Goal: Task Accomplishment & Management: Manage account settings

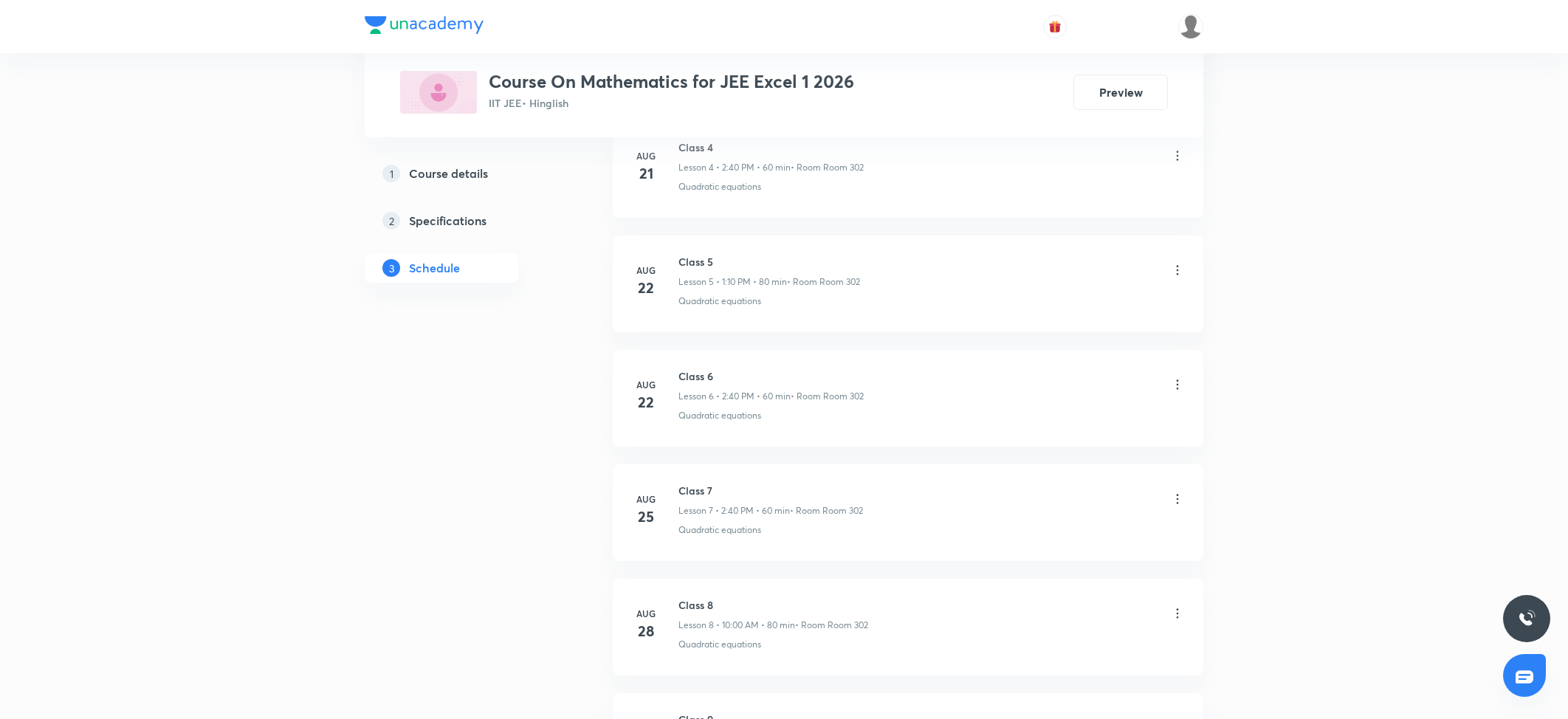
scroll to position [1731, 0]
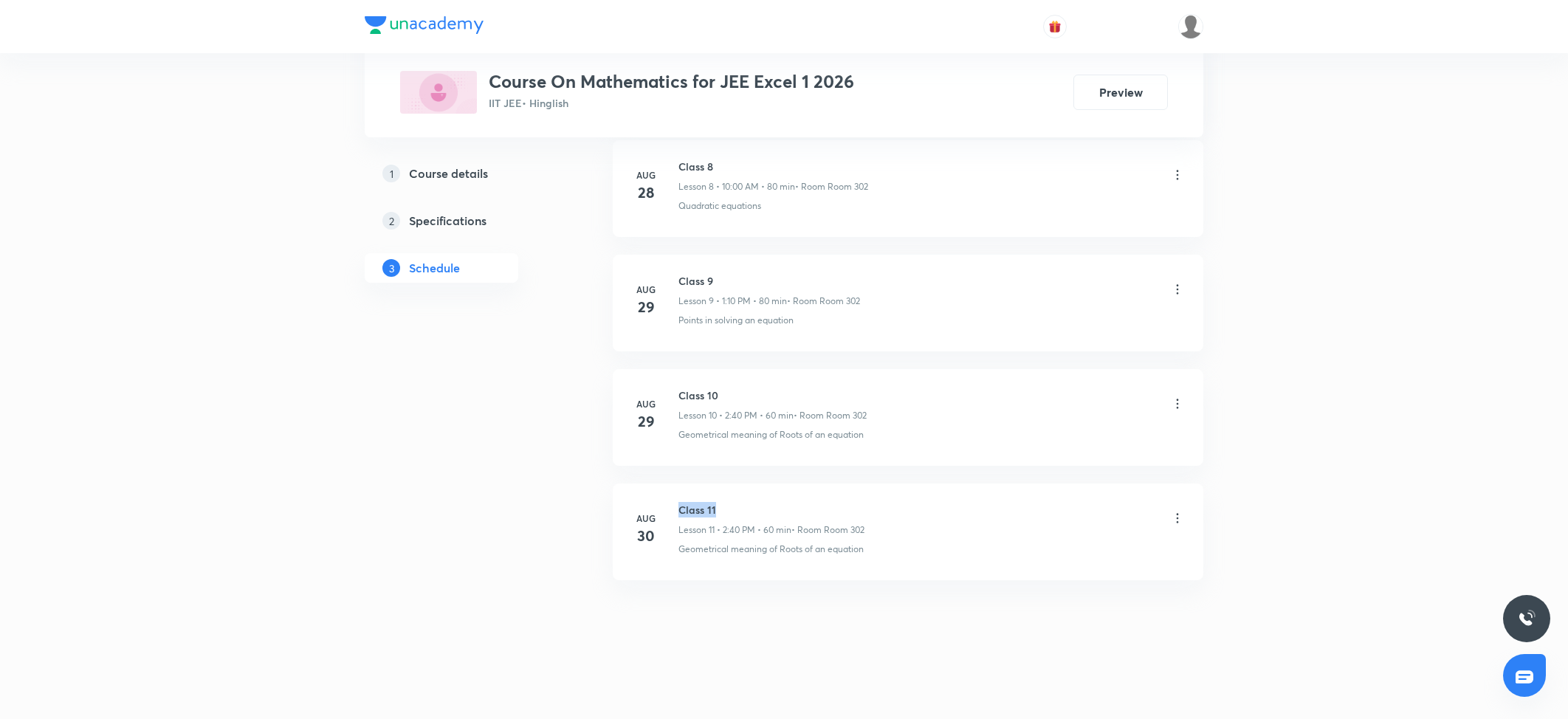
drag, startPoint x: 679, startPoint y: 508, endPoint x: 727, endPoint y: 497, distance: 49.2
click at [727, 497] on li "Aug 30 Class 11 Lesson 11 • 2:40 PM • 60 min • Room Room 302 Geometrical meanin…" at bounding box center [908, 532] width 591 height 97
copy h6 "Class 11"
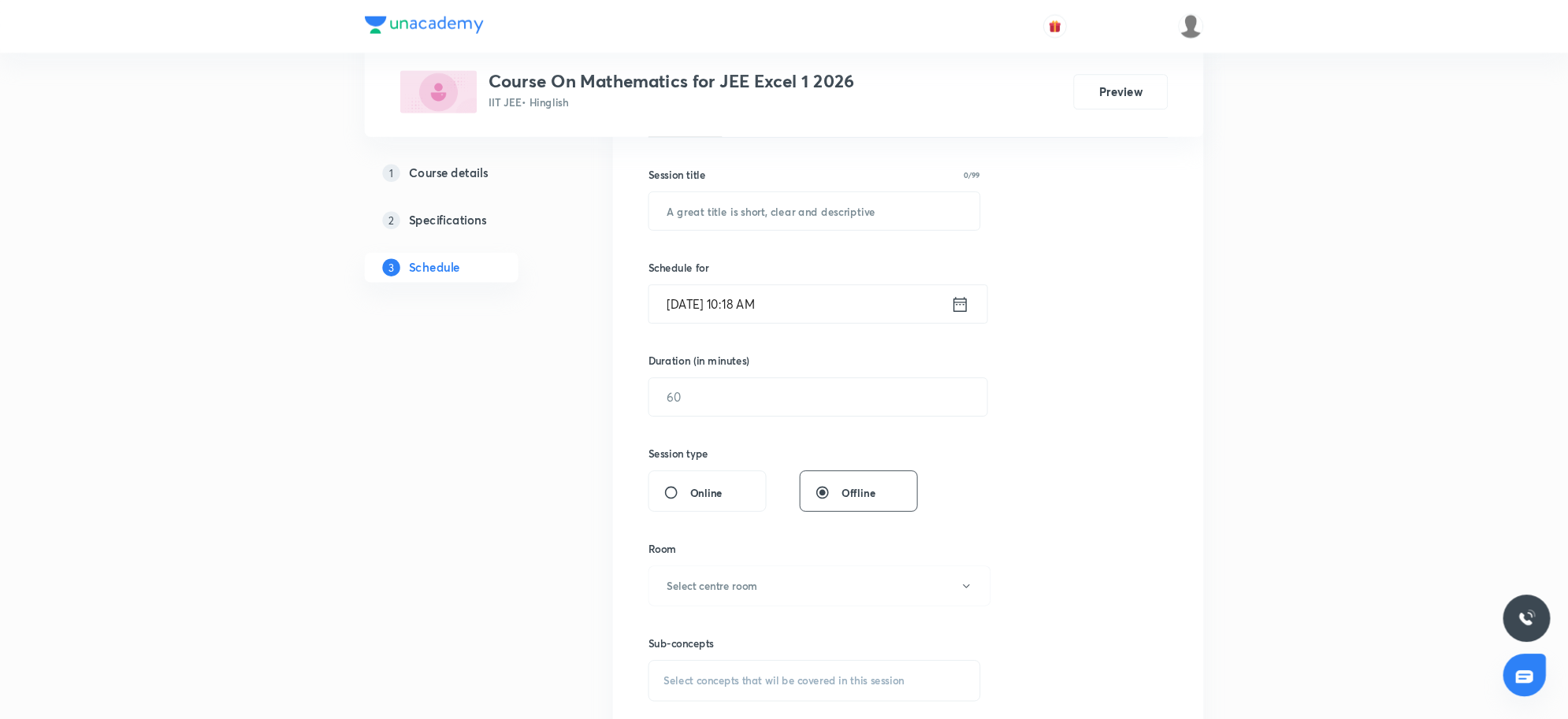
scroll to position [0, 0]
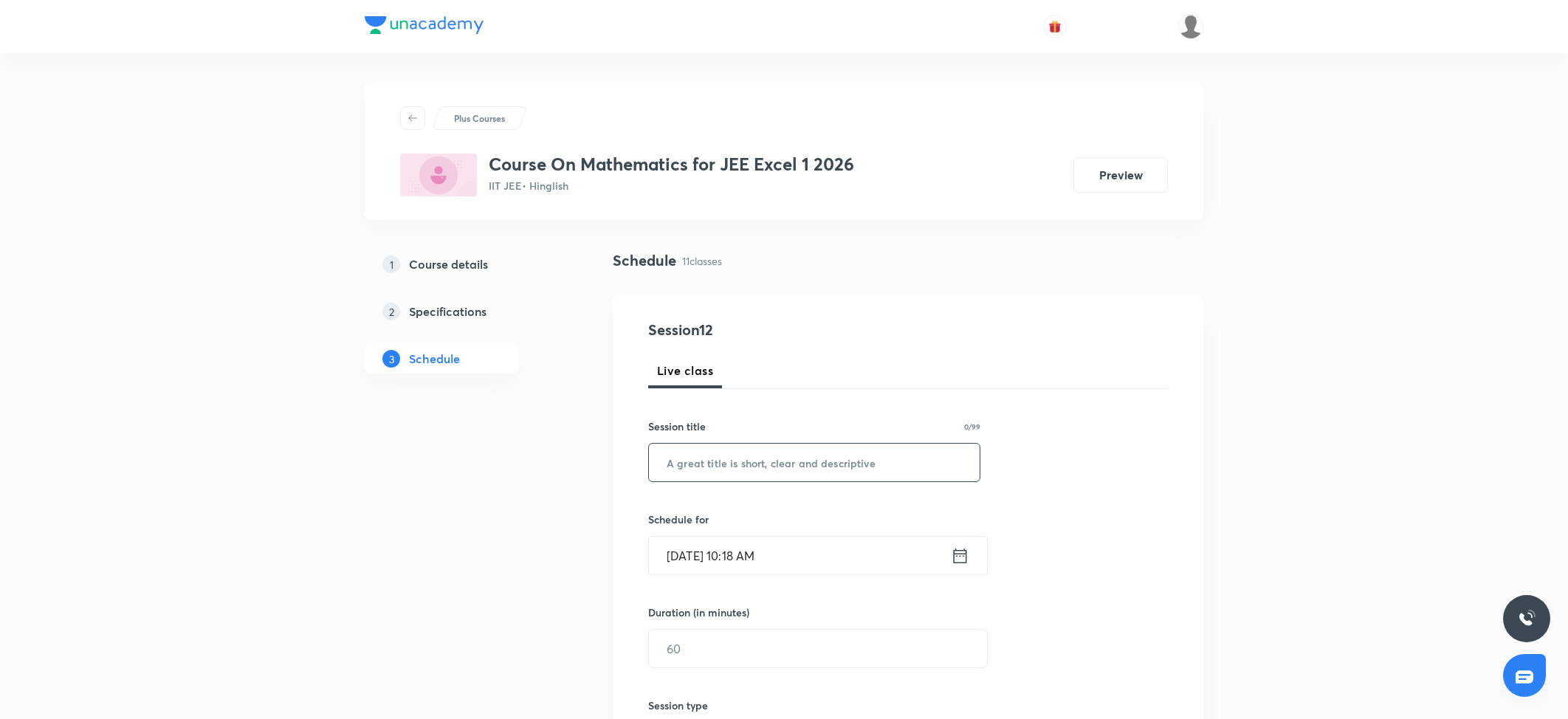
click at [759, 468] on input "text" at bounding box center [814, 462] width 331 height 37
paste input "Class 11"
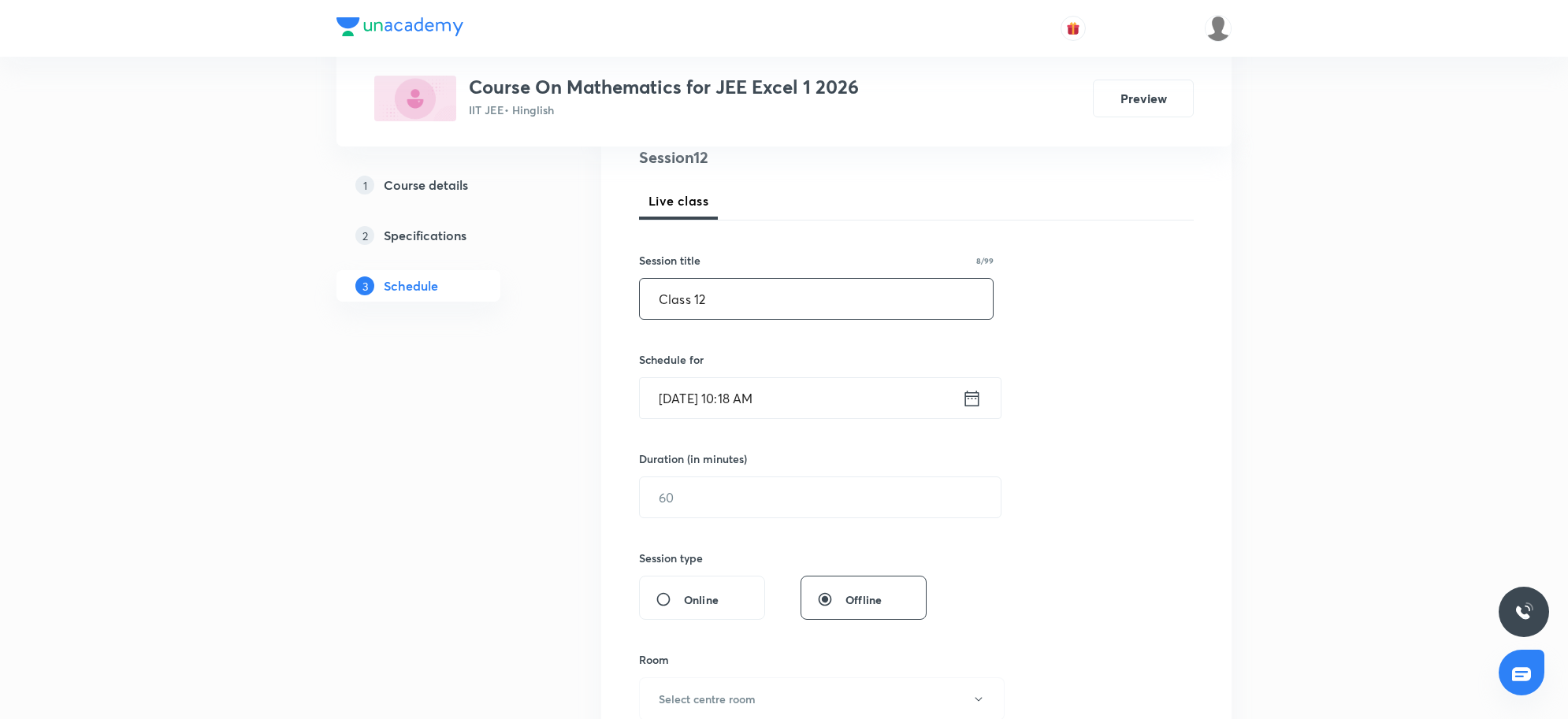
scroll to position [197, 0]
type input "Class 12"
click at [836, 395] on input "Aug 31, 2025, 10:18 AM" at bounding box center [801, 396] width 322 height 40
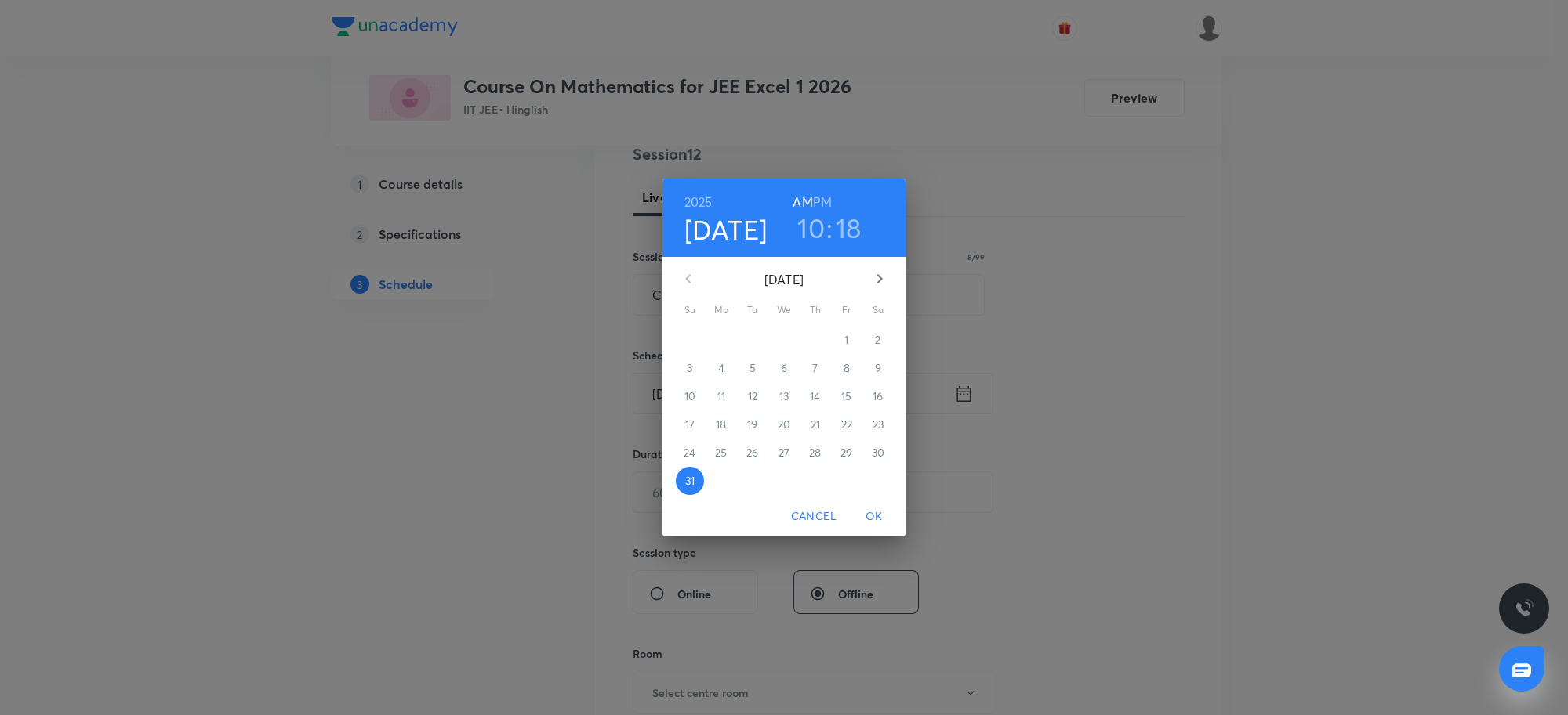
click at [797, 225] on h3 "10" at bounding box center [811, 228] width 27 height 33
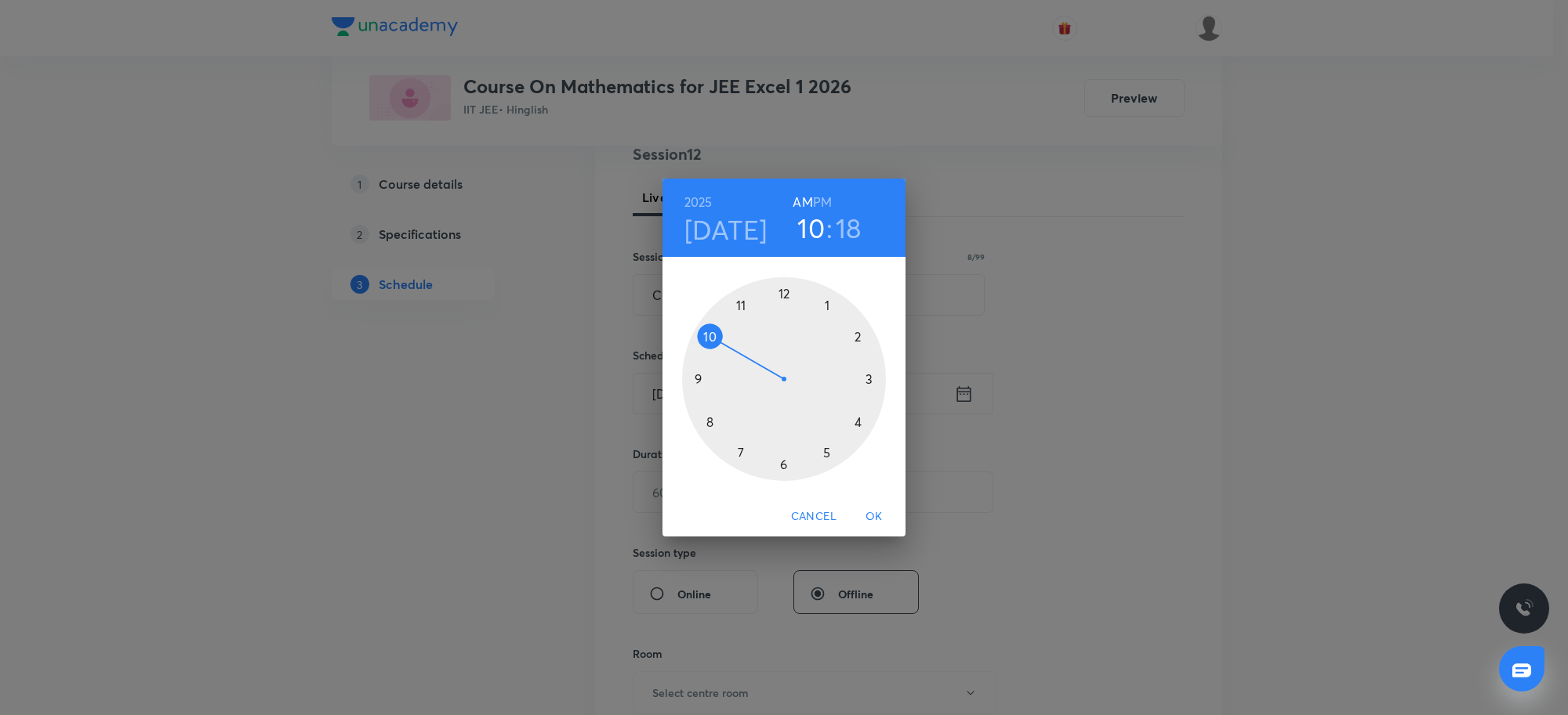
click at [743, 308] on div at bounding box center [784, 379] width 204 height 204
click at [782, 296] on div at bounding box center [784, 379] width 204 height 204
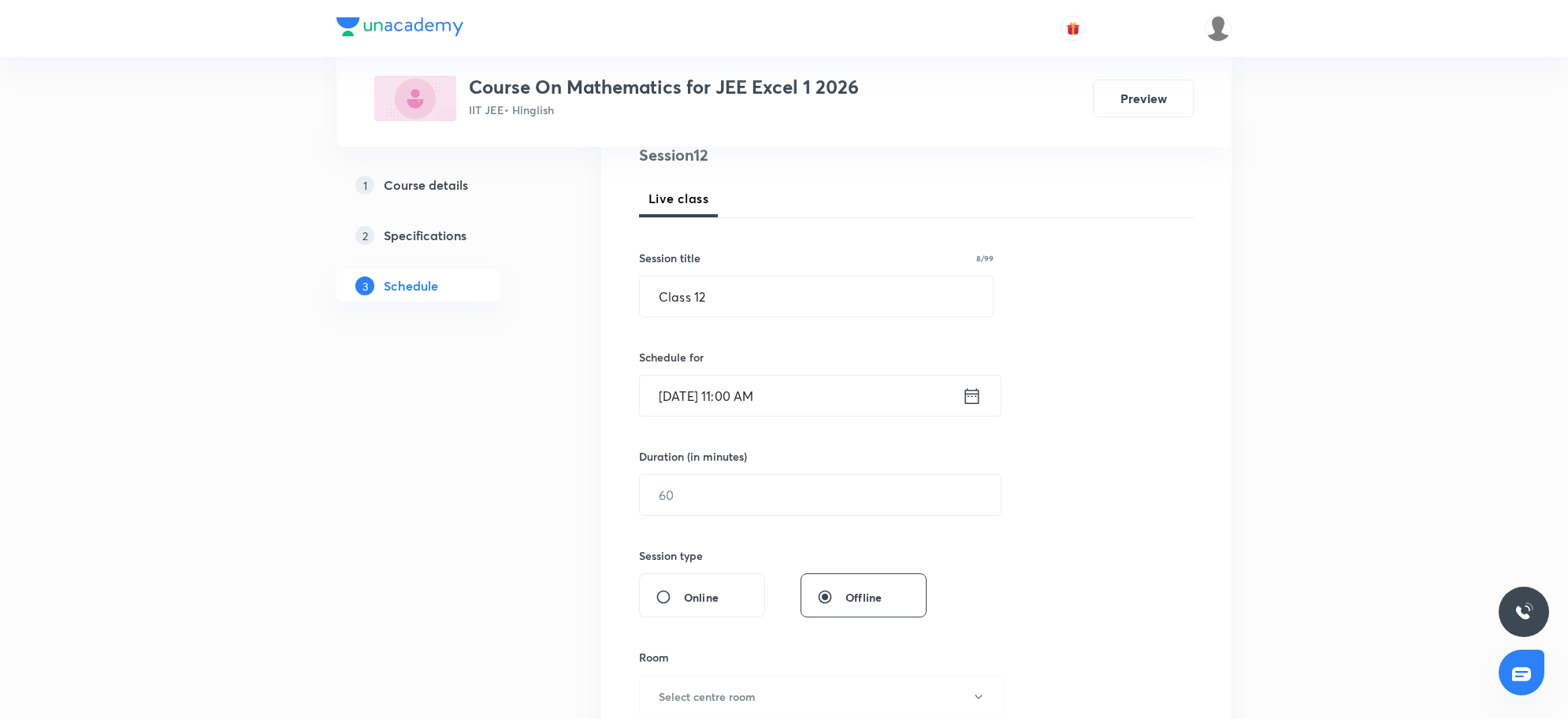
scroll to position [296, 0]
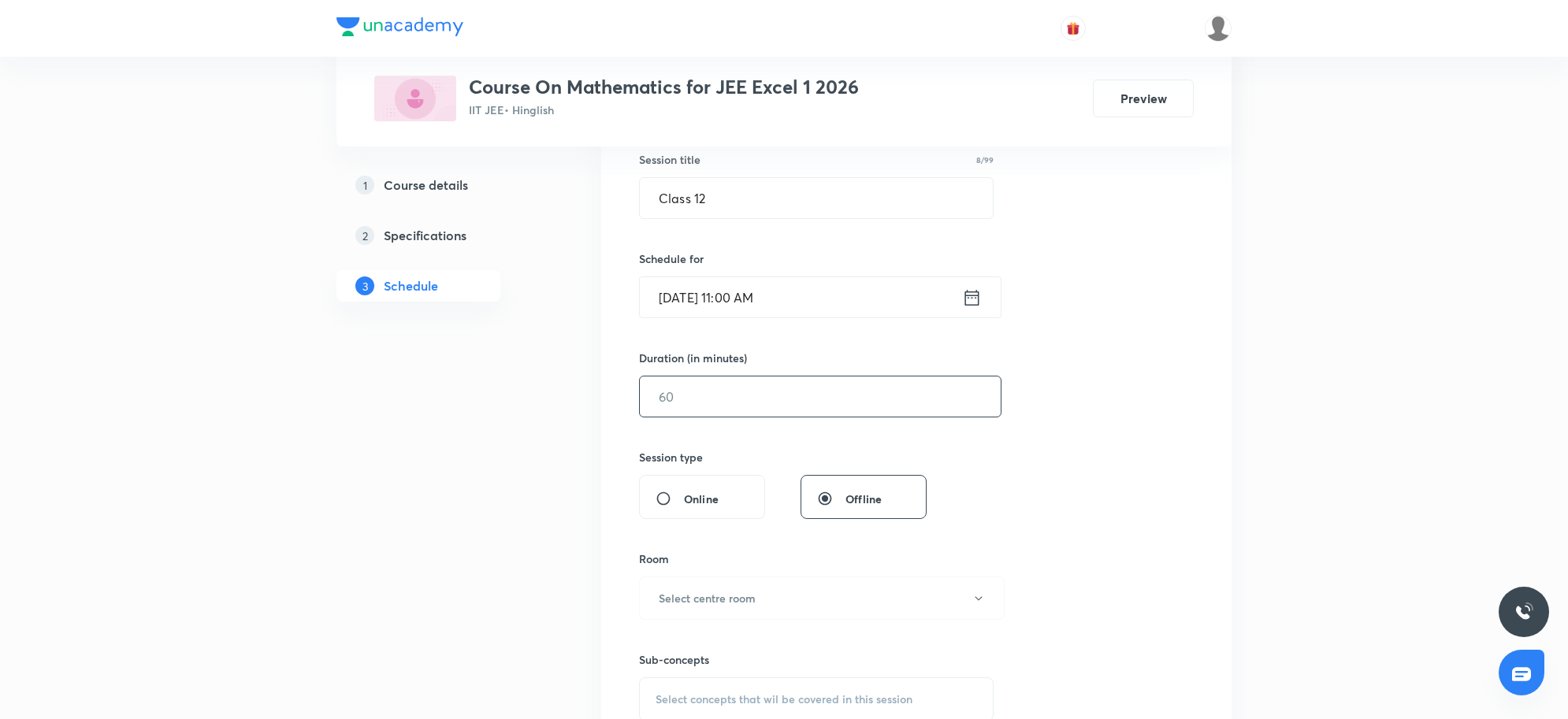
click at [754, 397] on input "text" at bounding box center [820, 397] width 361 height 40
click at [772, 402] on input "text" at bounding box center [820, 397] width 361 height 40
click at [912, 398] on input "text" at bounding box center [820, 397] width 361 height 40
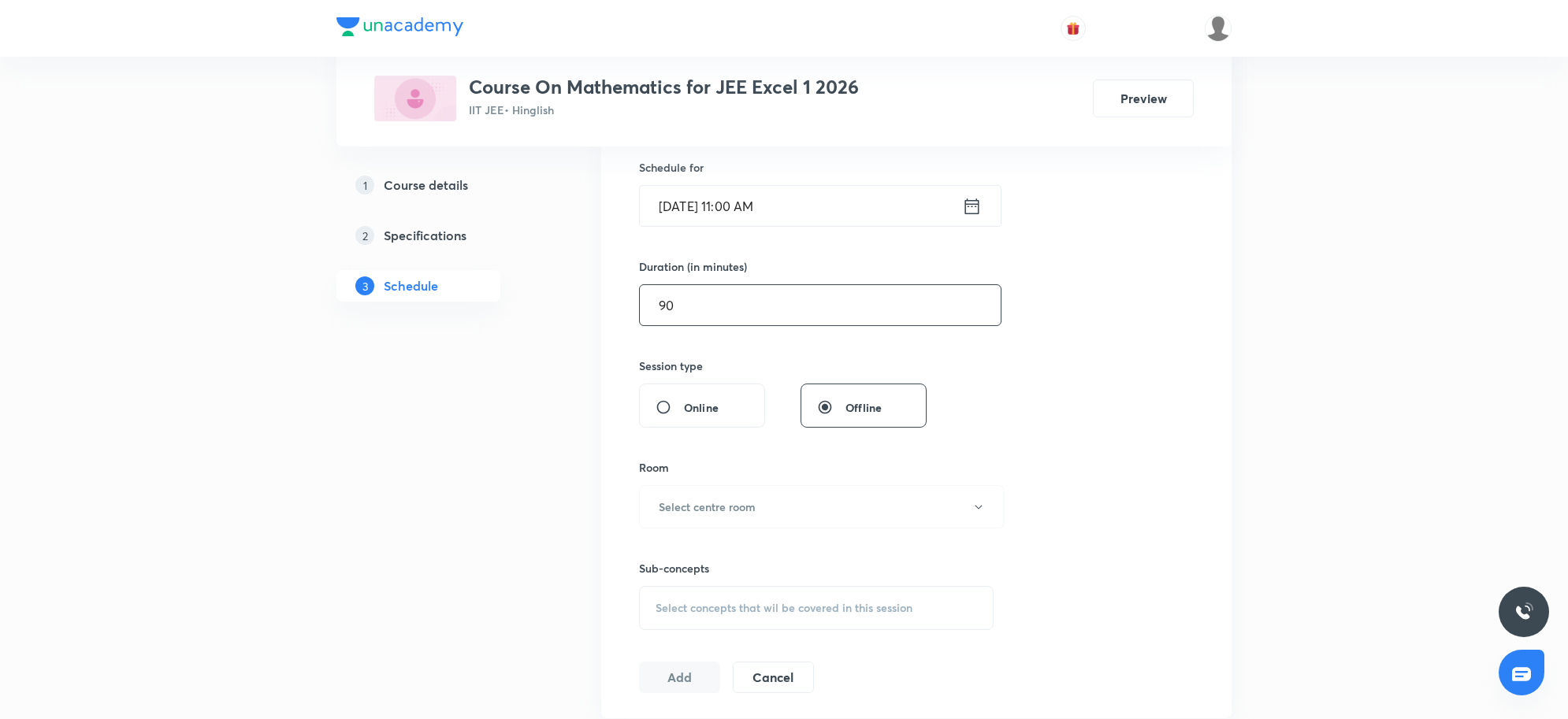
scroll to position [492, 0]
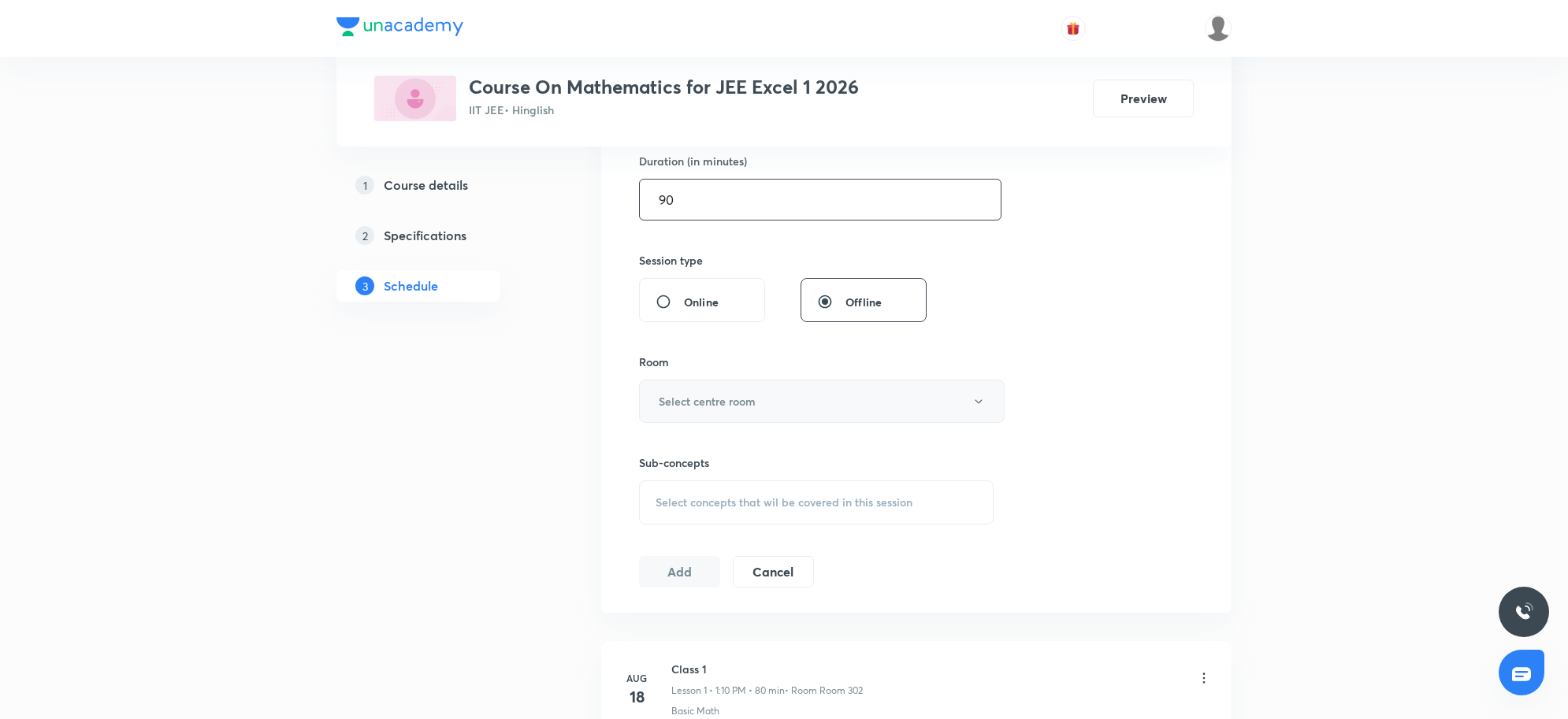
type input "90"
click at [793, 400] on button "Select centre room" at bounding box center [821, 402] width 366 height 43
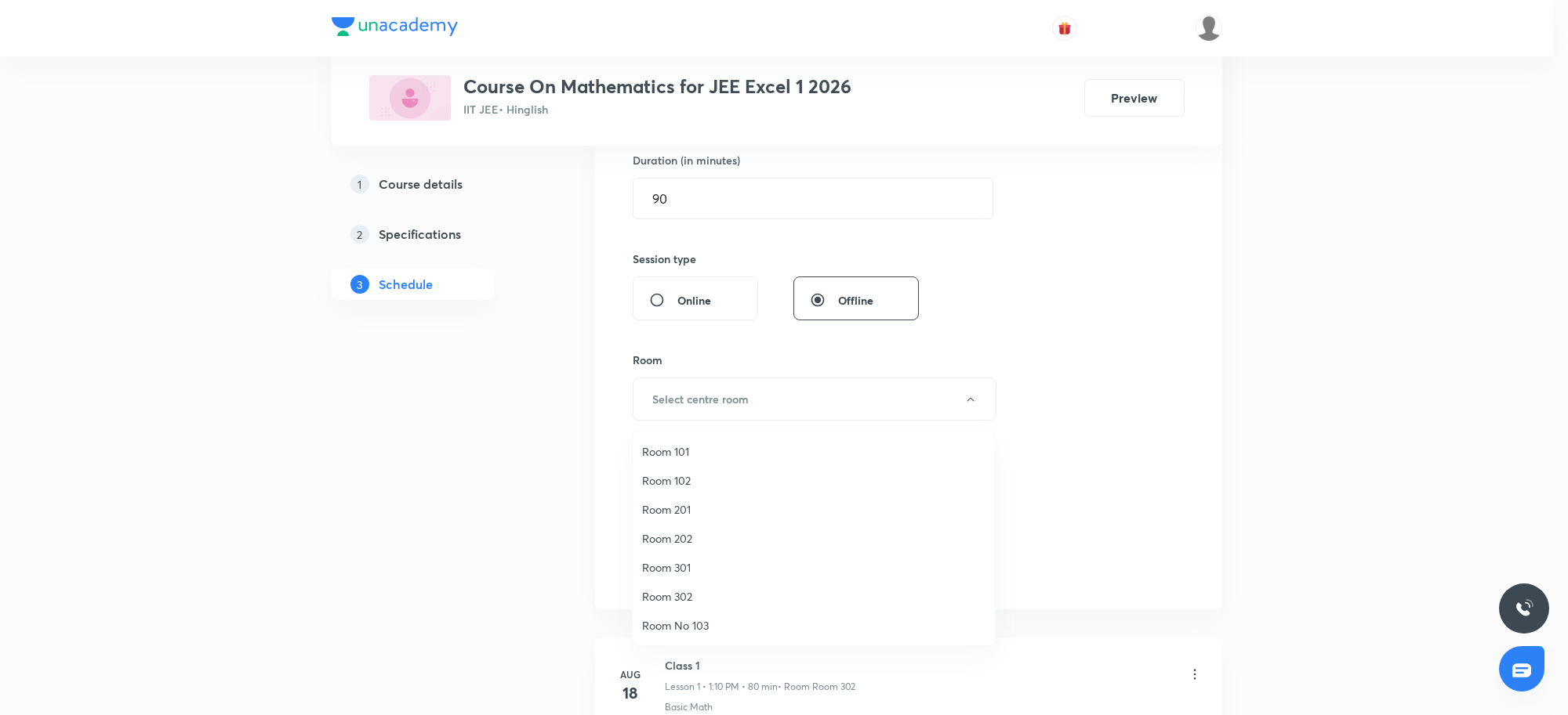
click at [686, 506] on span "Room 201" at bounding box center [814, 510] width 343 height 17
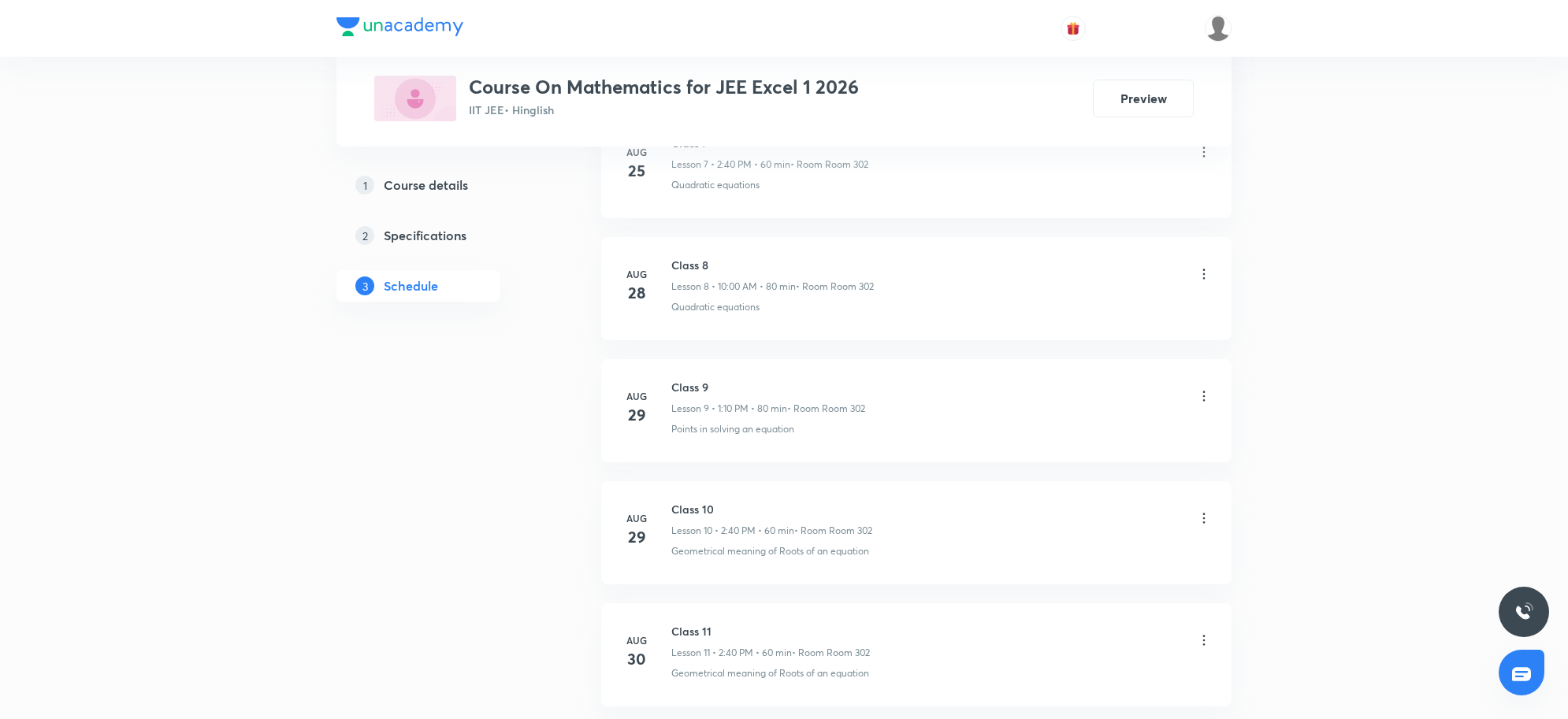
scroll to position [1892, 0]
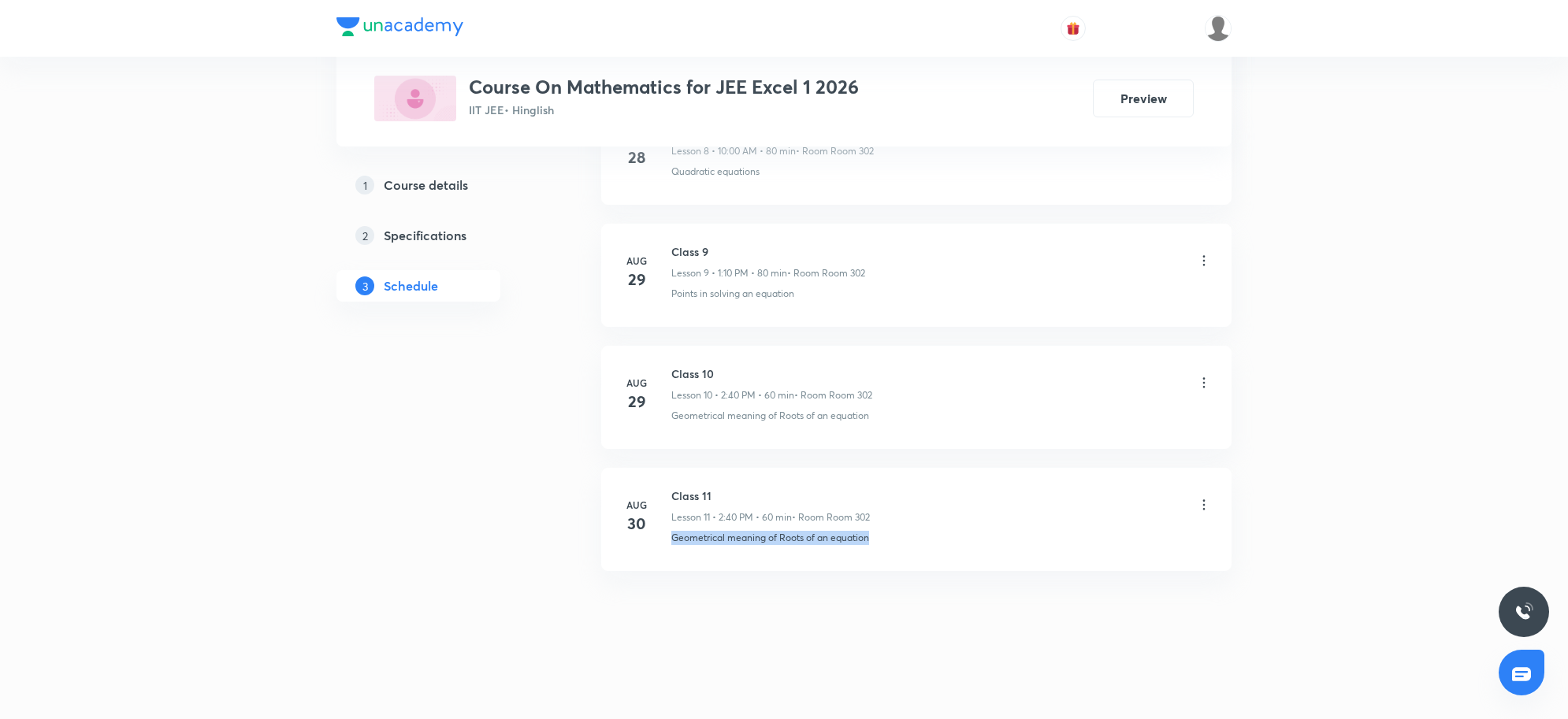
drag, startPoint x: 671, startPoint y: 536, endPoint x: 872, endPoint y: 542, distance: 201.1
click at [872, 542] on div "Geometrical meaning of Roots of an equation" at bounding box center [941, 537] width 541 height 14
copy p "Geometrical meaning of Roots of an equation"
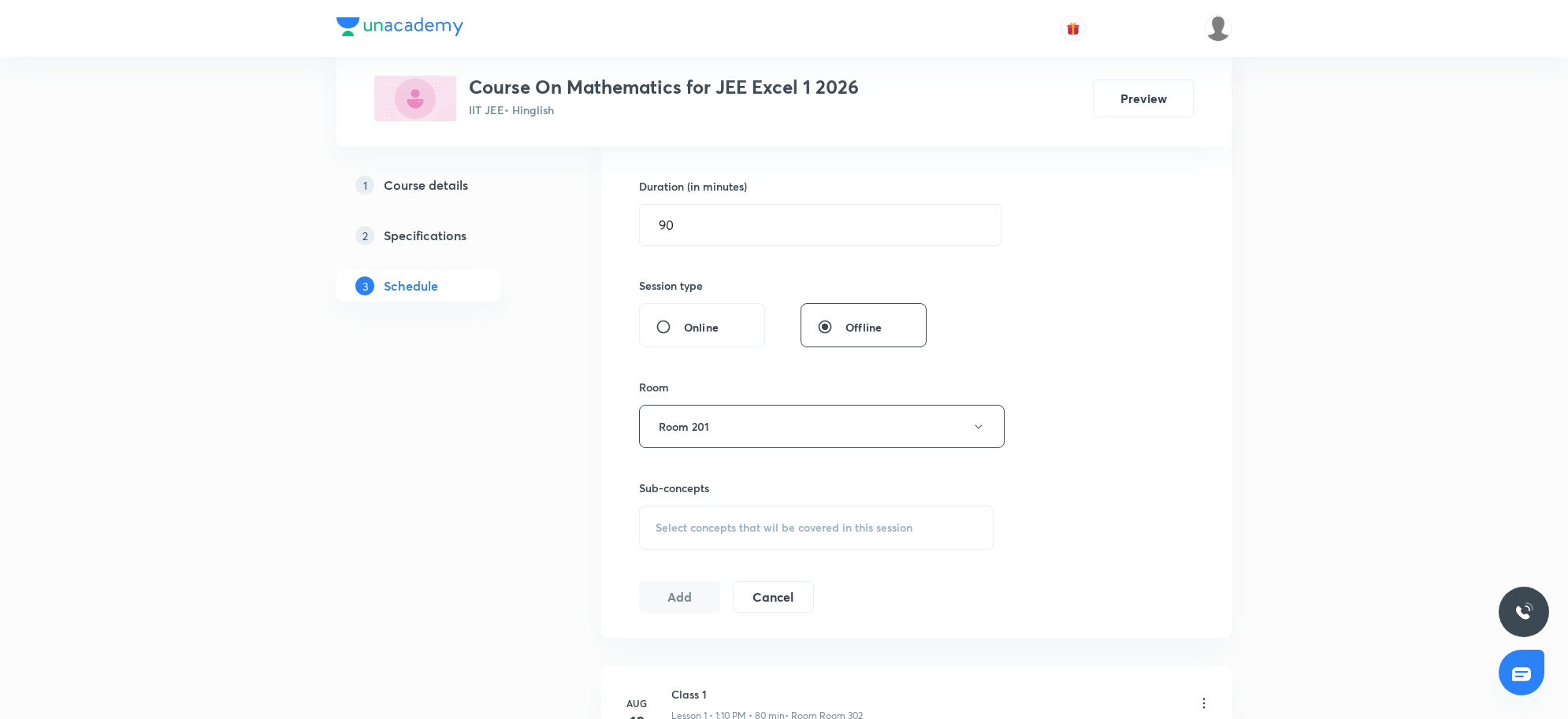
scroll to position [717, 0]
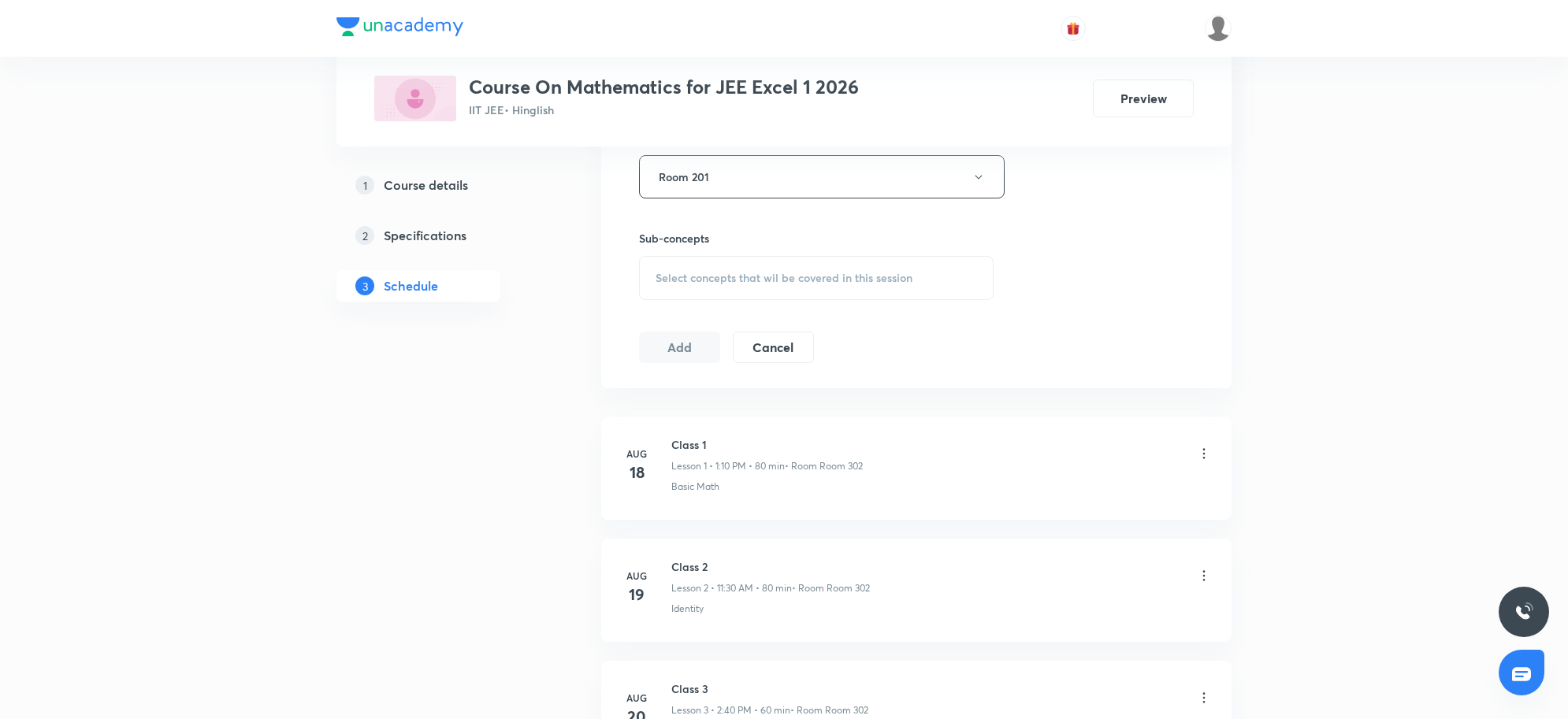
click at [895, 293] on div "Select concepts that wil be covered in this session" at bounding box center [816, 277] width 355 height 44
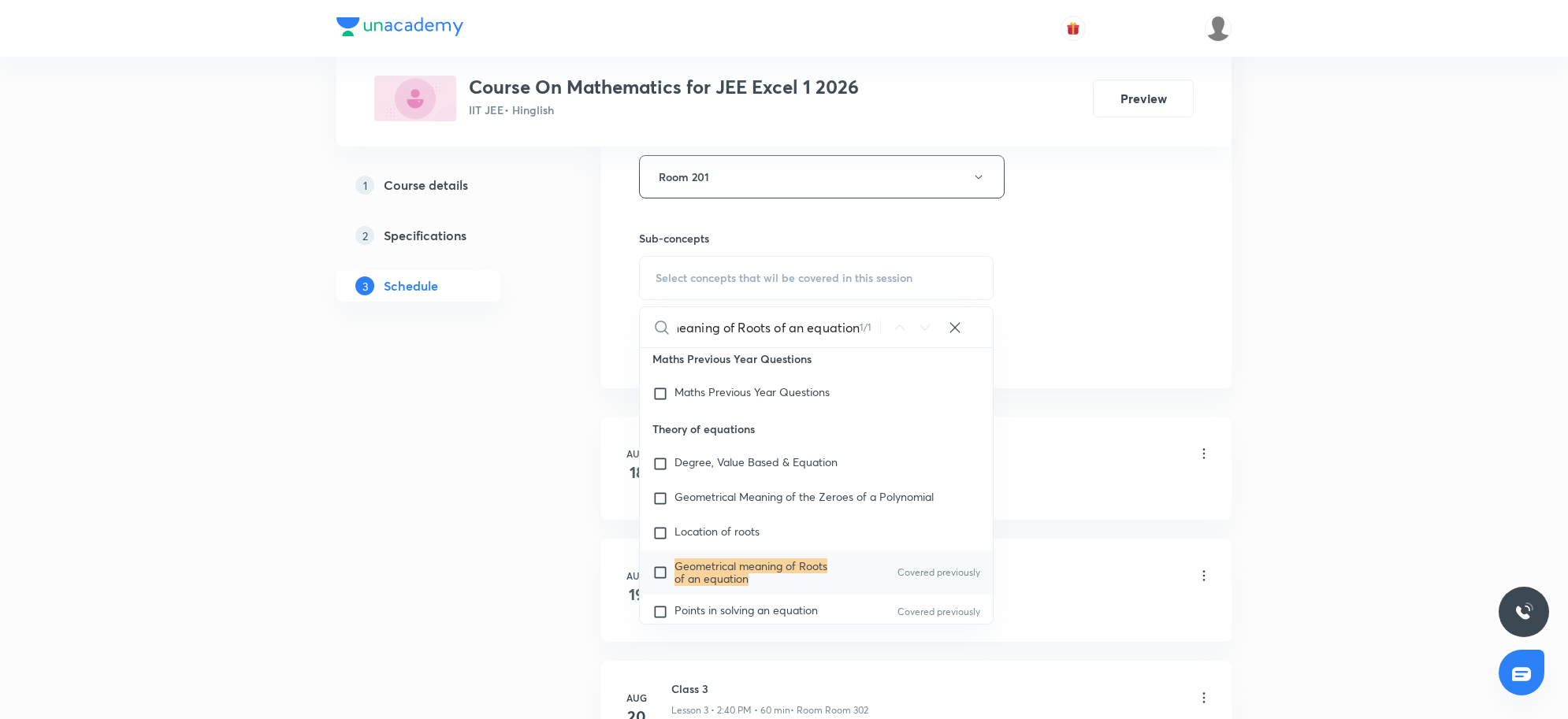
scroll to position [93, 0]
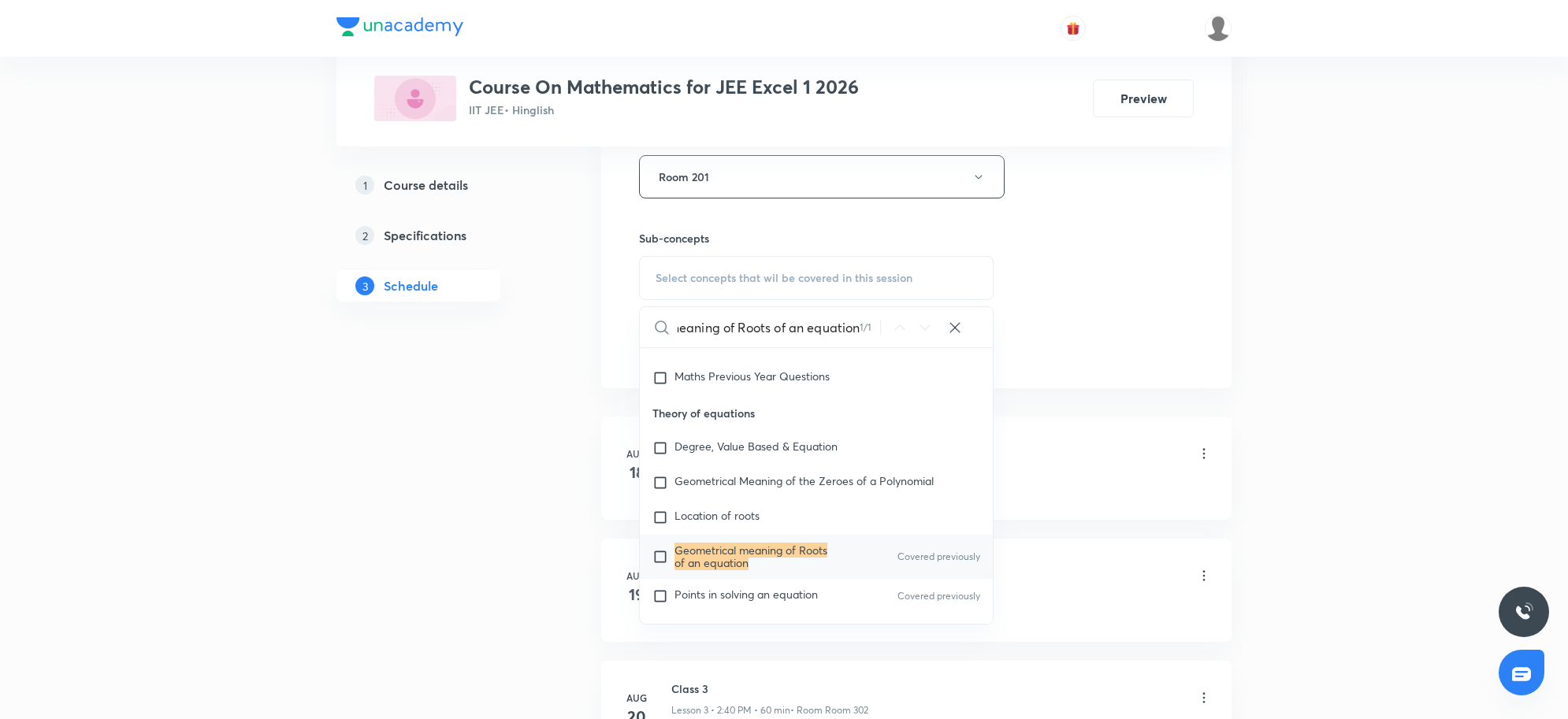
type input "Geometrical meaning of Roots of an equation"
click at [759, 568] on p "Geometrical meaning of Roots of an equation" at bounding box center [754, 557] width 159 height 25
checkbox input "true"
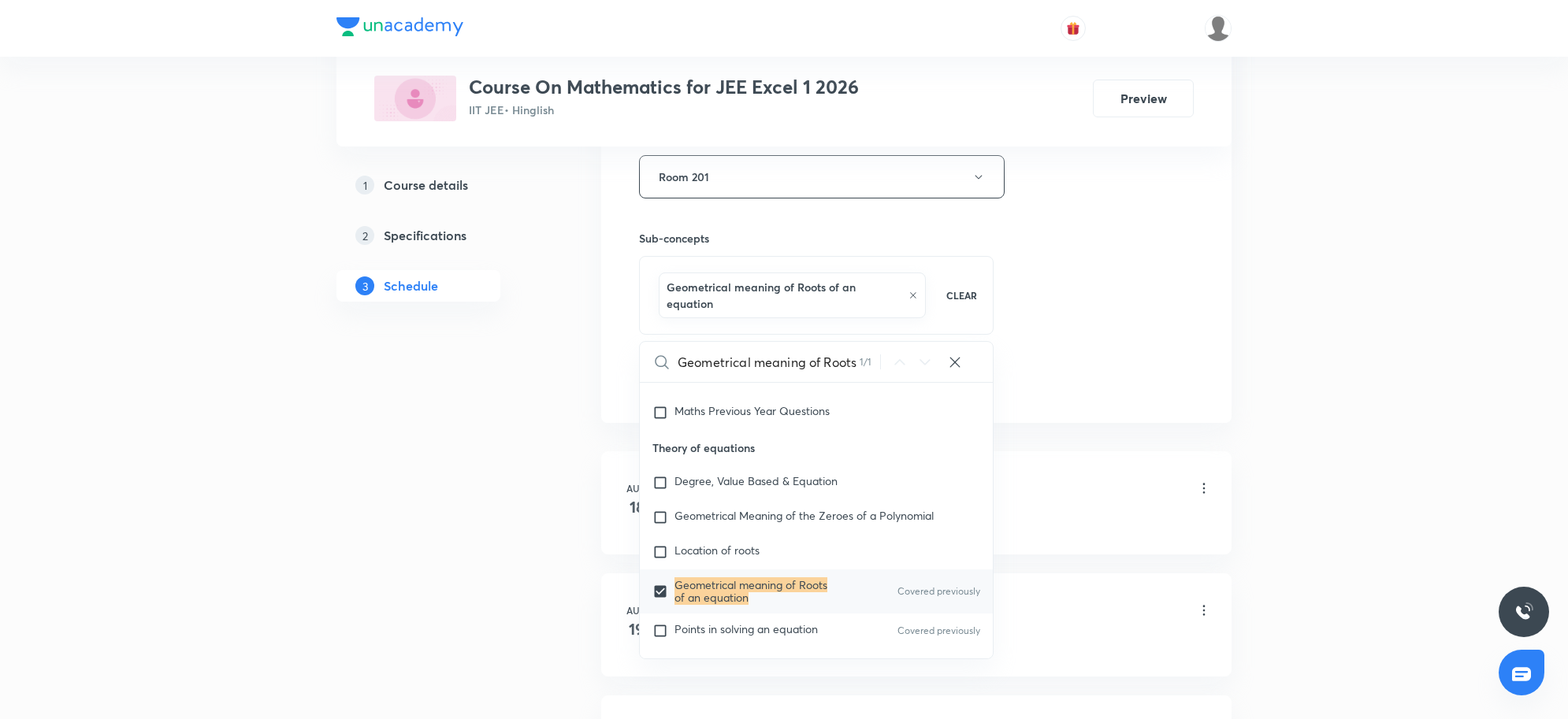
click at [1068, 317] on div "Session 12 Live class Session title 8/99 Class 12 ​ Schedule for Aug 31, 2025, …" at bounding box center [916, 11] width 555 height 775
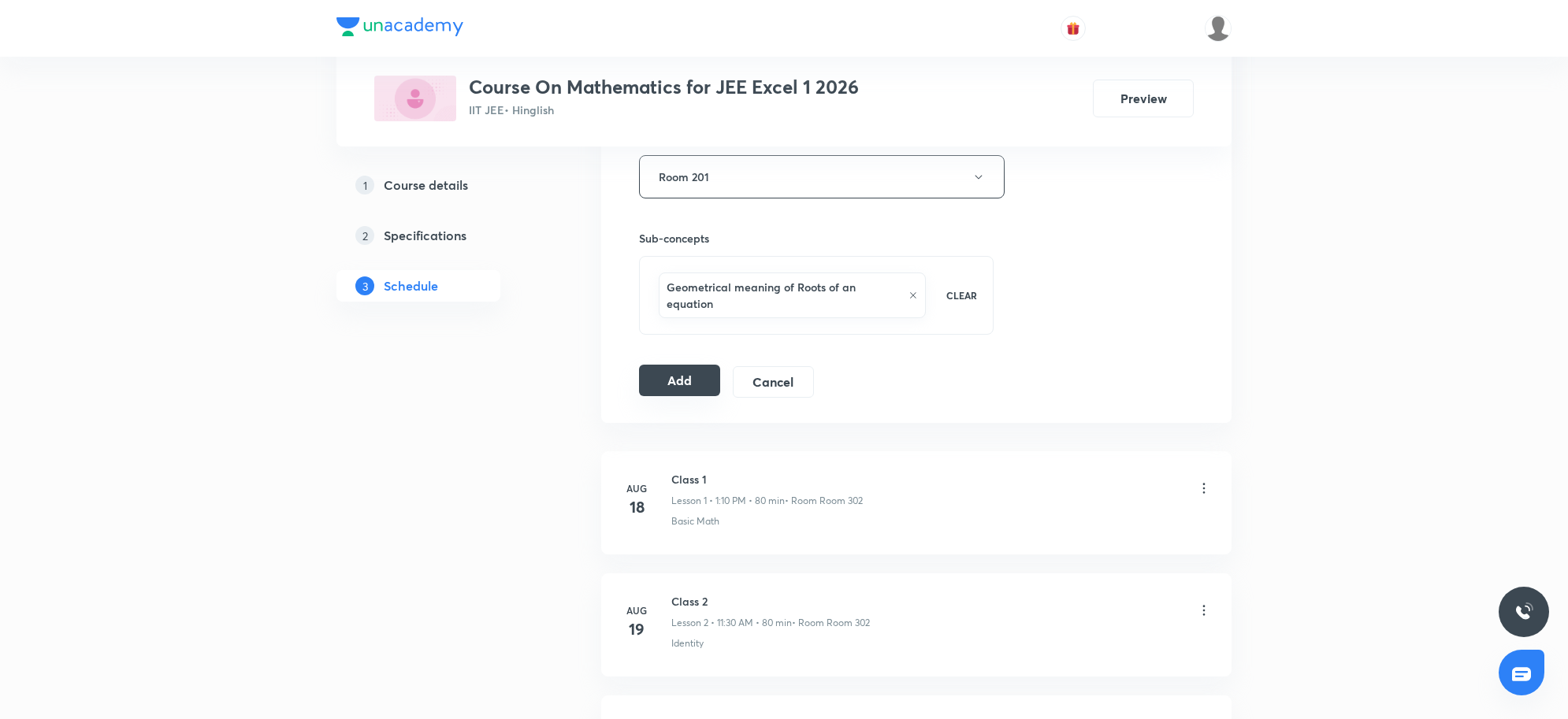
click at [712, 395] on button "Add" at bounding box center [679, 381] width 81 height 32
click at [683, 374] on button "Add" at bounding box center [679, 381] width 81 height 32
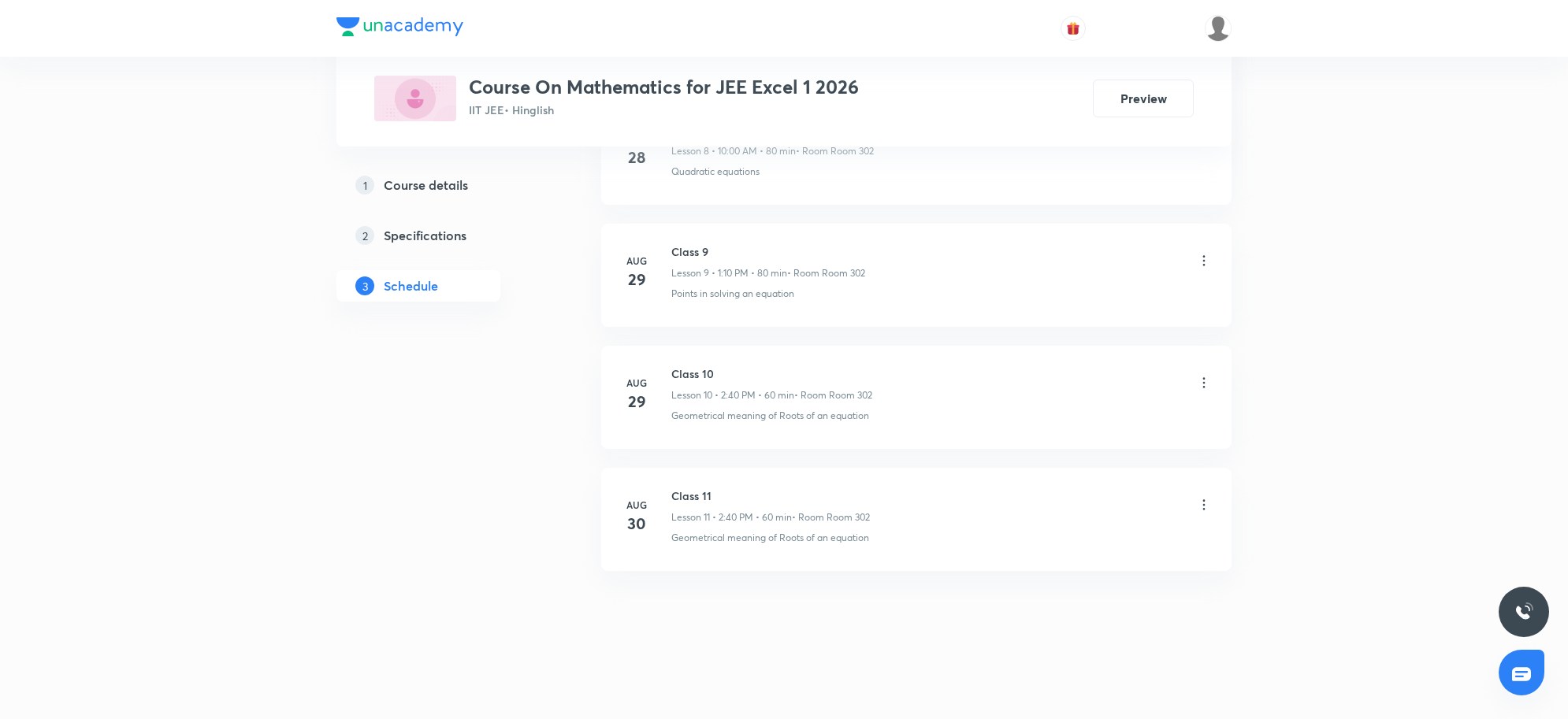
scroll to position [1927, 0]
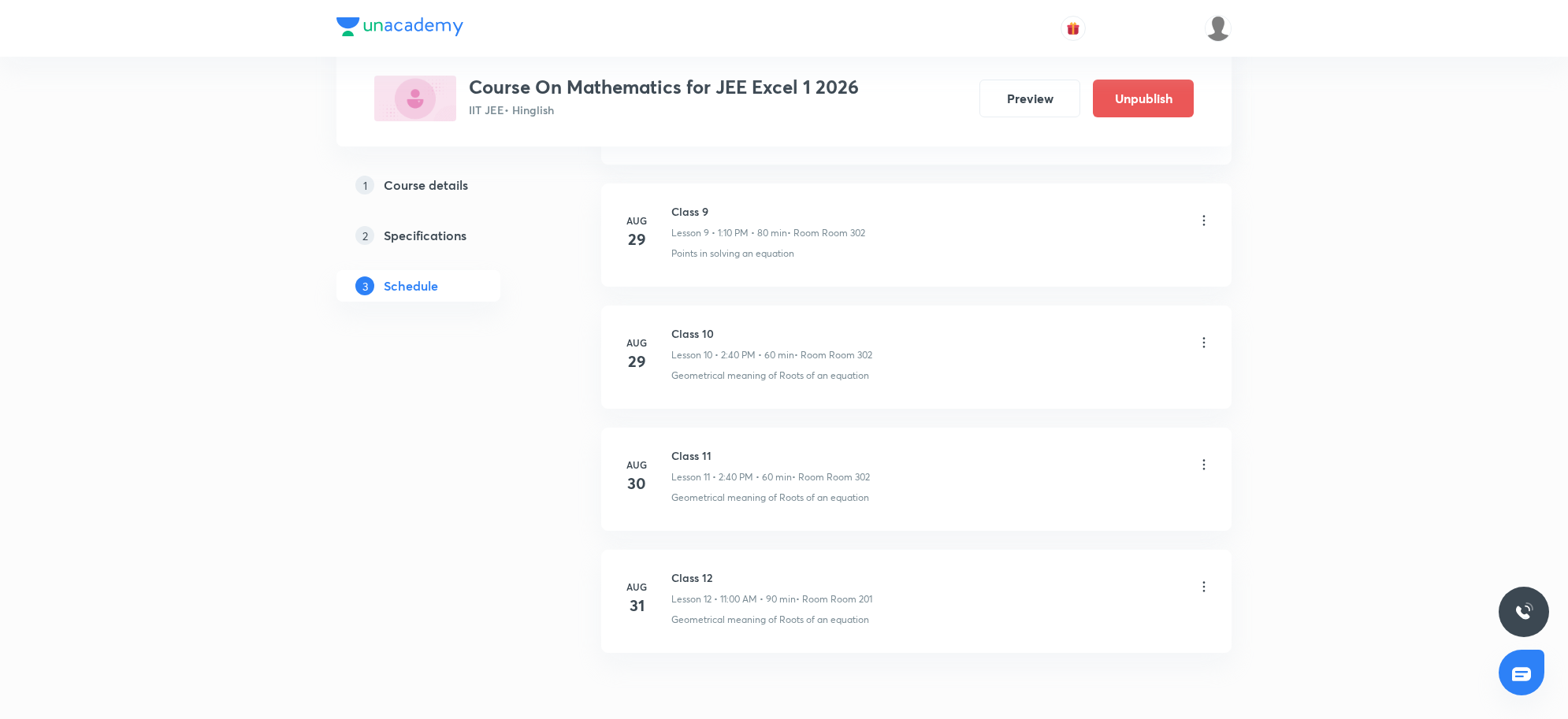
scroll to position [1927, 0]
drag, startPoint x: 674, startPoint y: 579, endPoint x: 721, endPoint y: 575, distance: 47.2
click at [721, 575] on h6 "Class 12" at bounding box center [772, 578] width 201 height 17
copy h6 "Class 12"
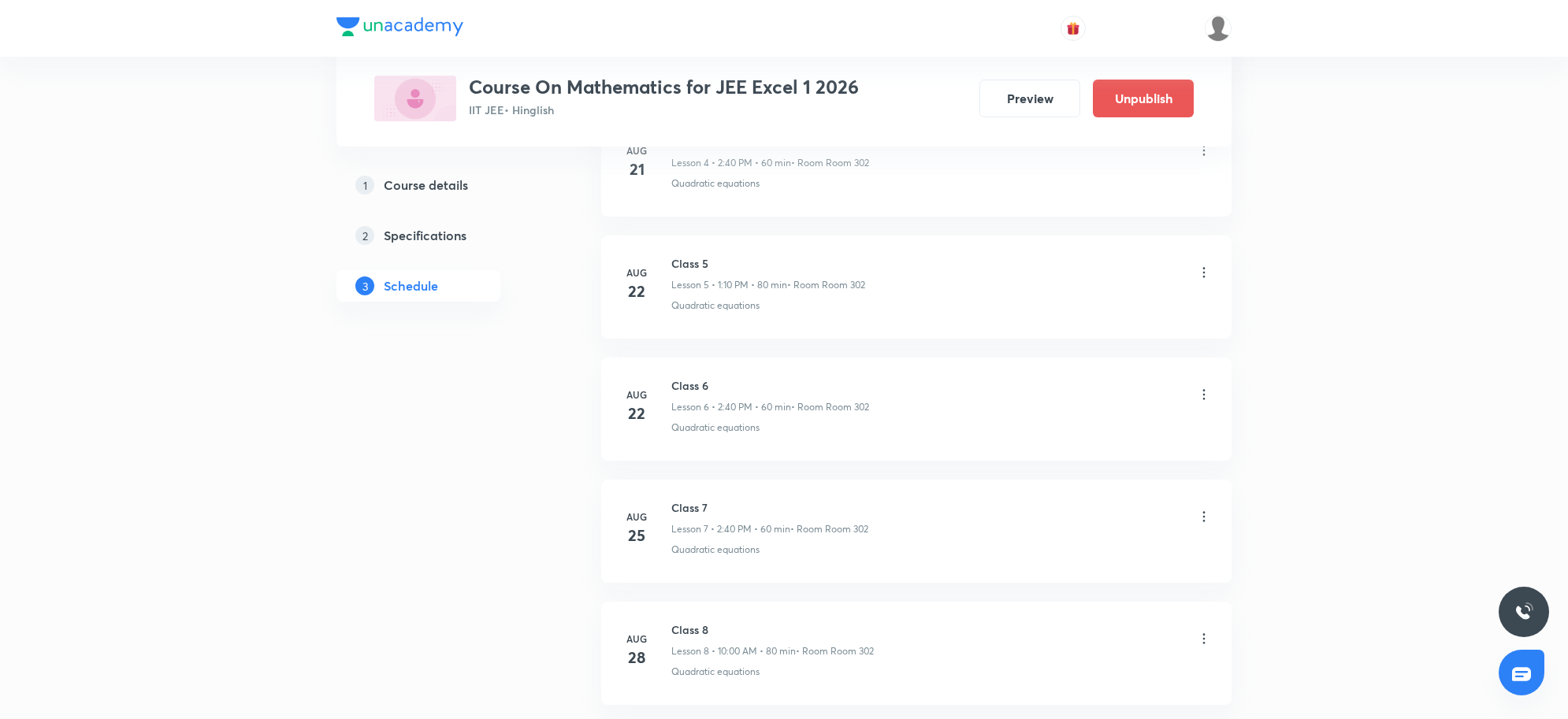
scroll to position [0, 0]
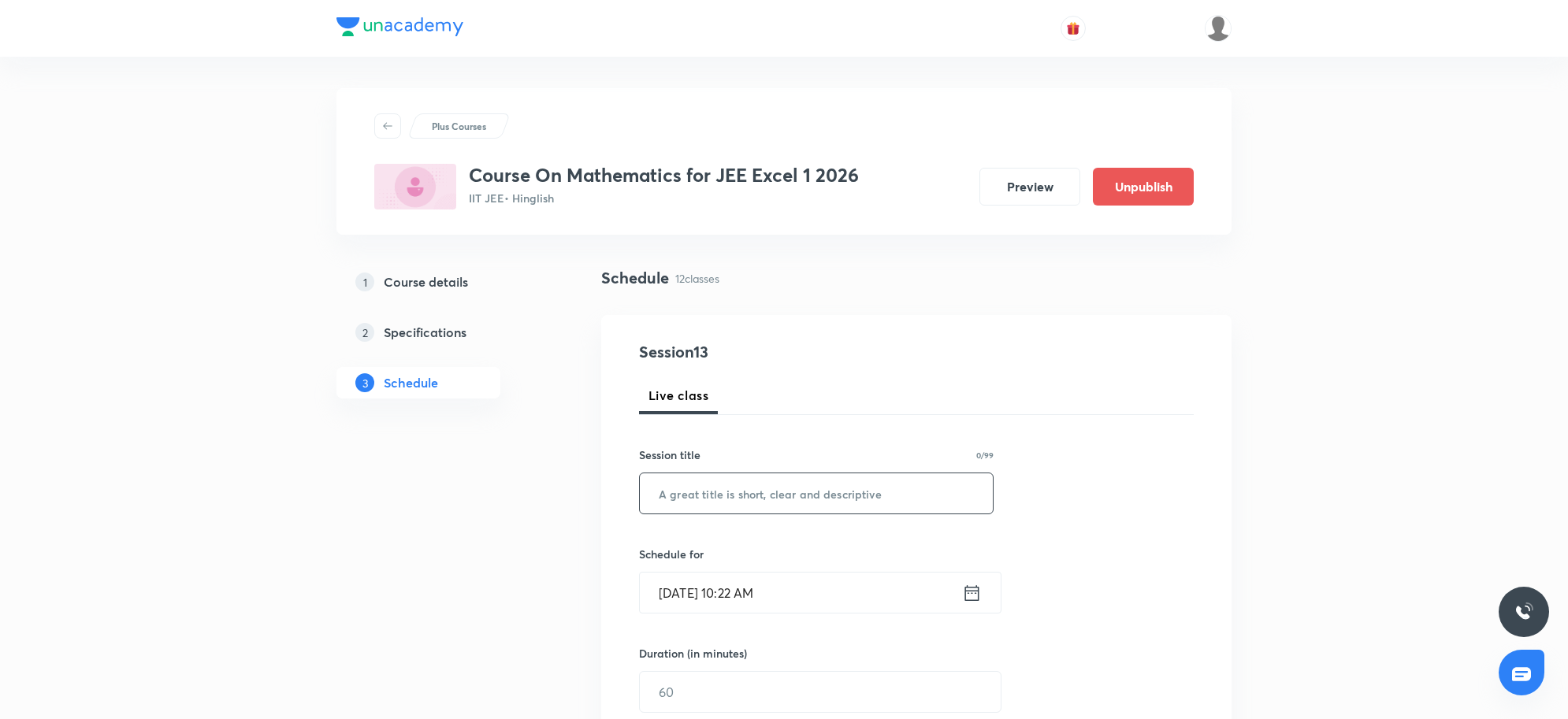
click at [773, 504] on input "text" at bounding box center [816, 493] width 353 height 40
paste input "Class 12"
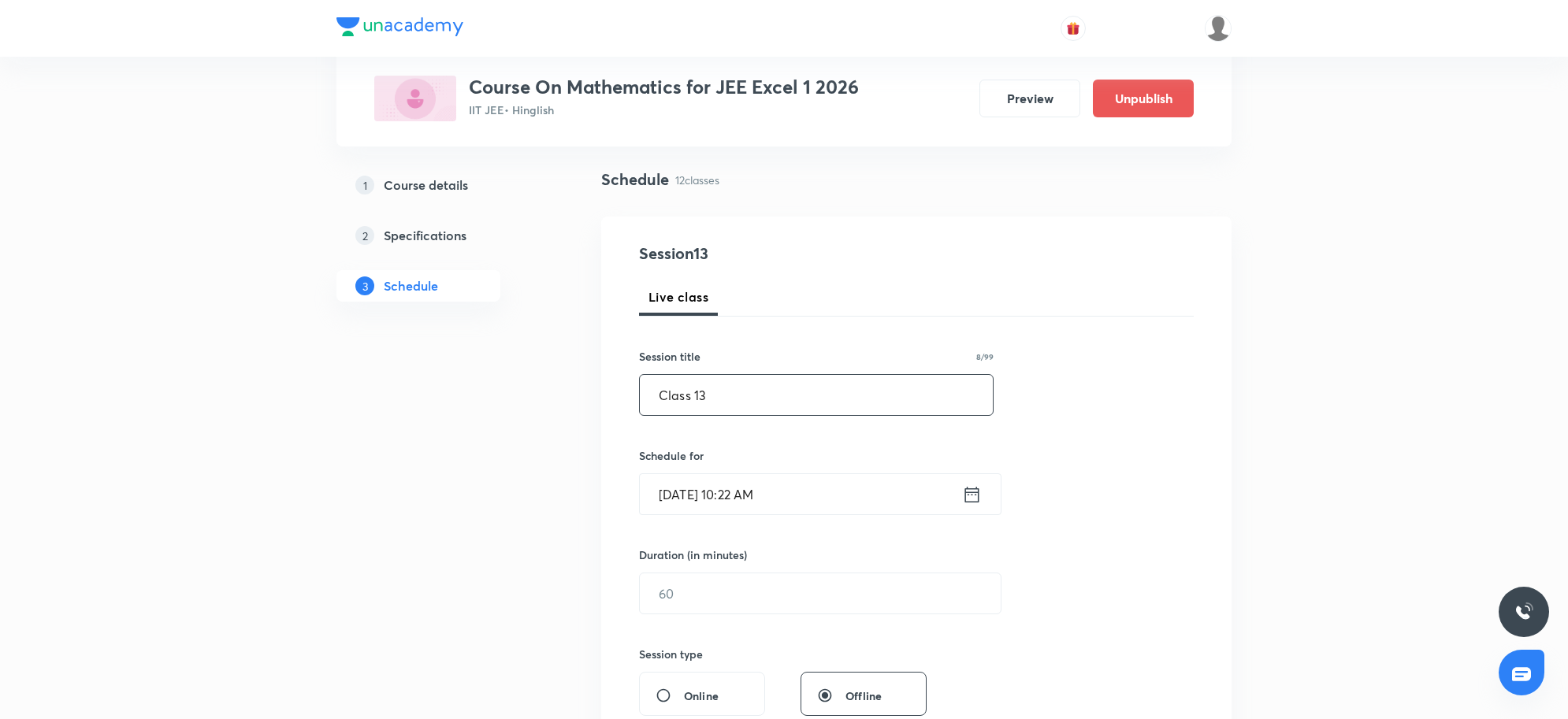
type input "Class 13"
click at [875, 511] on input "[DATE] 10:22 AM" at bounding box center [801, 494] width 322 height 40
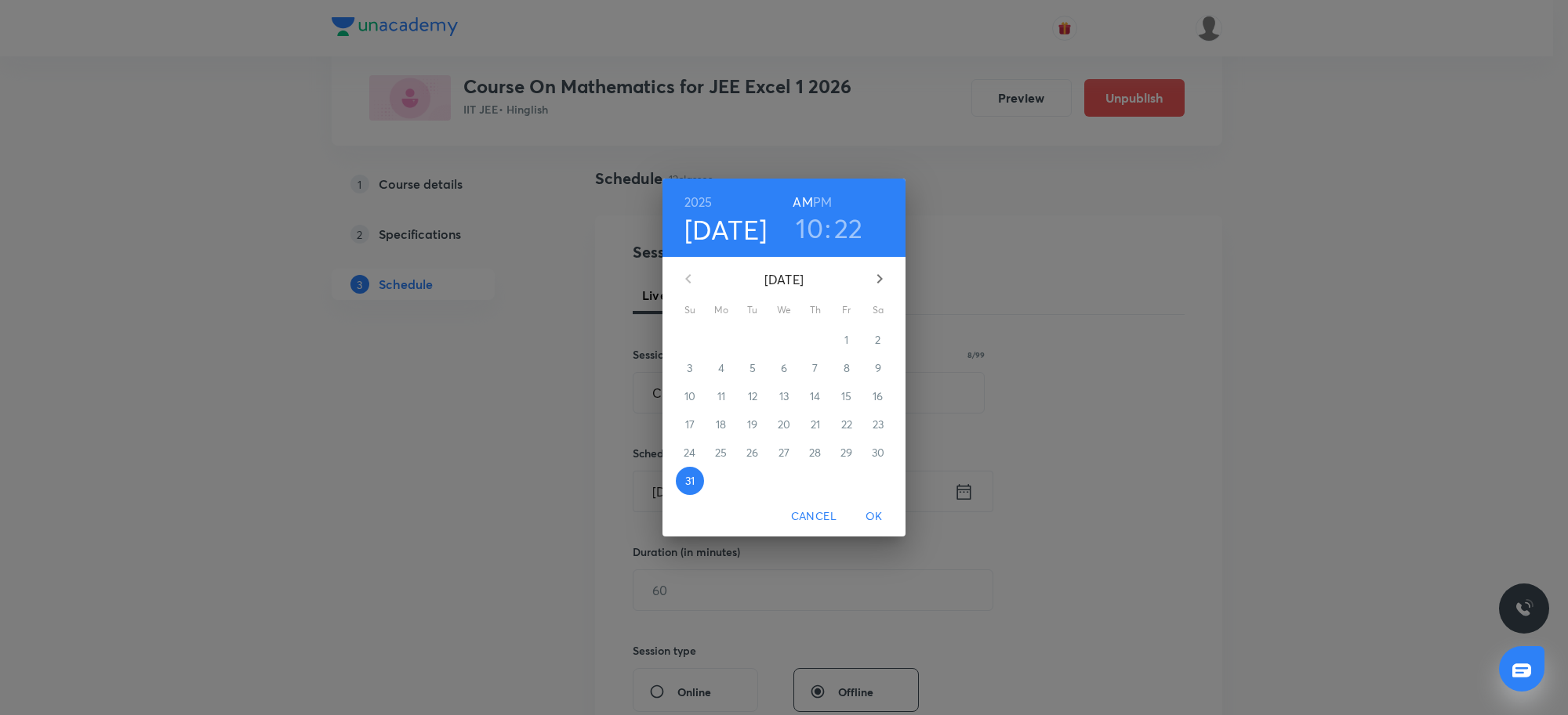
click at [816, 201] on h6 "PM" at bounding box center [822, 202] width 19 height 22
click at [812, 217] on h3 "10" at bounding box center [809, 228] width 27 height 33
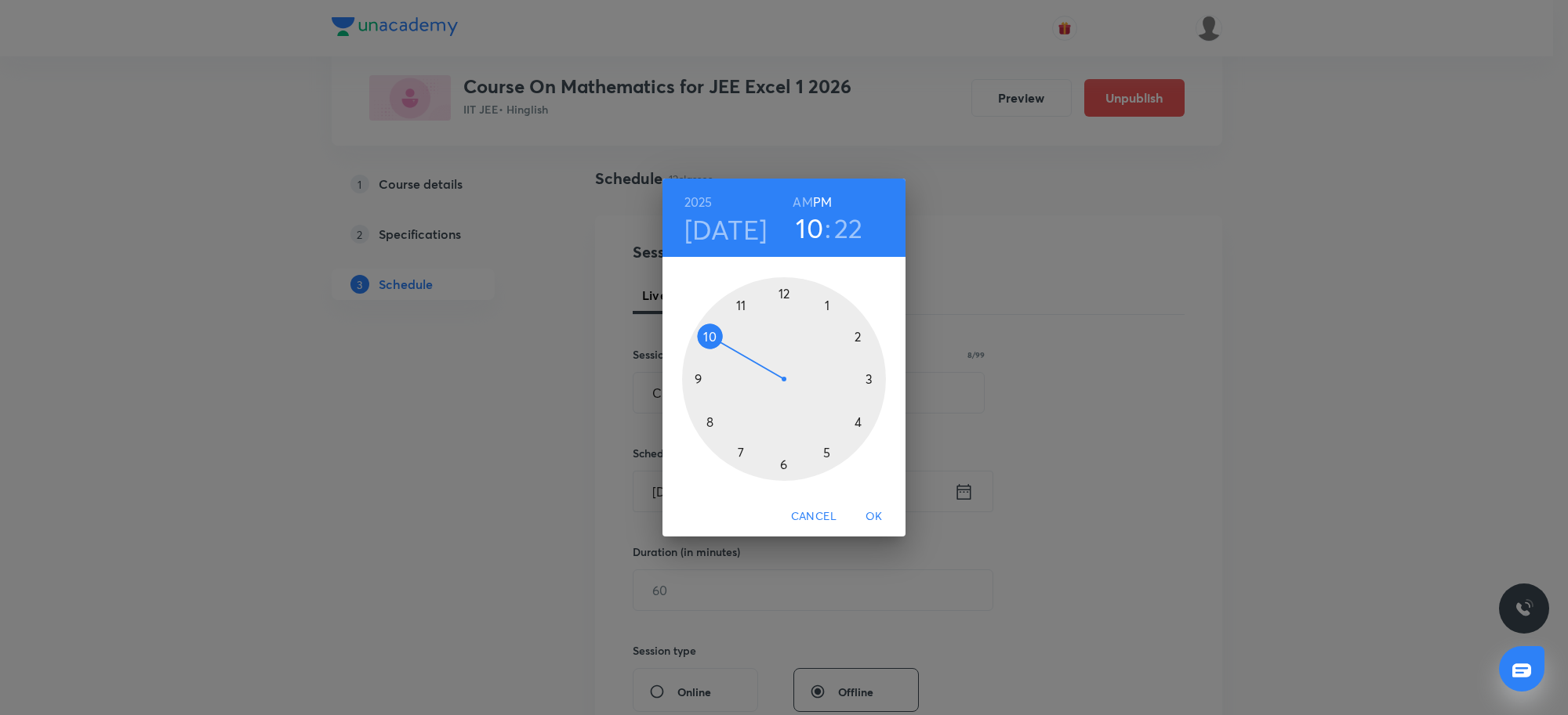
click at [827, 303] on div at bounding box center [784, 379] width 204 height 204
click at [785, 294] on div at bounding box center [784, 379] width 204 height 204
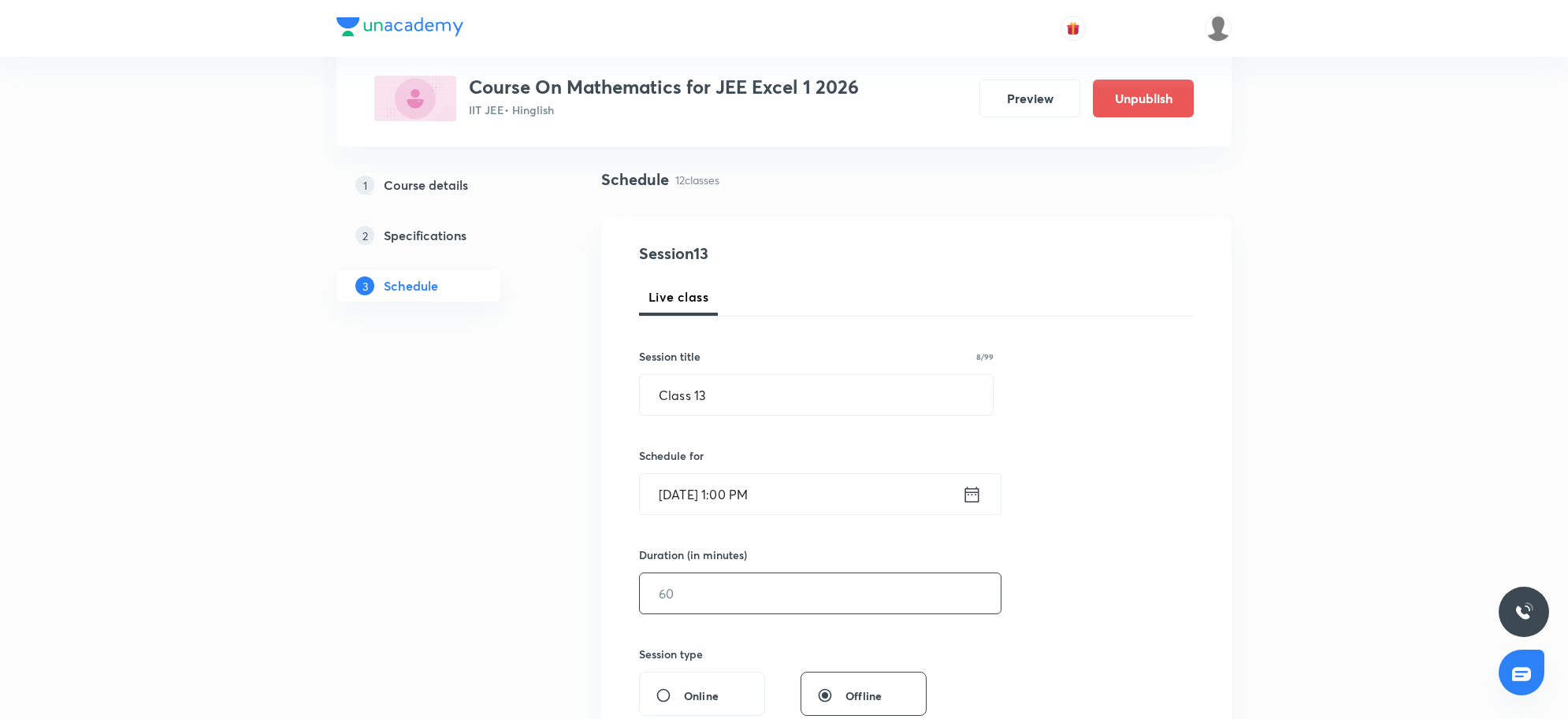
click at [726, 583] on input "text" at bounding box center [820, 594] width 361 height 40
type input "2"
type input "0"
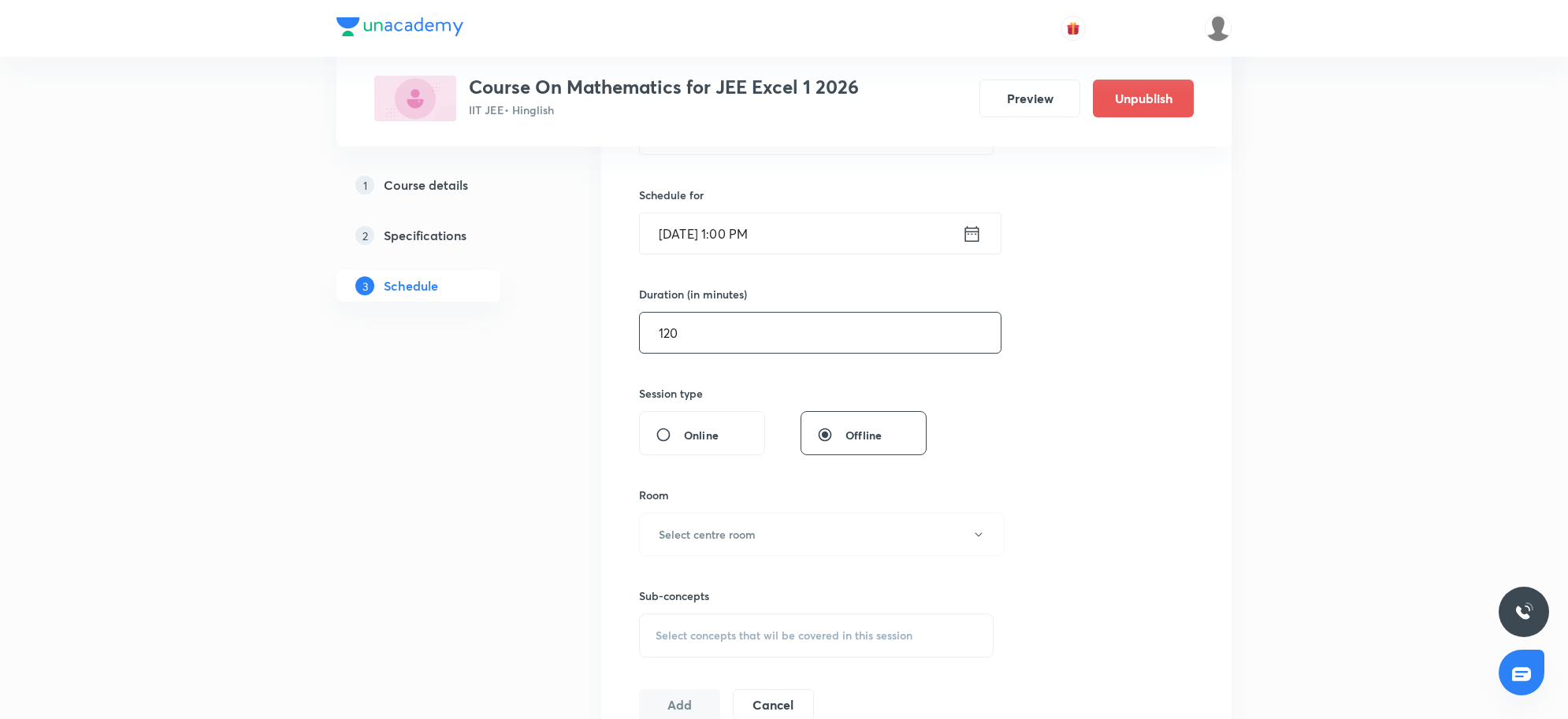
scroll to position [394, 0]
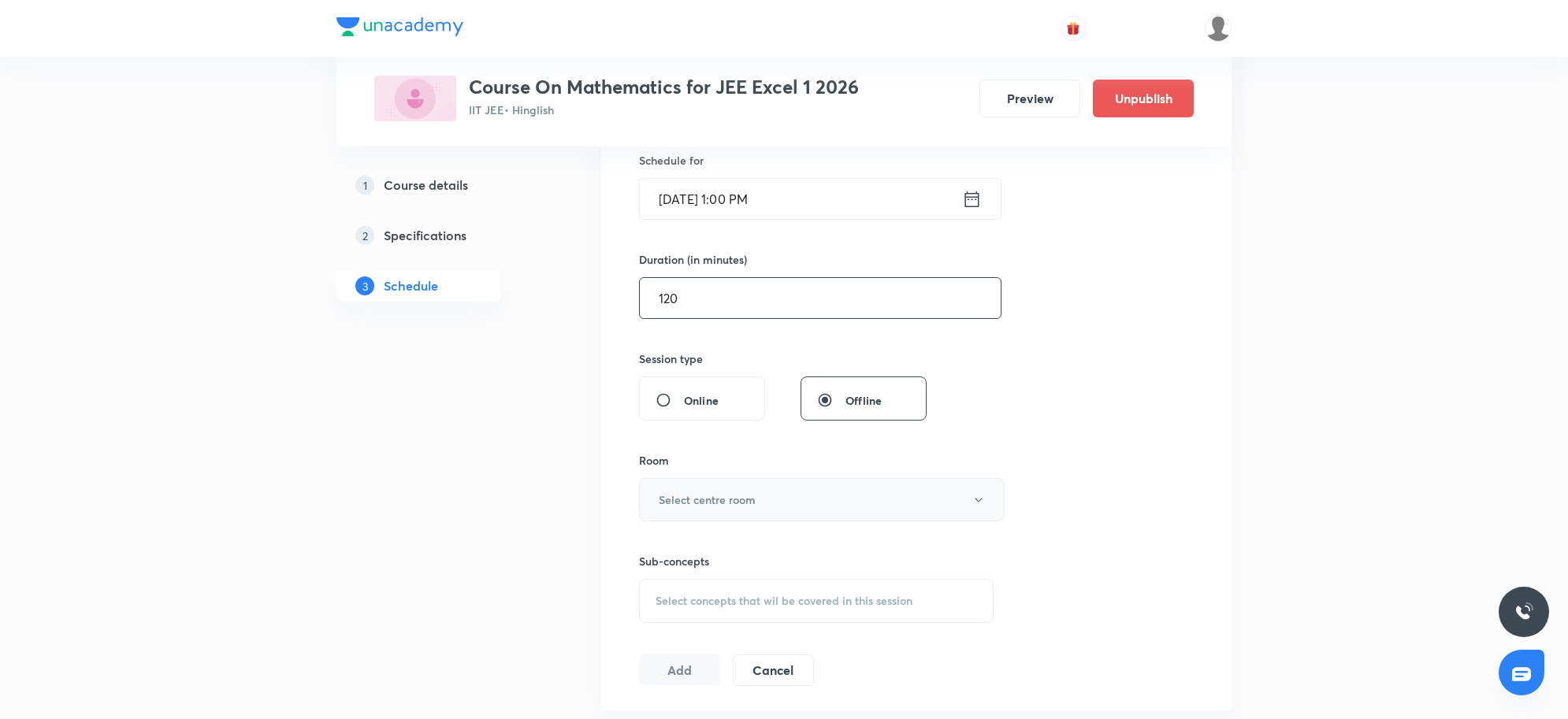
type input "120"
click at [757, 501] on button "Select centre room" at bounding box center [821, 500] width 366 height 43
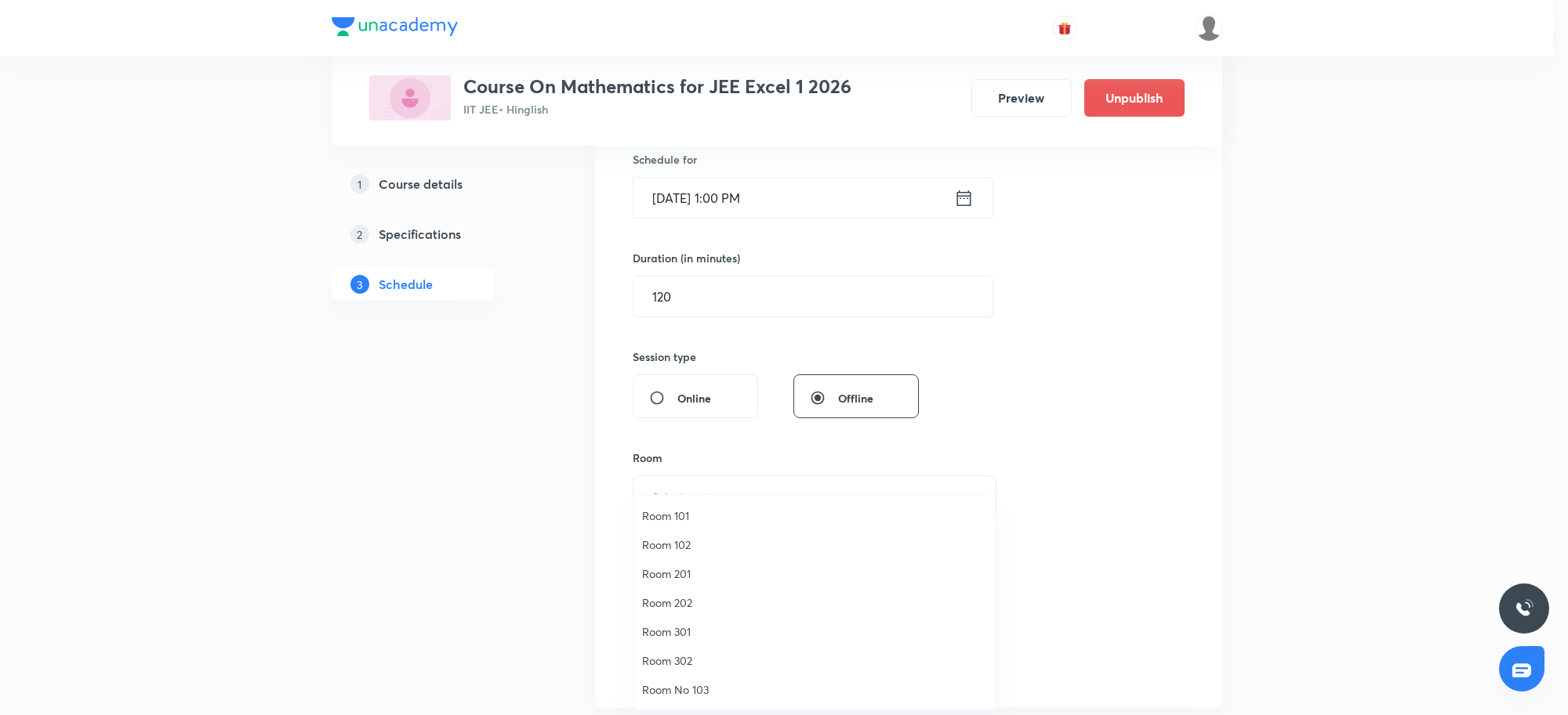
click at [672, 570] on span "Room 201" at bounding box center [814, 574] width 343 height 17
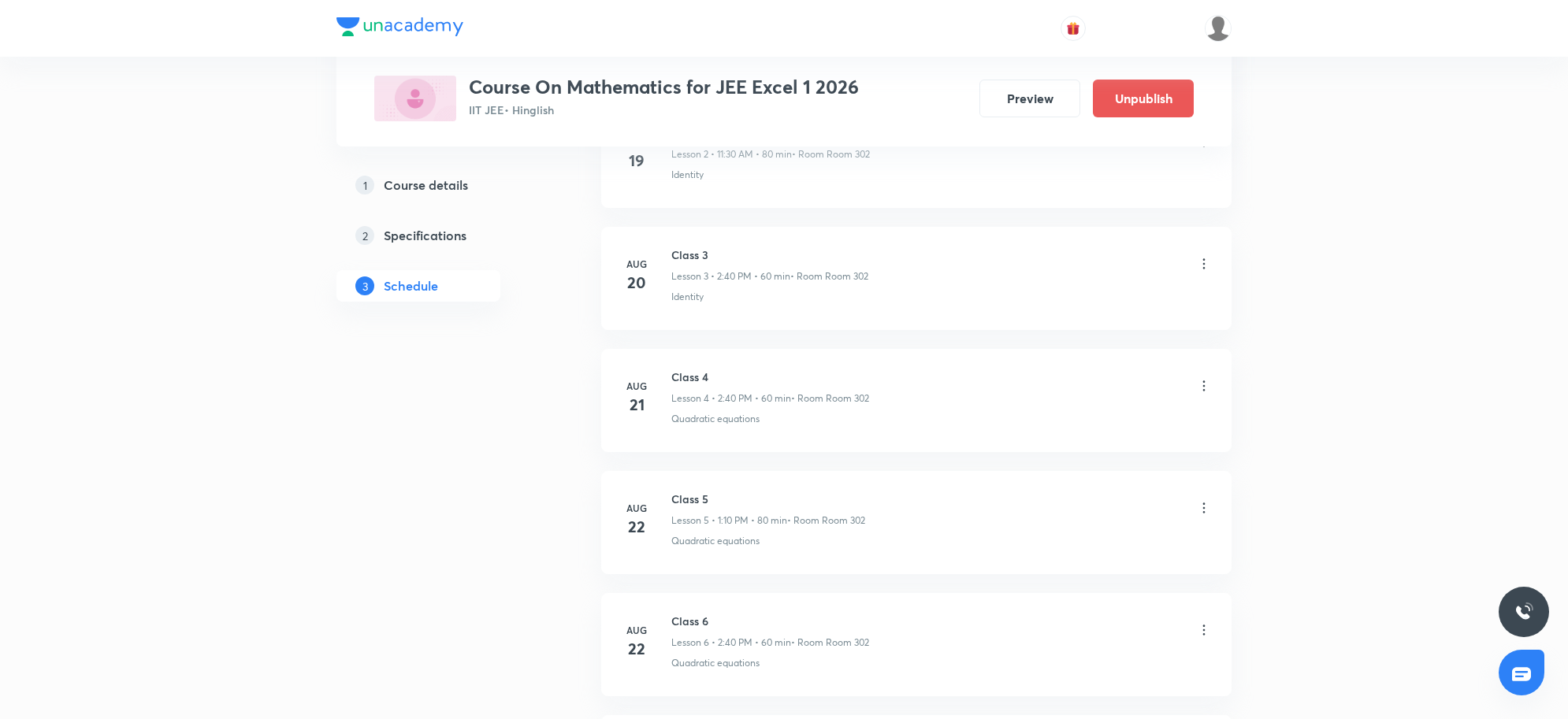
scroll to position [2014, 0]
drag, startPoint x: 671, startPoint y: 541, endPoint x: 834, endPoint y: 545, distance: 163.0
click at [834, 545] on p "Geometrical meaning of Roots of an equation" at bounding box center [770, 537] width 197 height 14
copy p "Geometrical meaning of Roots of an"
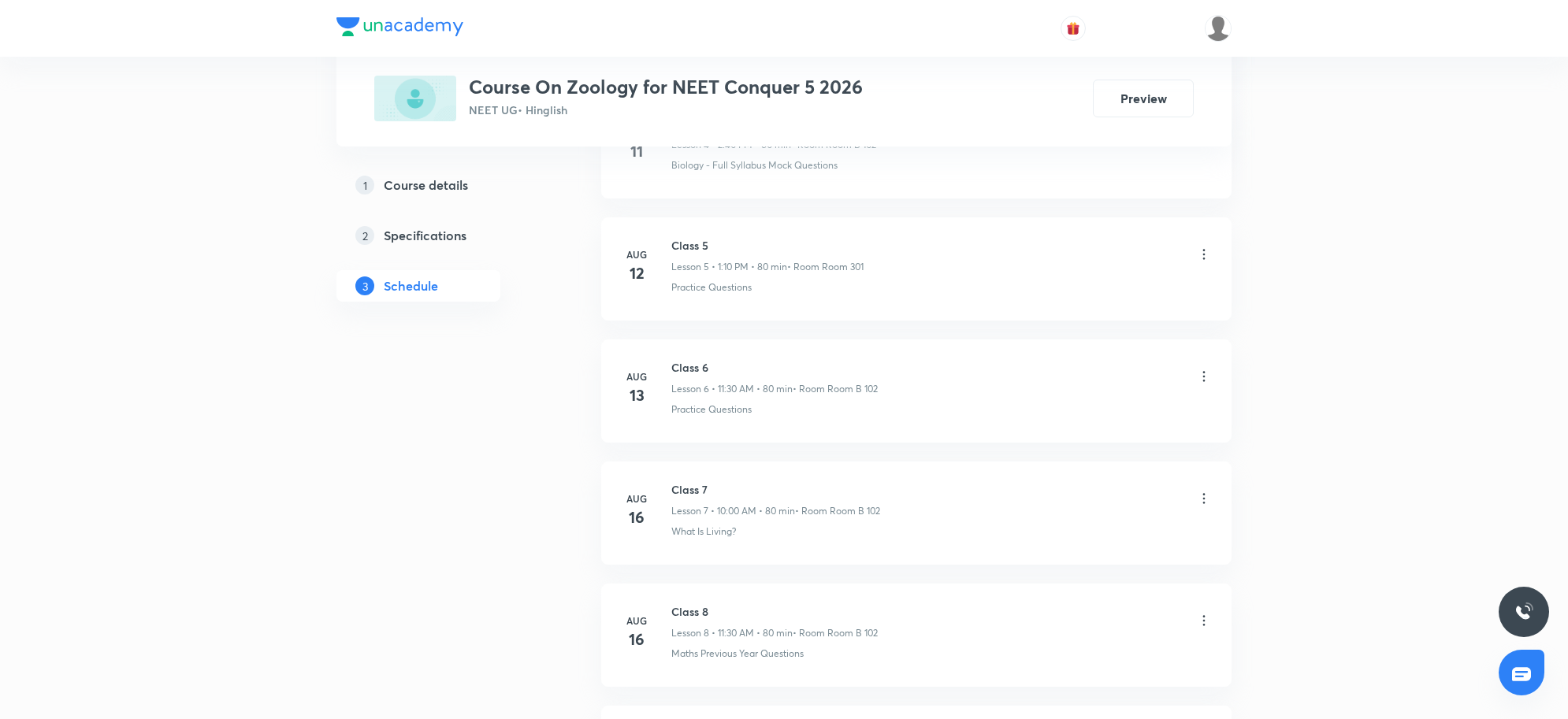
scroll to position [2749, 0]
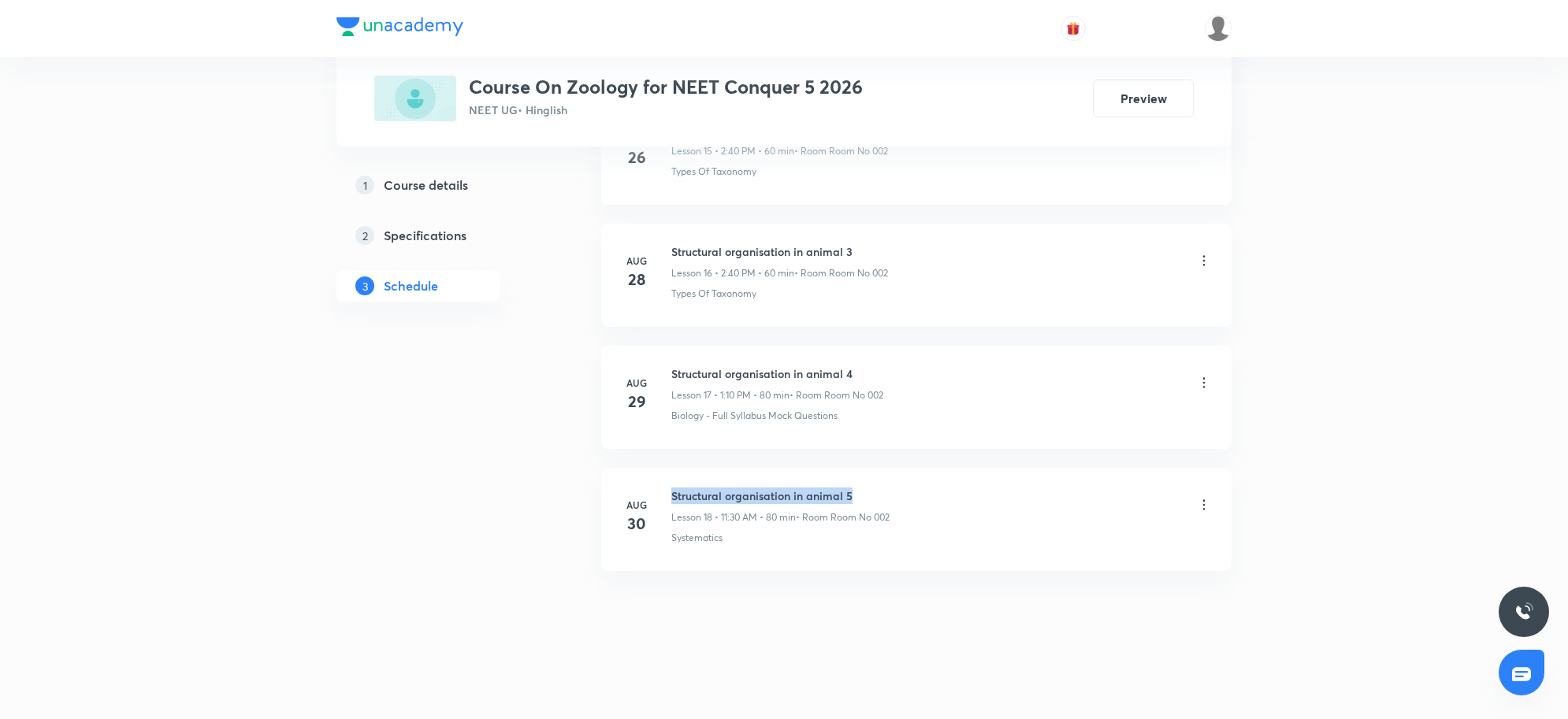
drag, startPoint x: 670, startPoint y: 495, endPoint x: 861, endPoint y: 497, distance: 191.0
click at [861, 497] on div "[DATE] Structural organisation in animal 5 Lesson 18 • 11:30 AM • 80 min • Room…" at bounding box center [916, 516] width 591 height 57
copy h6 "Structural organisation in animal 5"
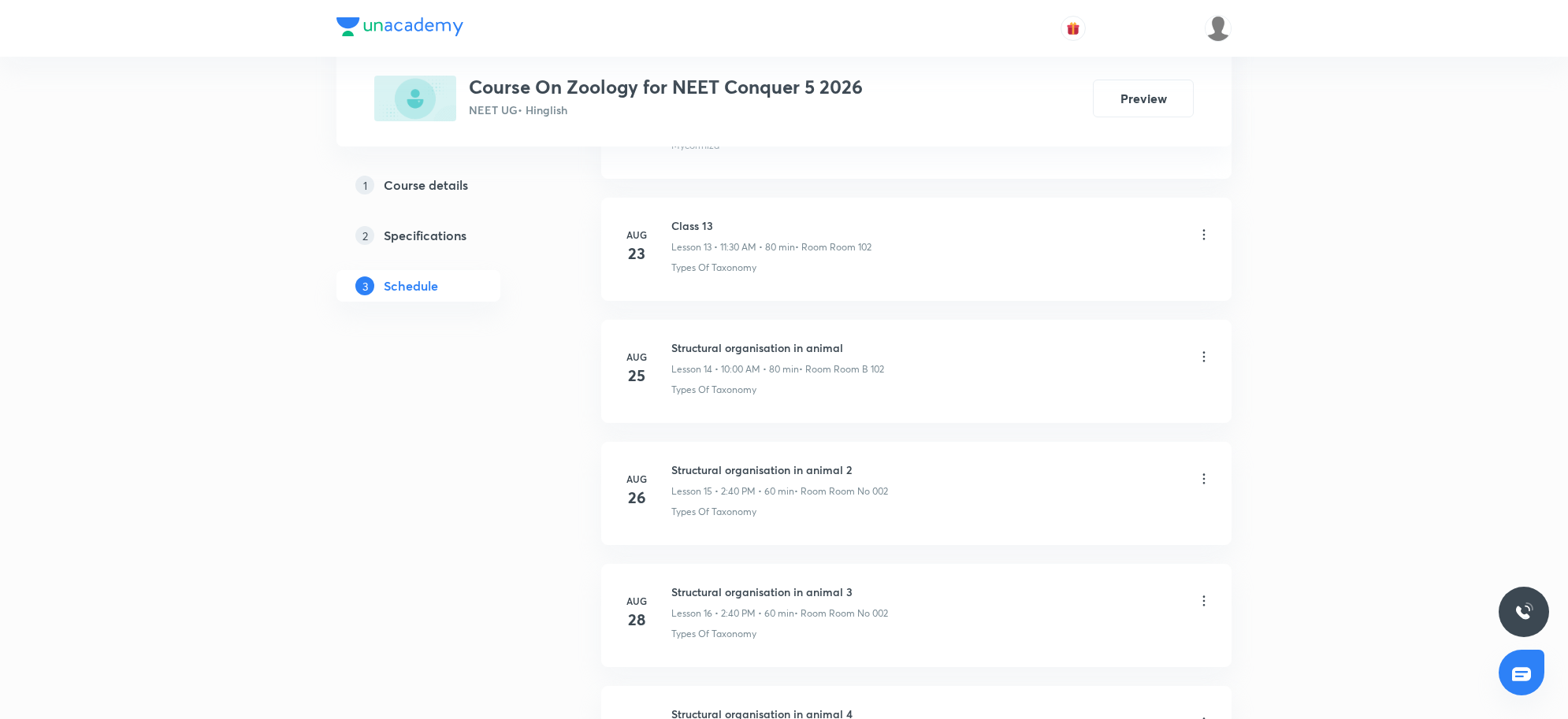
scroll to position [0, 0]
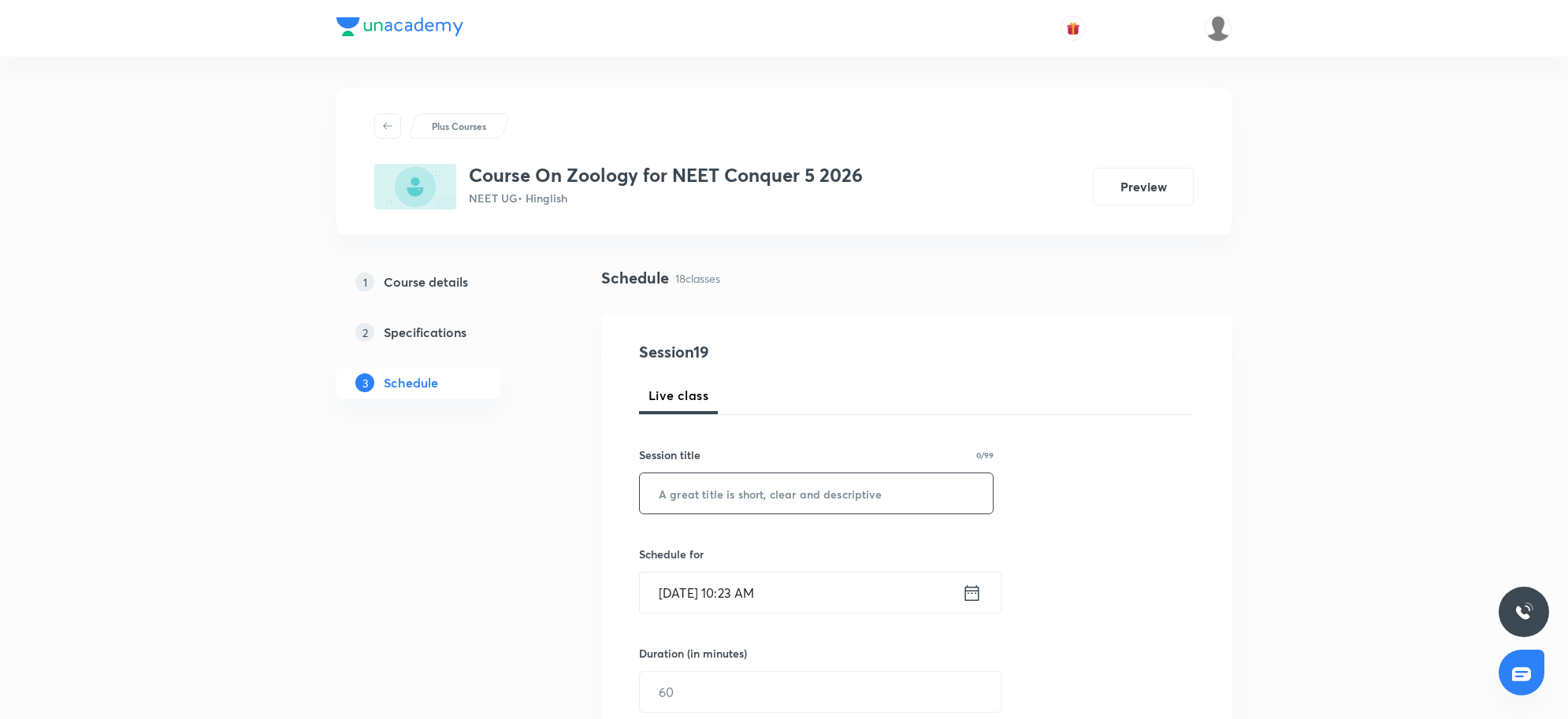
click at [845, 502] on input "text" at bounding box center [816, 493] width 353 height 40
paste input "Structural organisation in animal 5"
type input "Structural organisation in animal 6"
click at [812, 595] on input "Aug 31, 2025, 10:23 AM" at bounding box center [801, 593] width 322 height 40
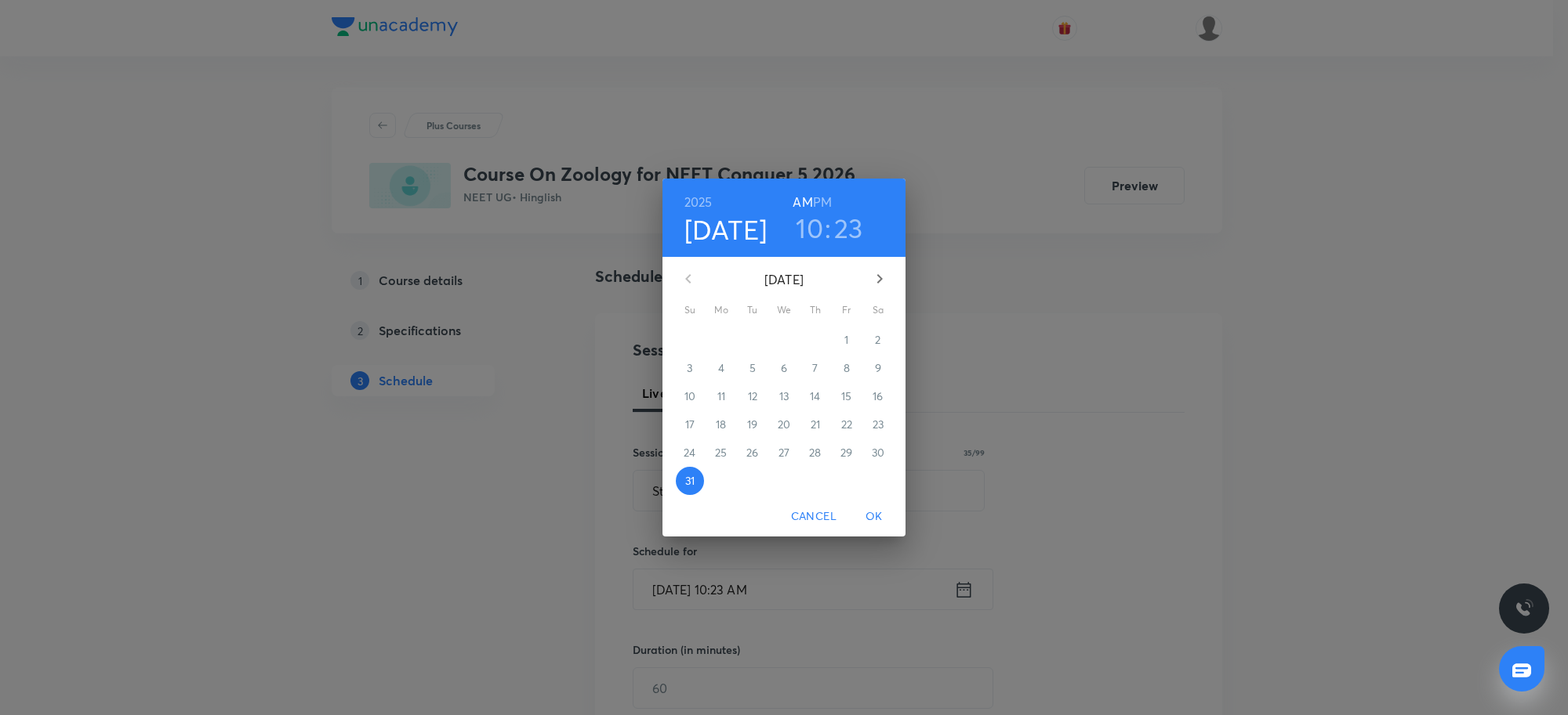
click at [820, 197] on h6 "PM" at bounding box center [822, 202] width 19 height 22
click at [810, 201] on h6 "AM" at bounding box center [802, 202] width 20 height 22
click at [808, 231] on h3 "10" at bounding box center [809, 228] width 27 height 33
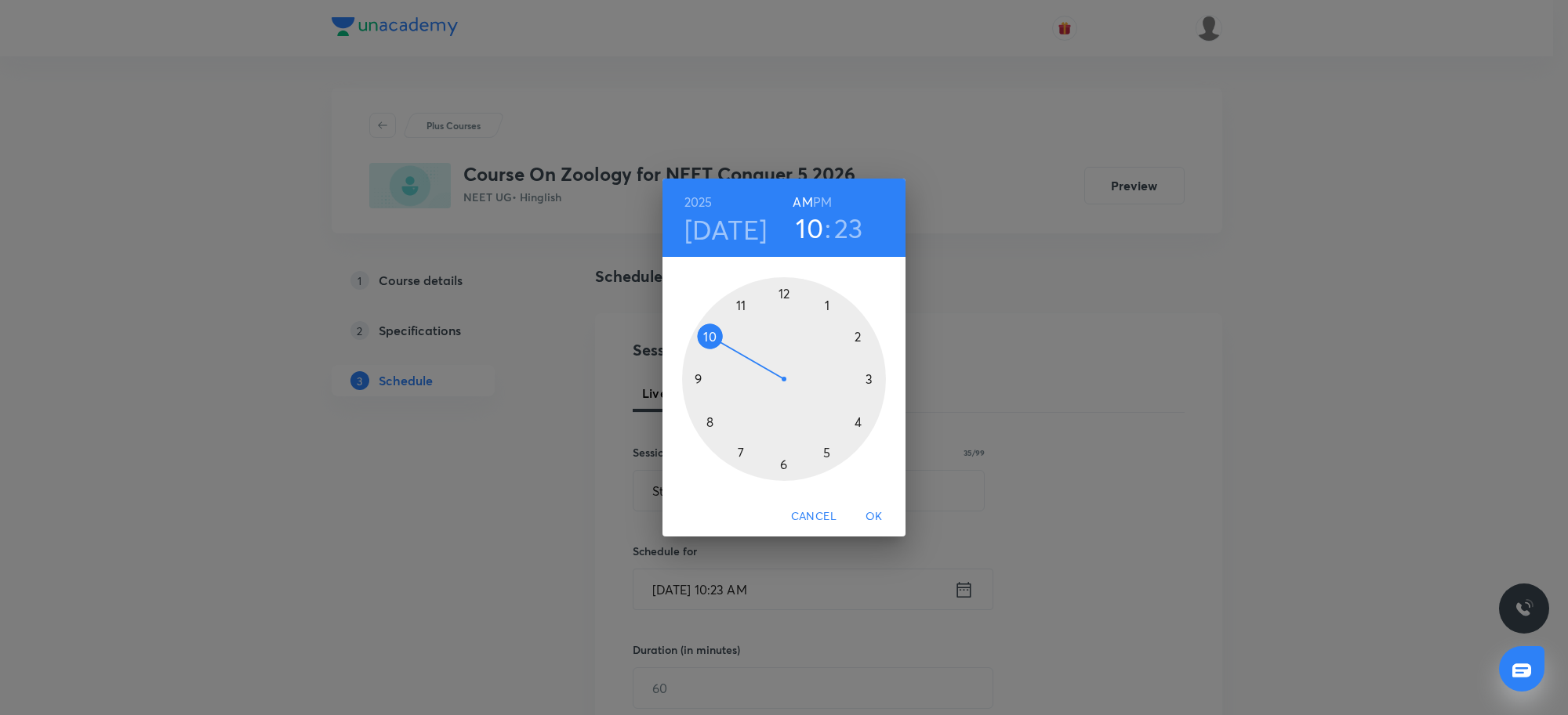
click at [739, 307] on div at bounding box center [784, 379] width 204 height 204
click at [791, 295] on div at bounding box center [784, 379] width 204 height 204
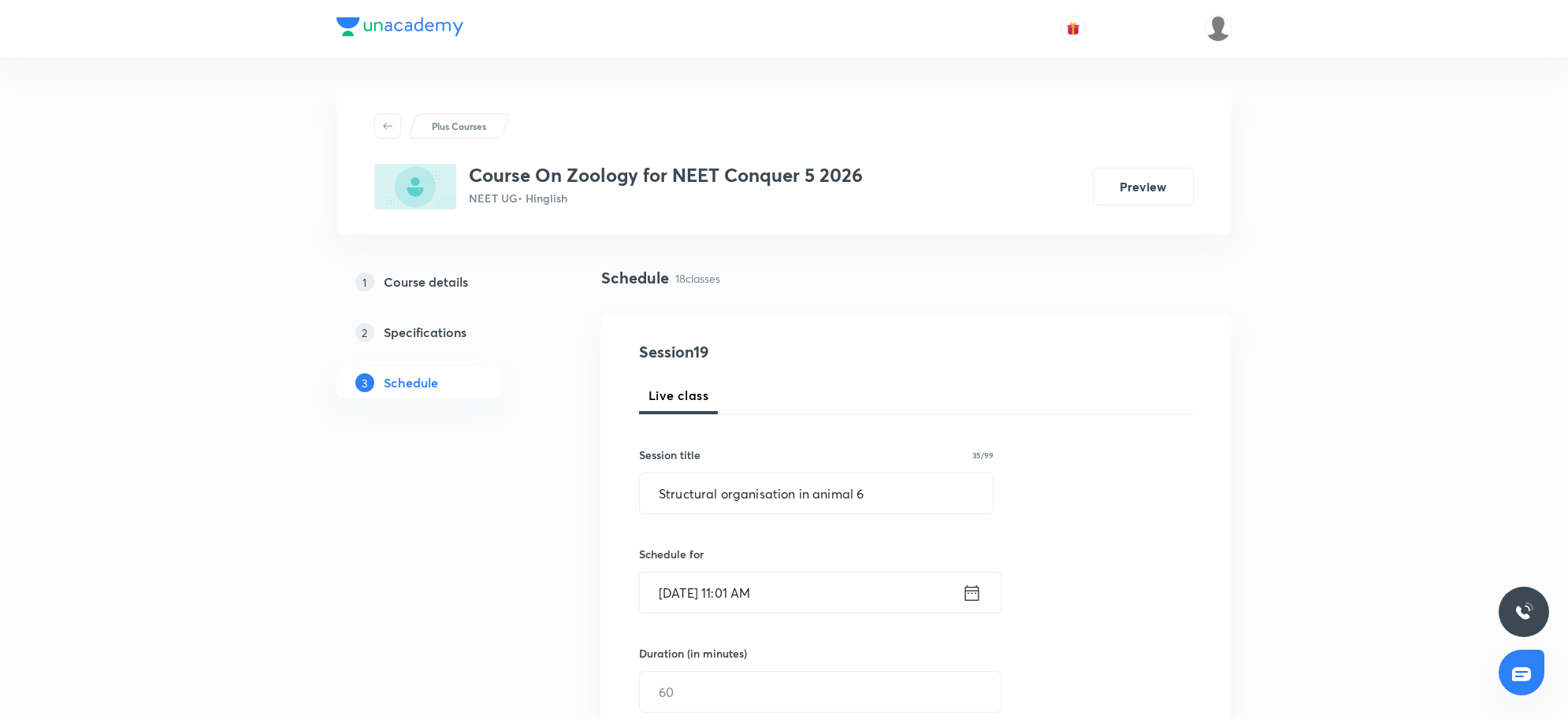
click at [786, 589] on input "Aug 31, 2025, 11:01 AM" at bounding box center [801, 593] width 322 height 40
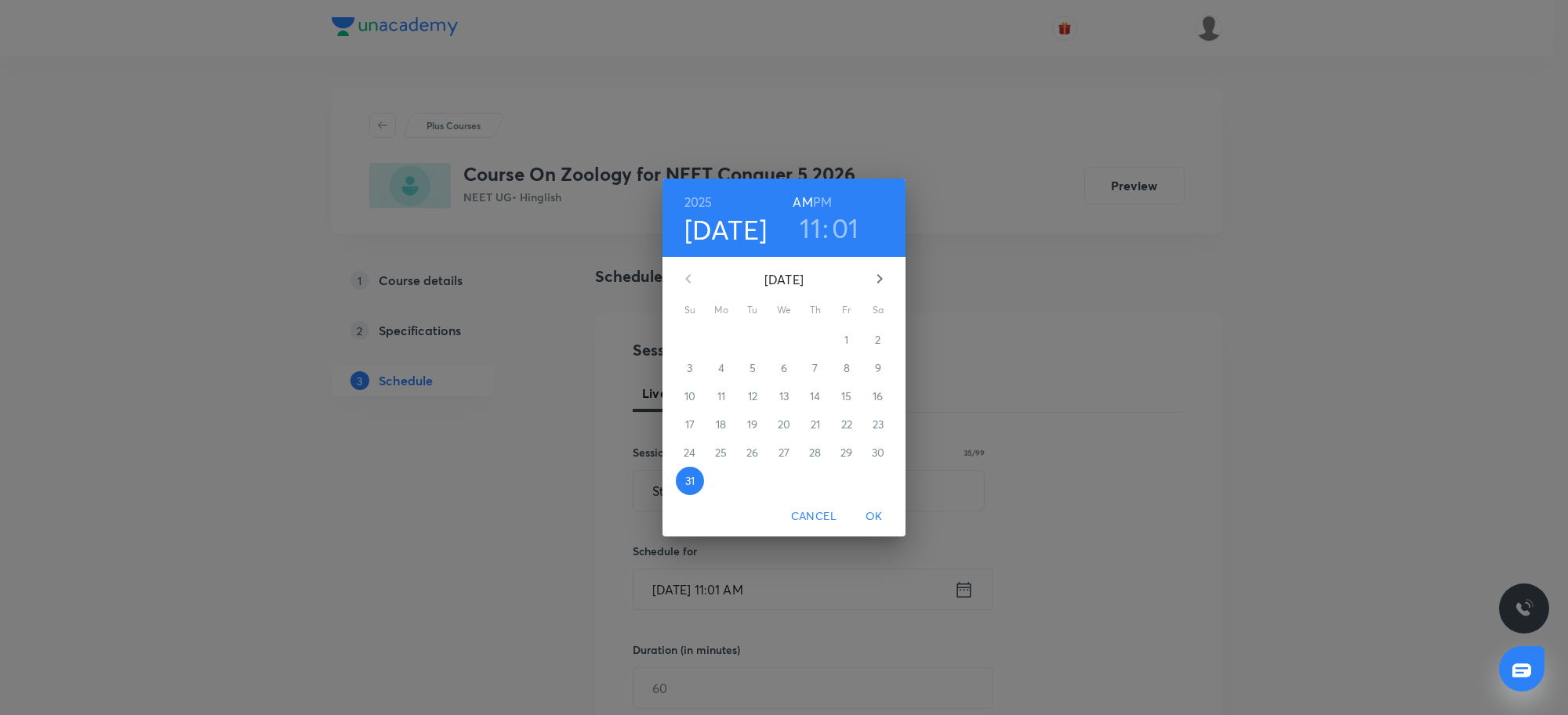
click at [840, 228] on h3 "01" at bounding box center [844, 228] width 27 height 33
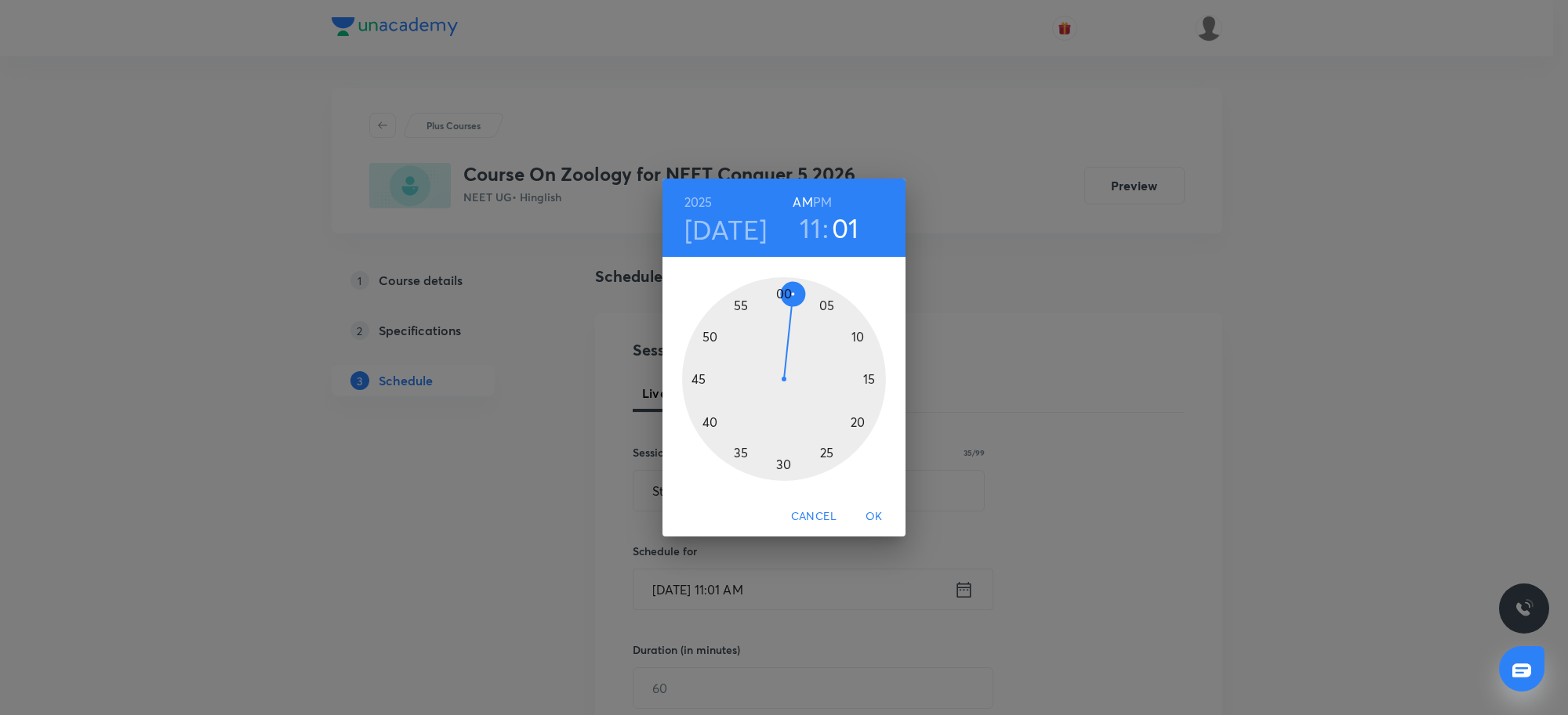
click at [785, 296] on div at bounding box center [784, 379] width 204 height 204
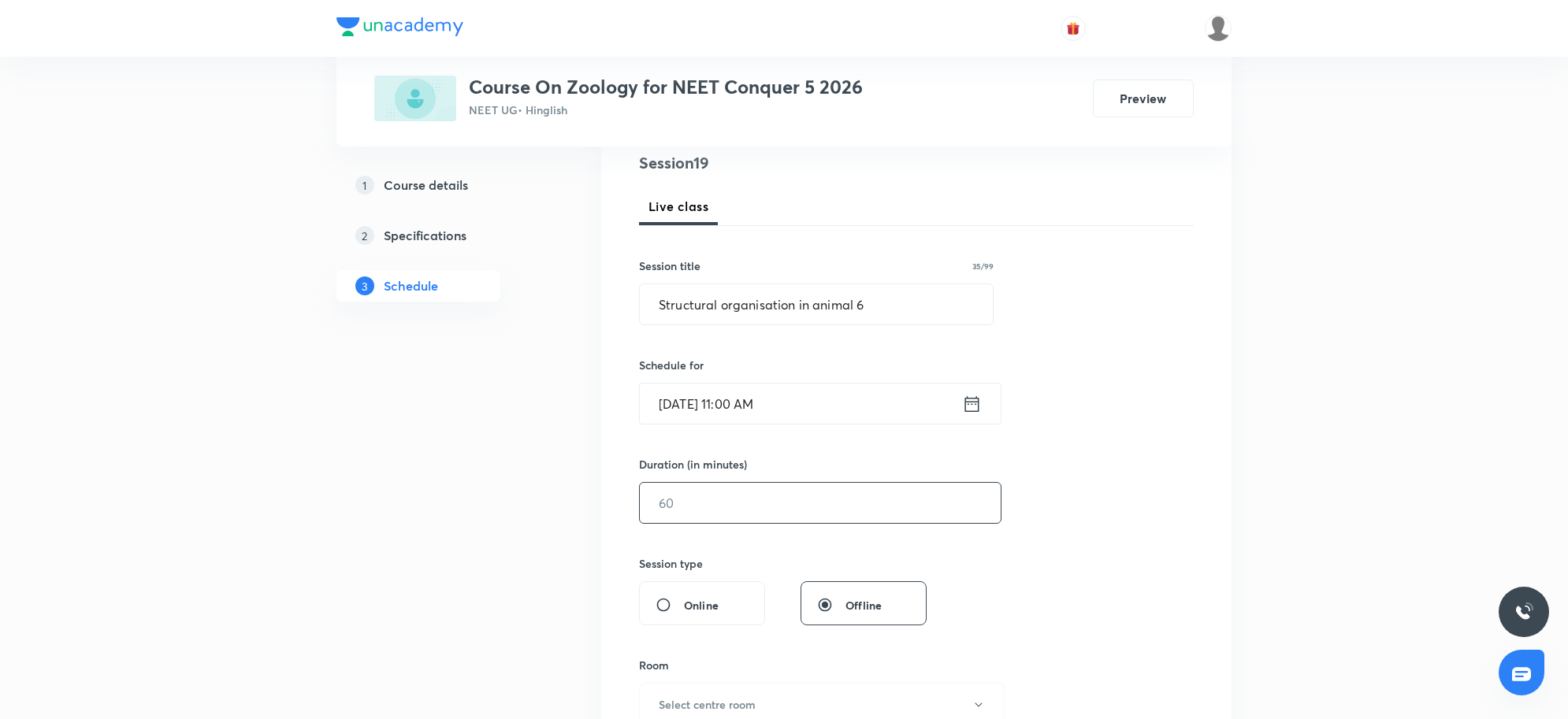
scroll to position [197, 0]
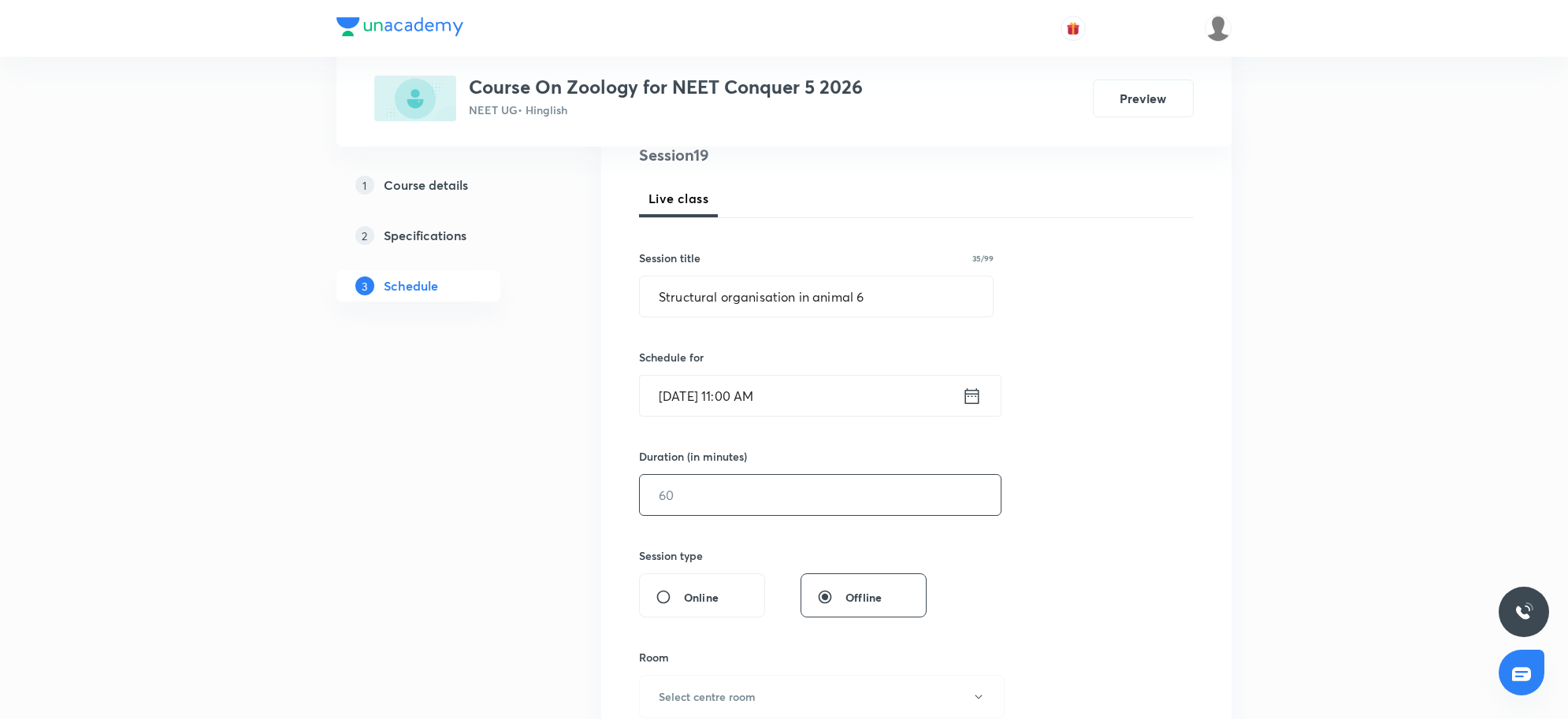
click at [690, 489] on input "text" at bounding box center [820, 495] width 361 height 40
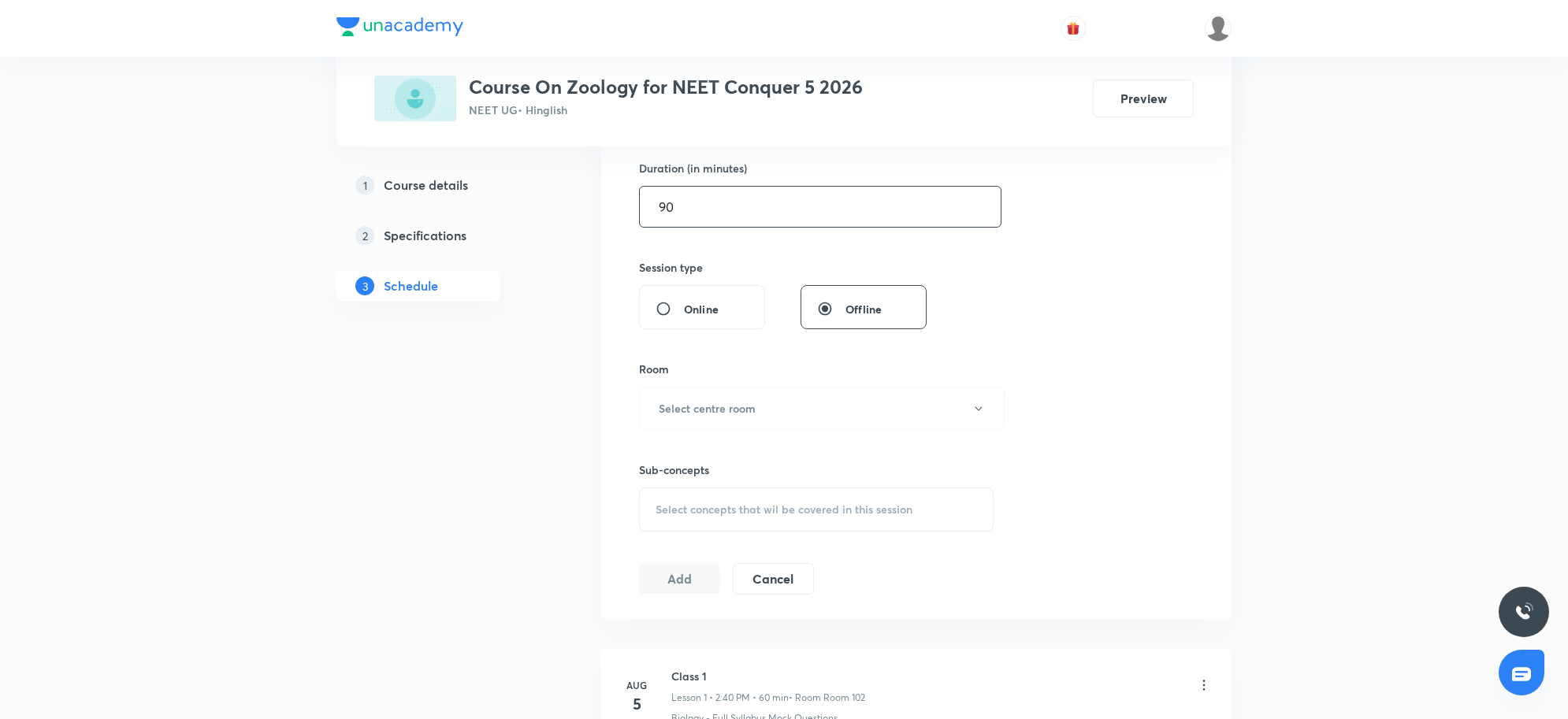
scroll to position [492, 0]
type input "90"
click at [777, 402] on button "Select centre room" at bounding box center [821, 402] width 366 height 43
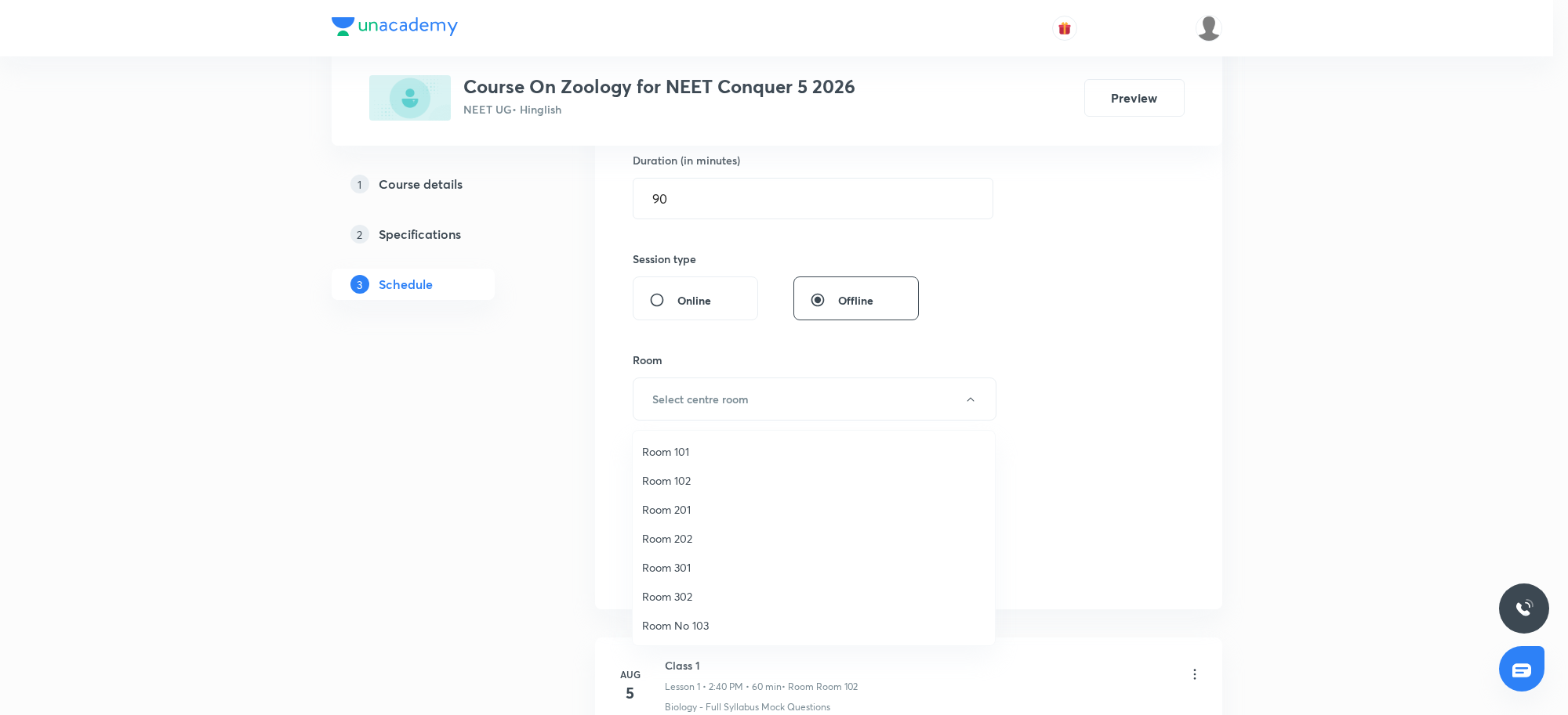
click at [682, 480] on span "Room 102" at bounding box center [814, 481] width 343 height 17
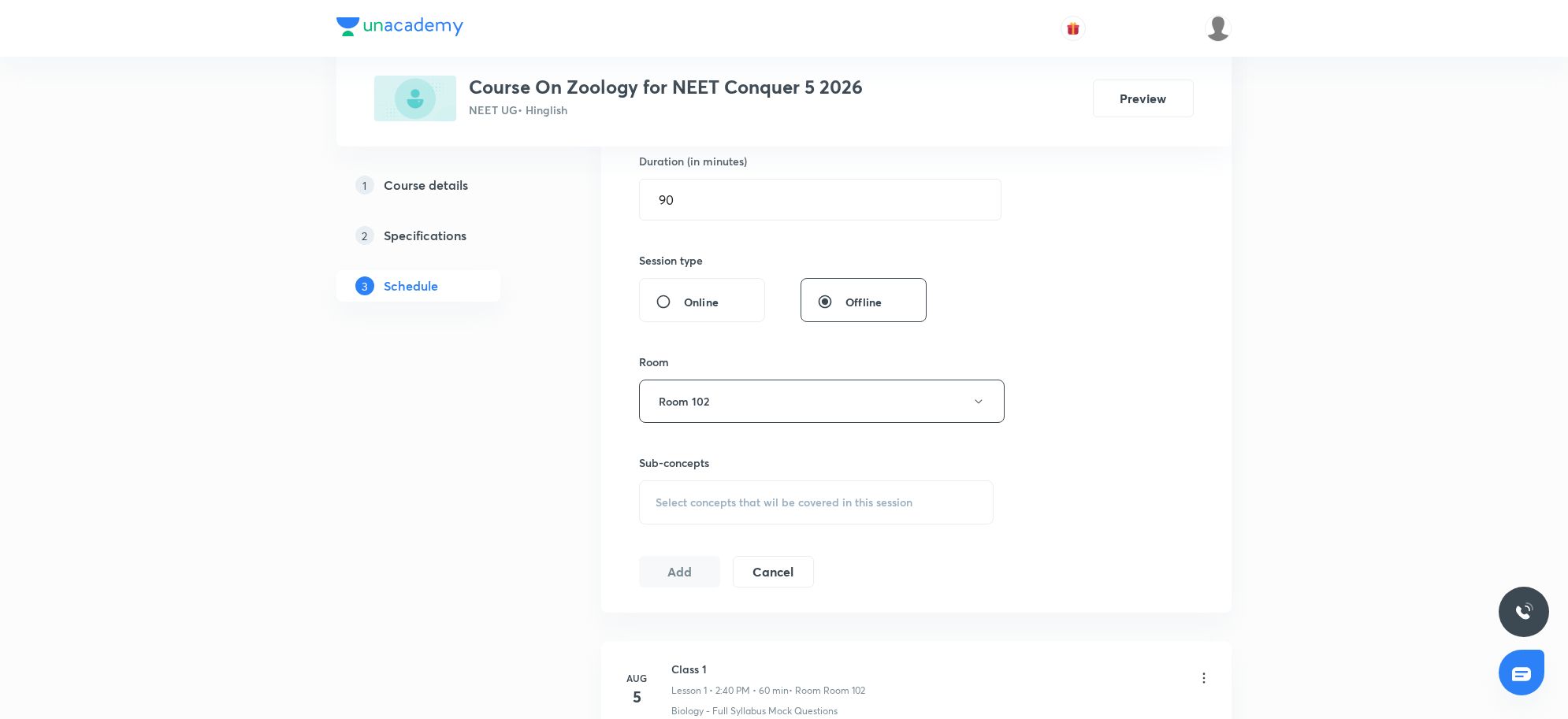
scroll to position [2749, 0]
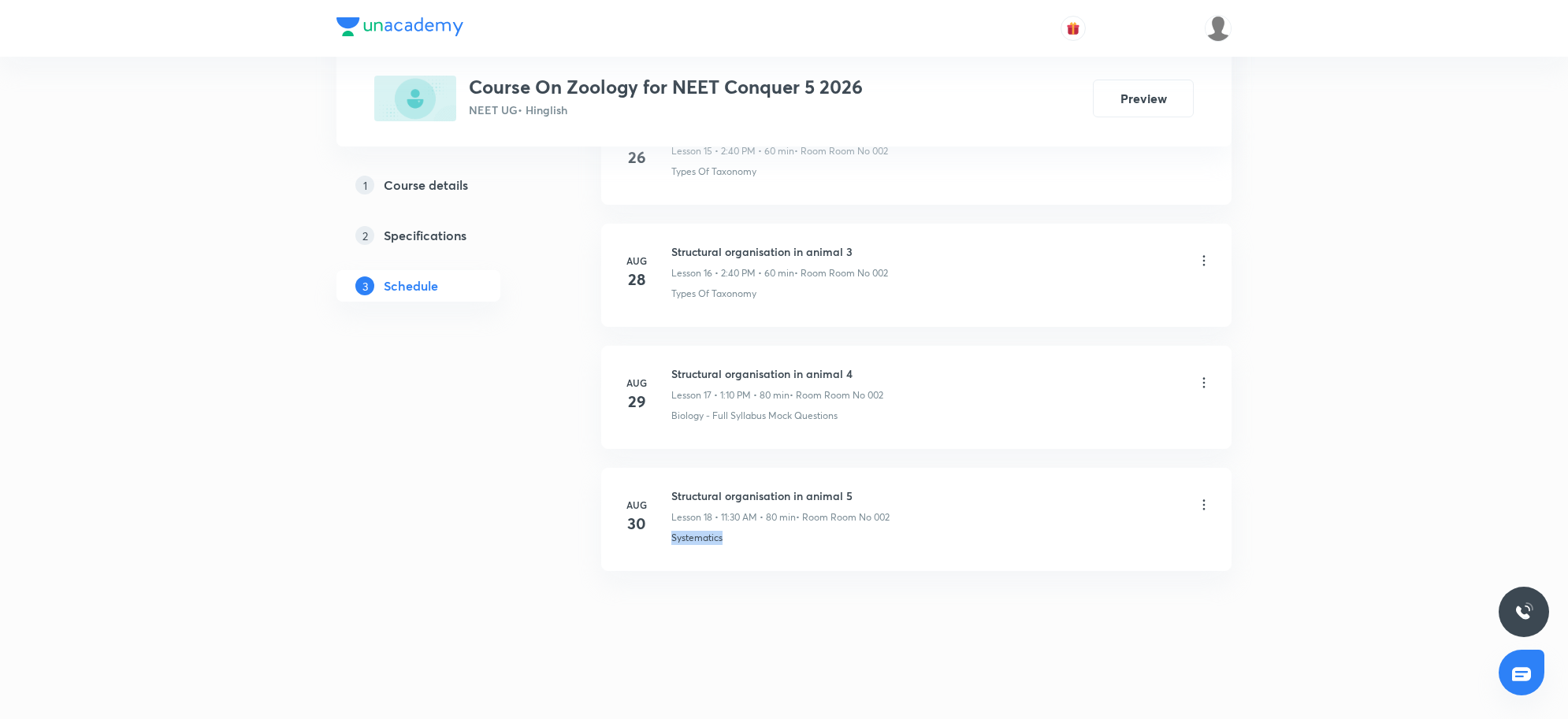
drag, startPoint x: 674, startPoint y: 536, endPoint x: 768, endPoint y: 537, distance: 94.0
click at [768, 537] on div "Systematics" at bounding box center [941, 537] width 541 height 14
copy p "Systematics"
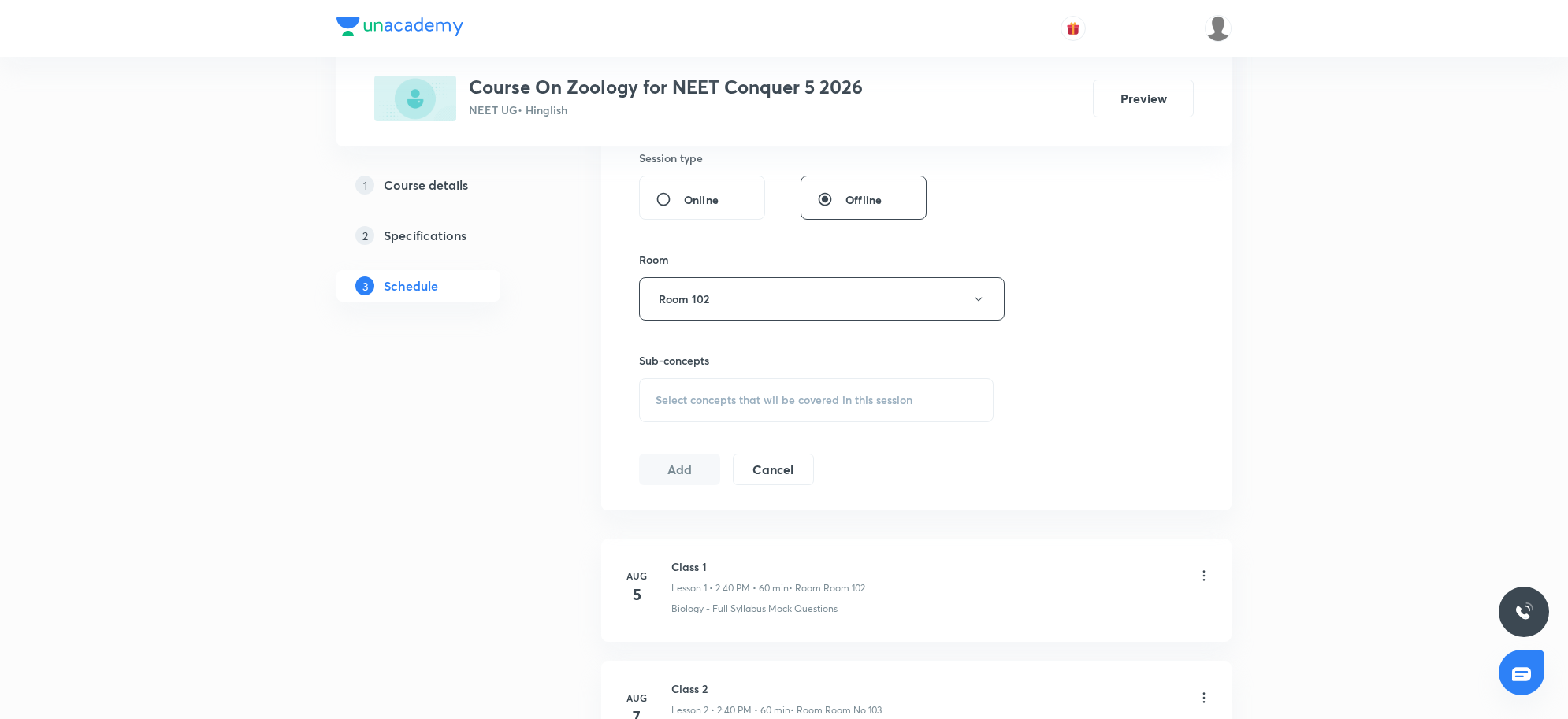
scroll to position [690, 0]
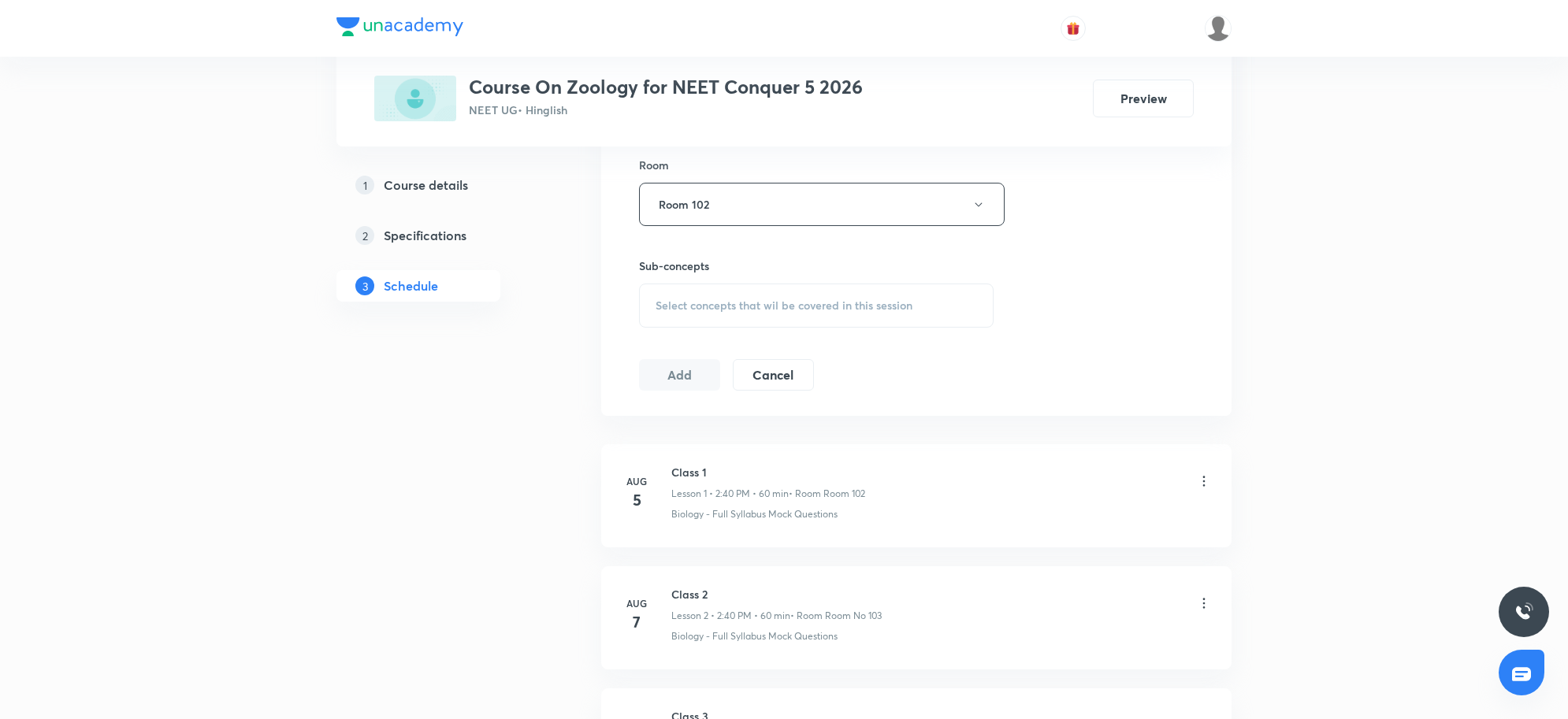
click at [869, 312] on span "Select concepts that wil be covered in this session" at bounding box center [784, 305] width 257 height 12
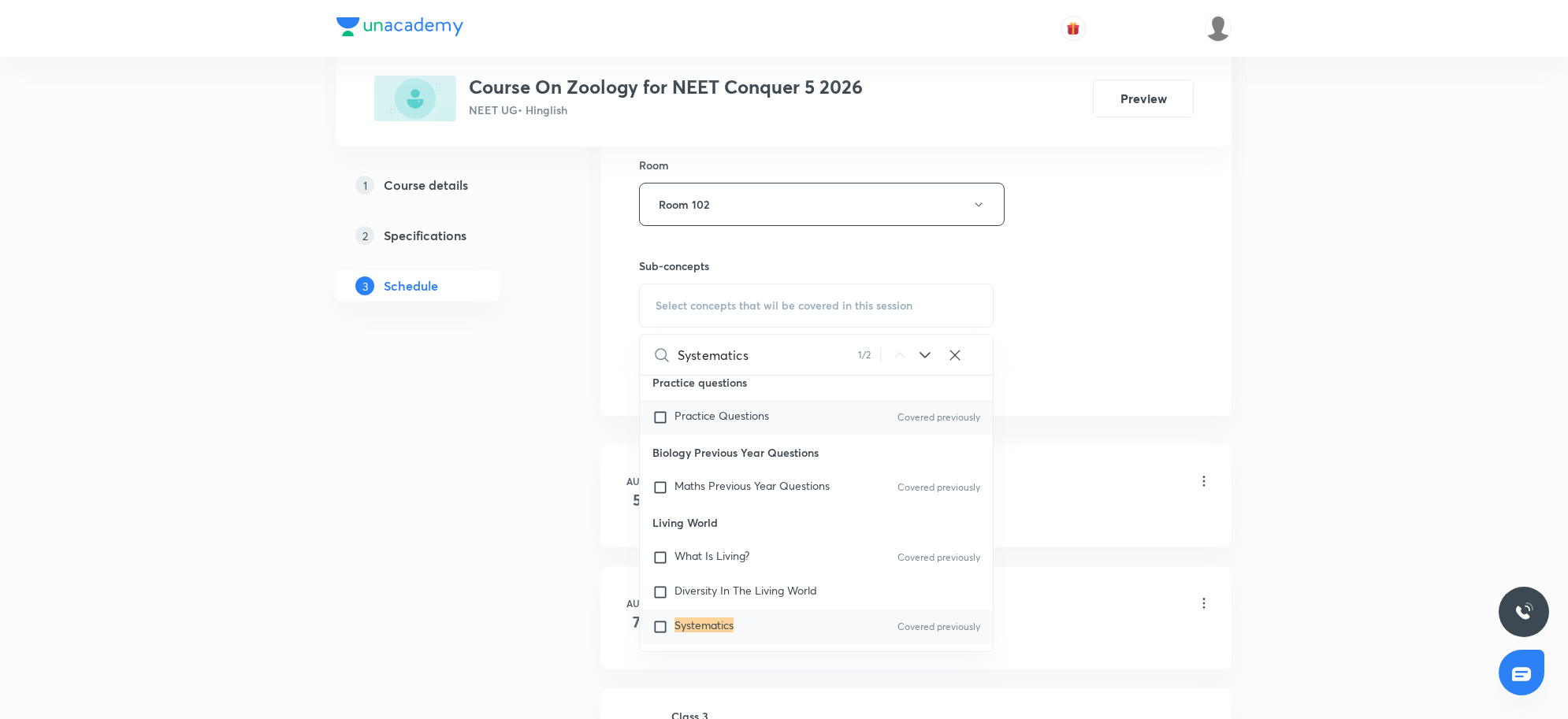
scroll to position [138, 0]
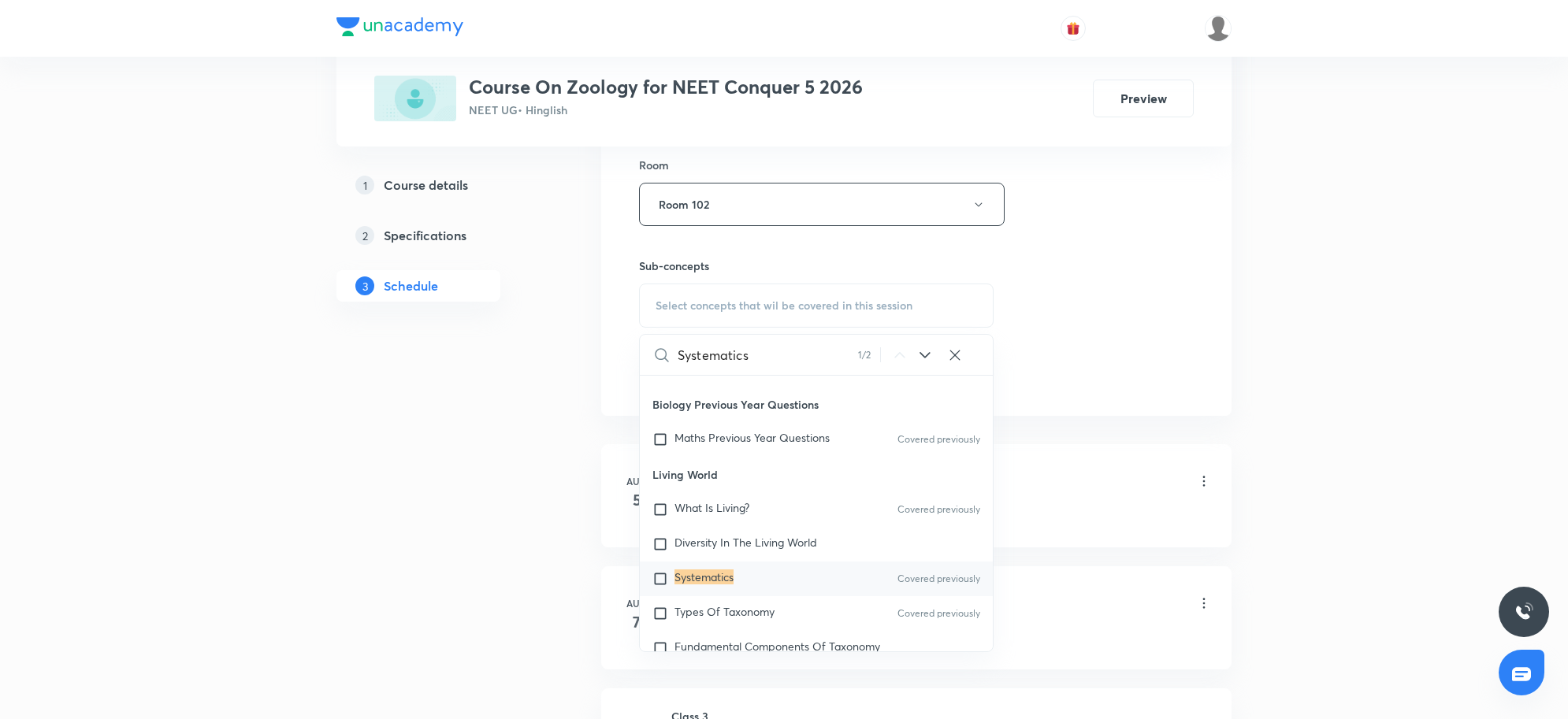
type input "Systematics"
click at [722, 582] on mark "Systematics" at bounding box center [704, 577] width 59 height 15
checkbox input "true"
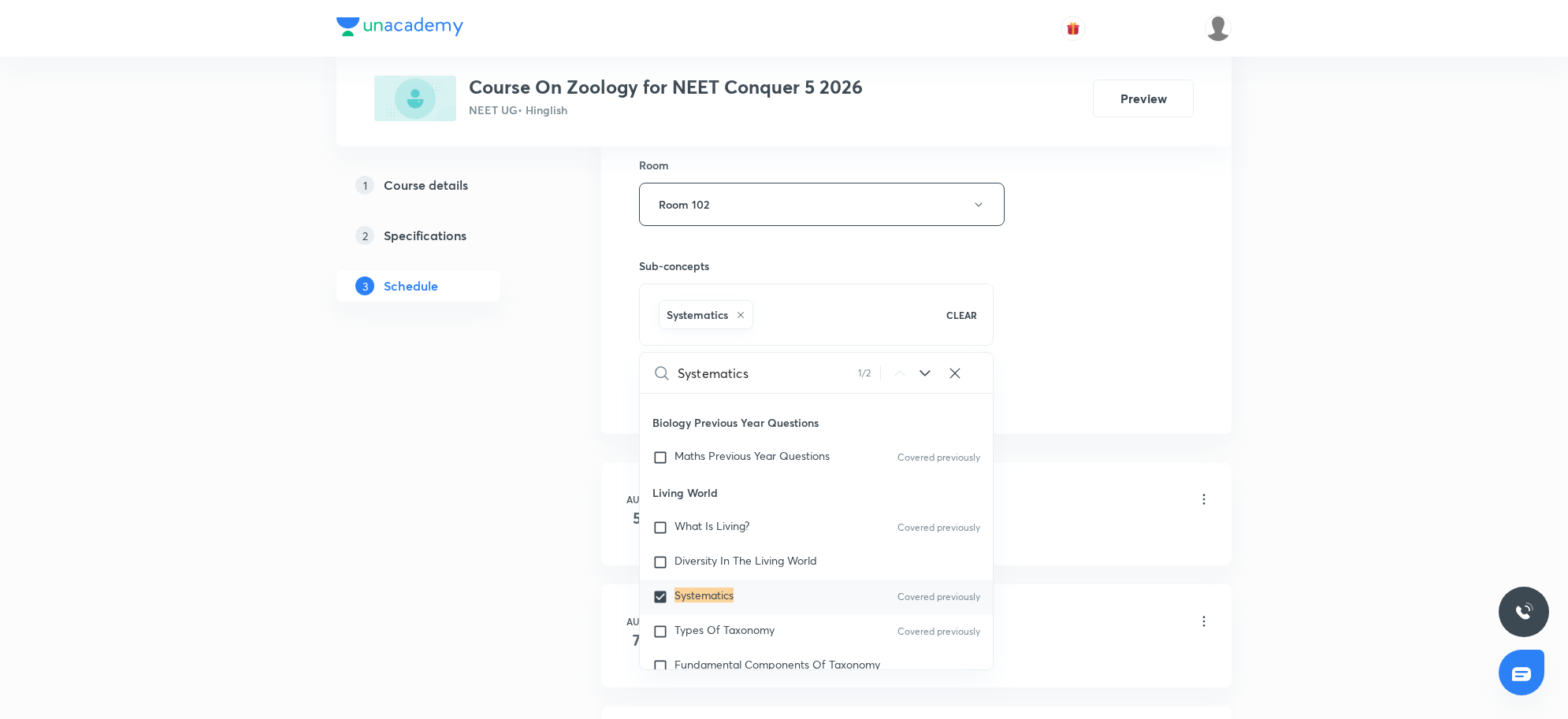
click at [1214, 342] on div "Session 19 Live class Session title 35/99 Structural organisation in animal 6 ​…" at bounding box center [916, 30] width 631 height 808
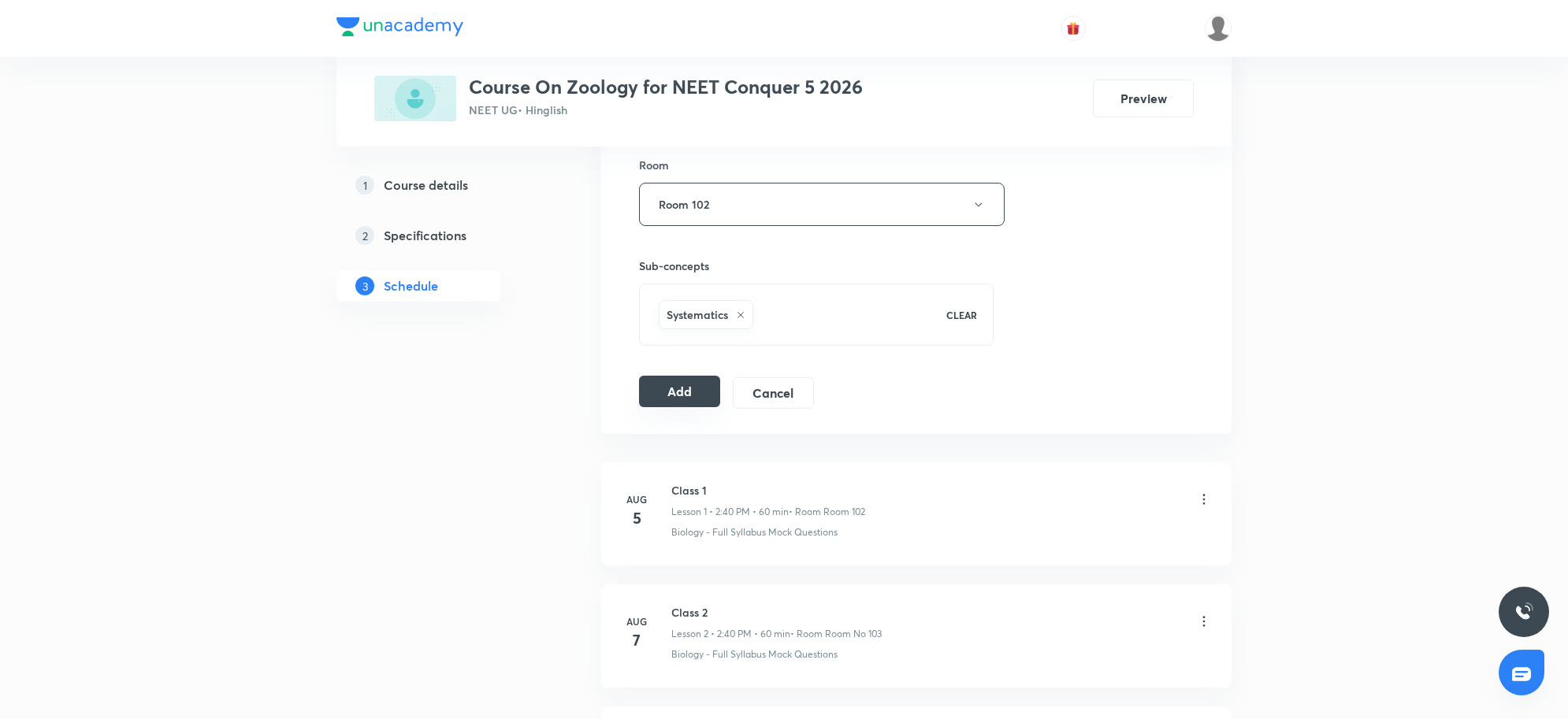
click at [682, 387] on button "Add" at bounding box center [679, 392] width 81 height 32
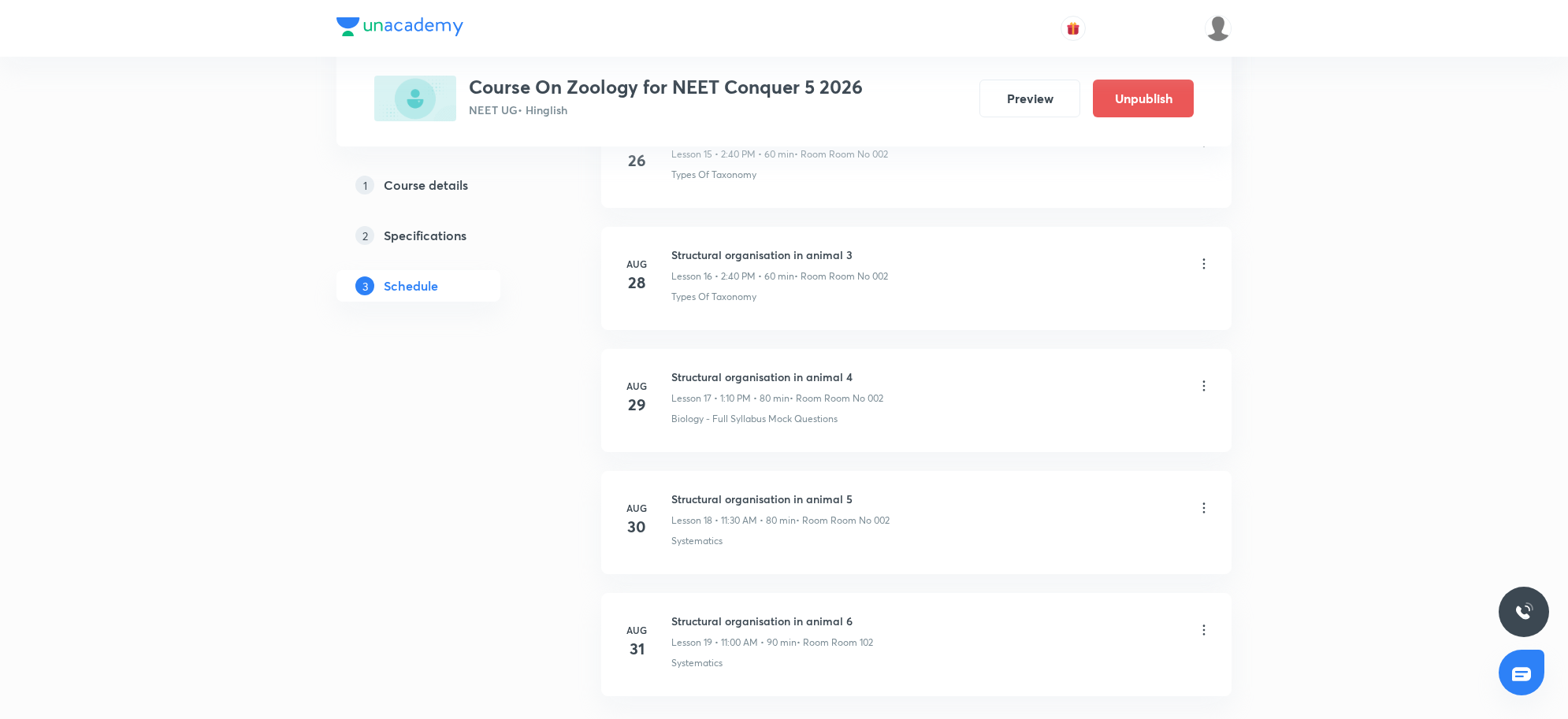
scroll to position [2145, 0]
drag, startPoint x: 672, startPoint y: 494, endPoint x: 864, endPoint y: 493, distance: 192.0
click at [864, 493] on h6 "Structural organisation in animal 6" at bounding box center [772, 496] width 202 height 17
copy h6 "Structural organisation in animal 6"
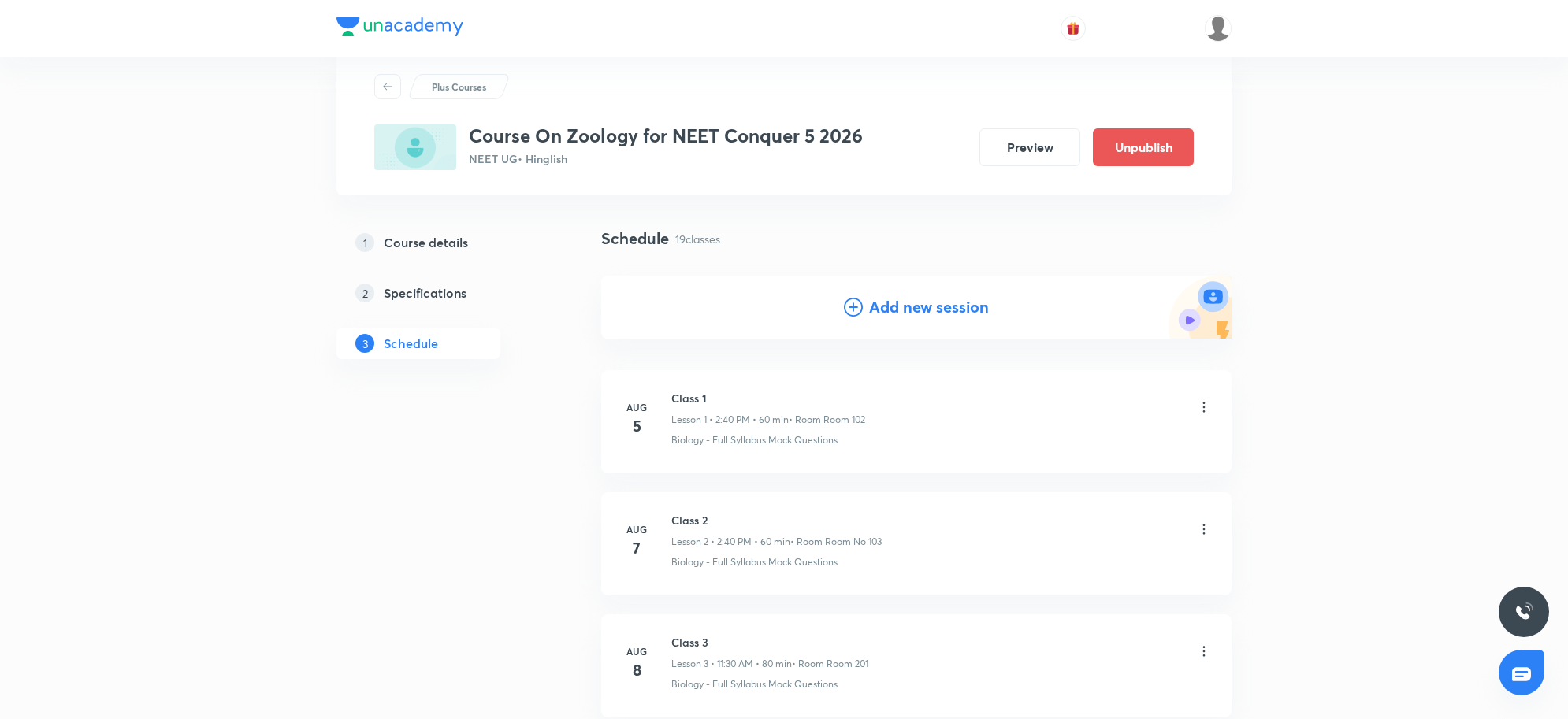
scroll to position [0, 0]
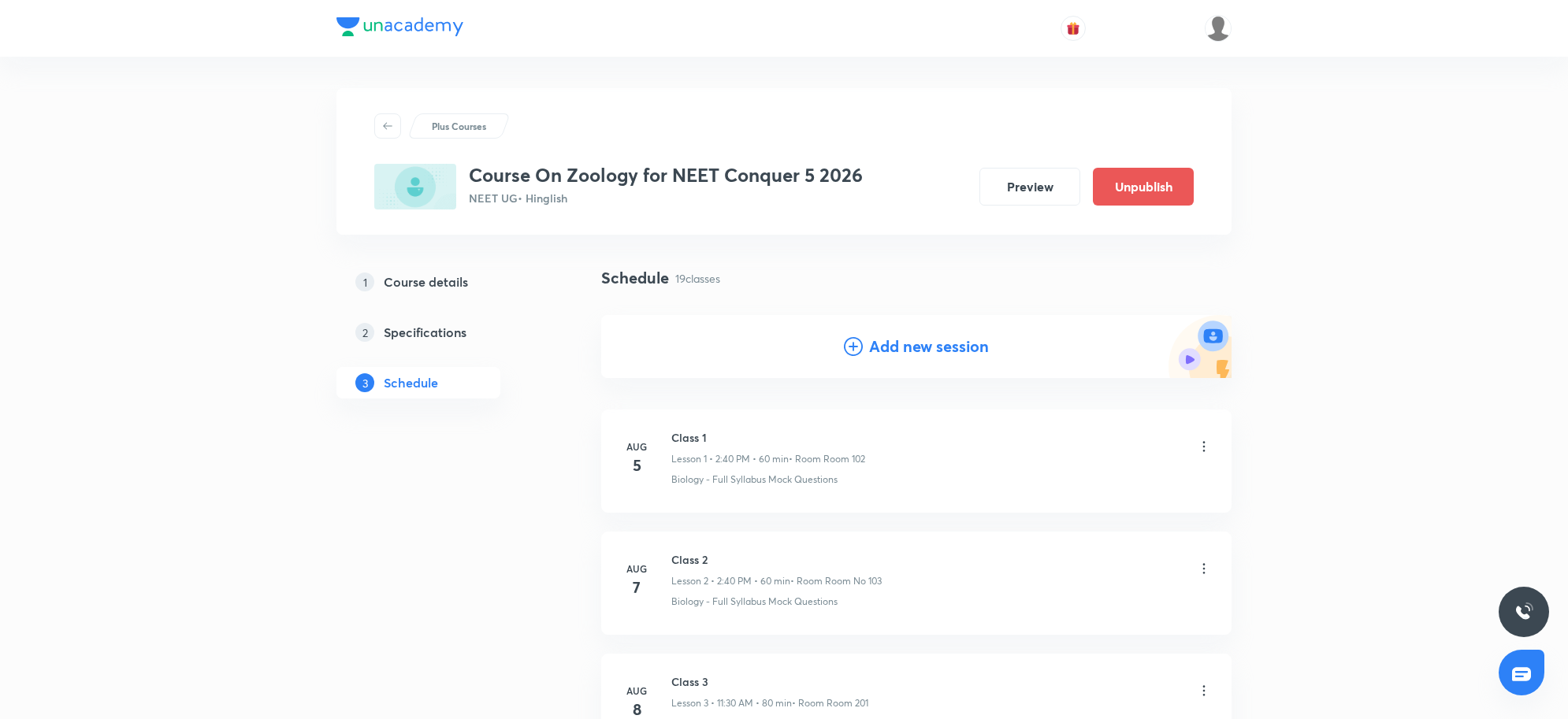
click at [912, 349] on h4 "Add new session" at bounding box center [929, 347] width 120 height 23
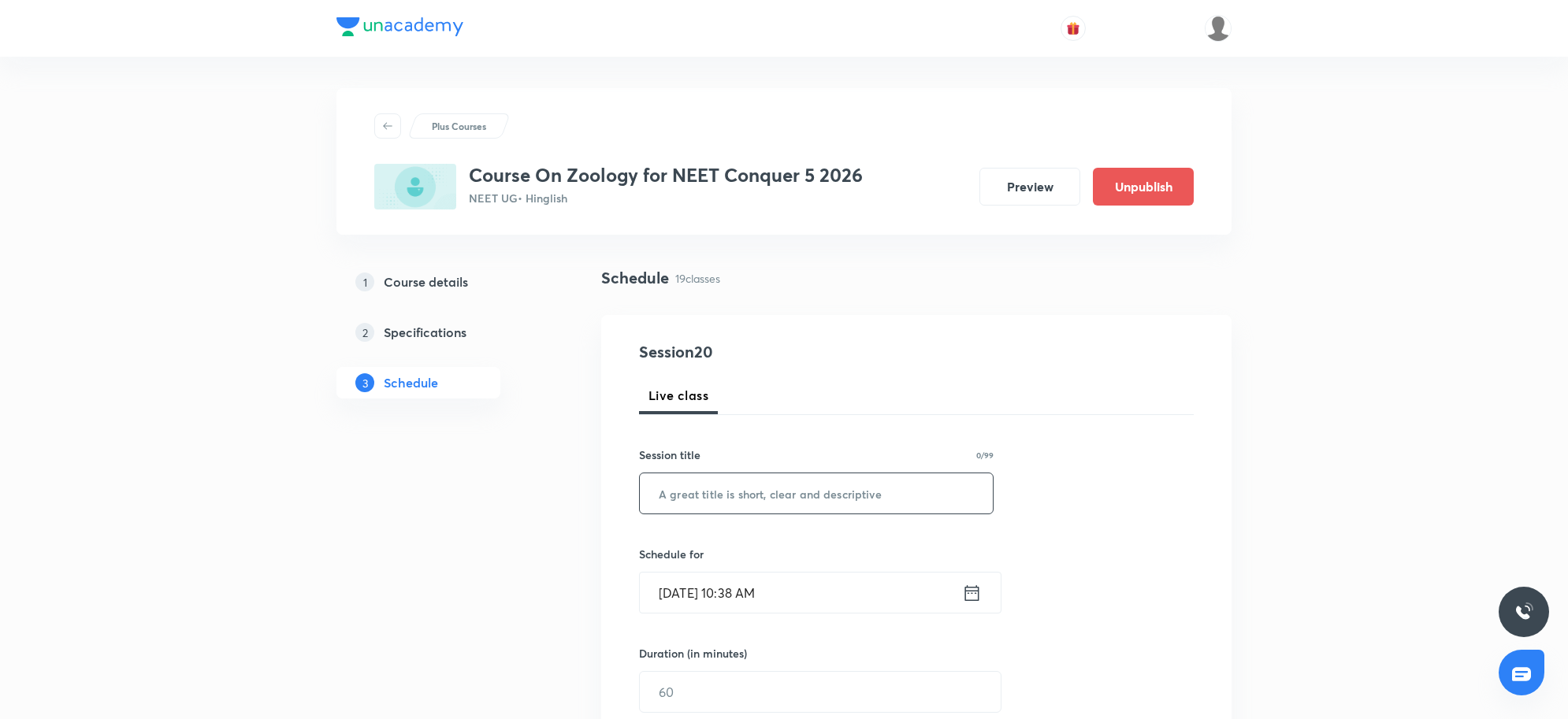
click at [757, 498] on input "text" at bounding box center [816, 493] width 353 height 40
paste input "Structural organisation in animal 6"
type input "Structural organisation in animal 7"
click at [903, 591] on input "Aug 31, 2025, 10:38 AM" at bounding box center [801, 593] width 322 height 40
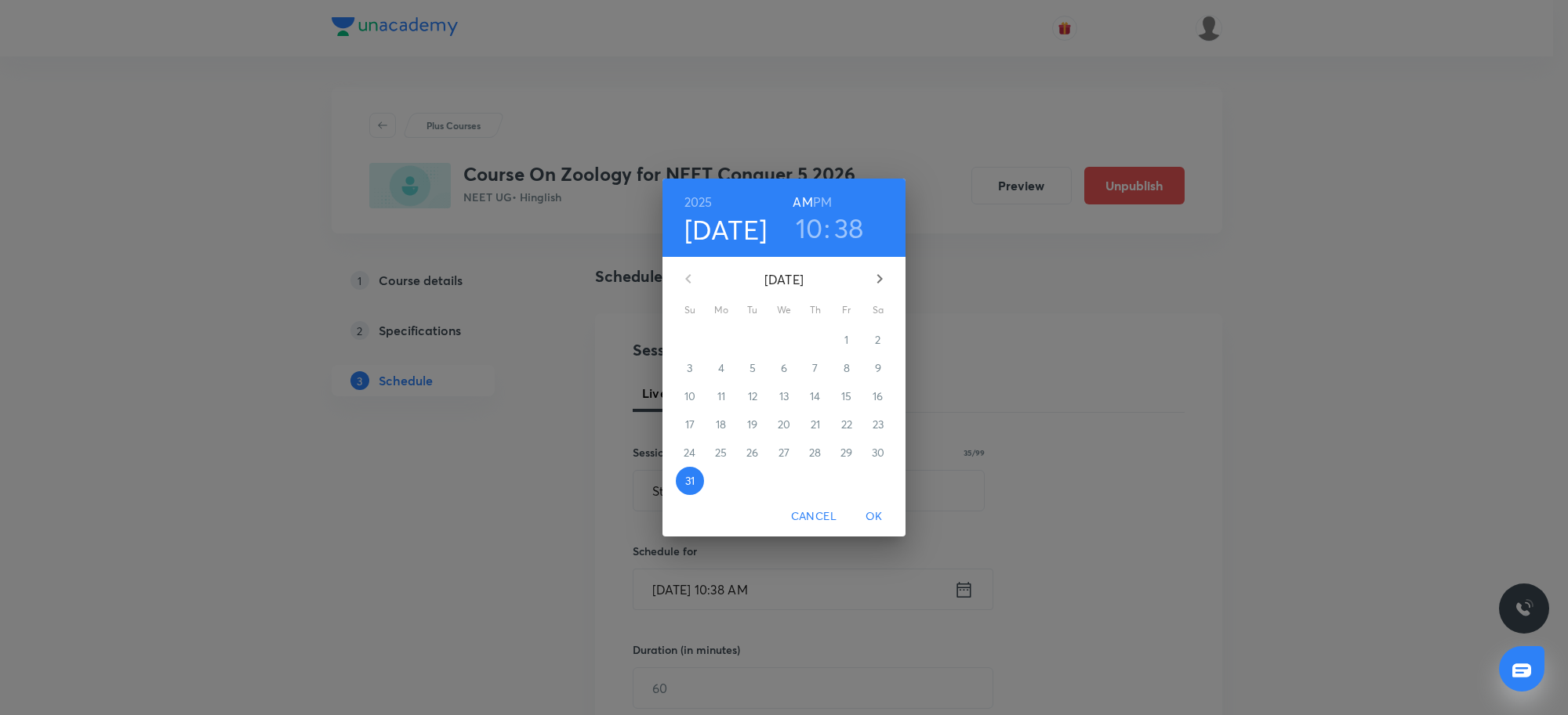
click at [820, 200] on h6 "PM" at bounding box center [822, 202] width 19 height 22
click at [811, 228] on h3 "10" at bounding box center [809, 228] width 27 height 33
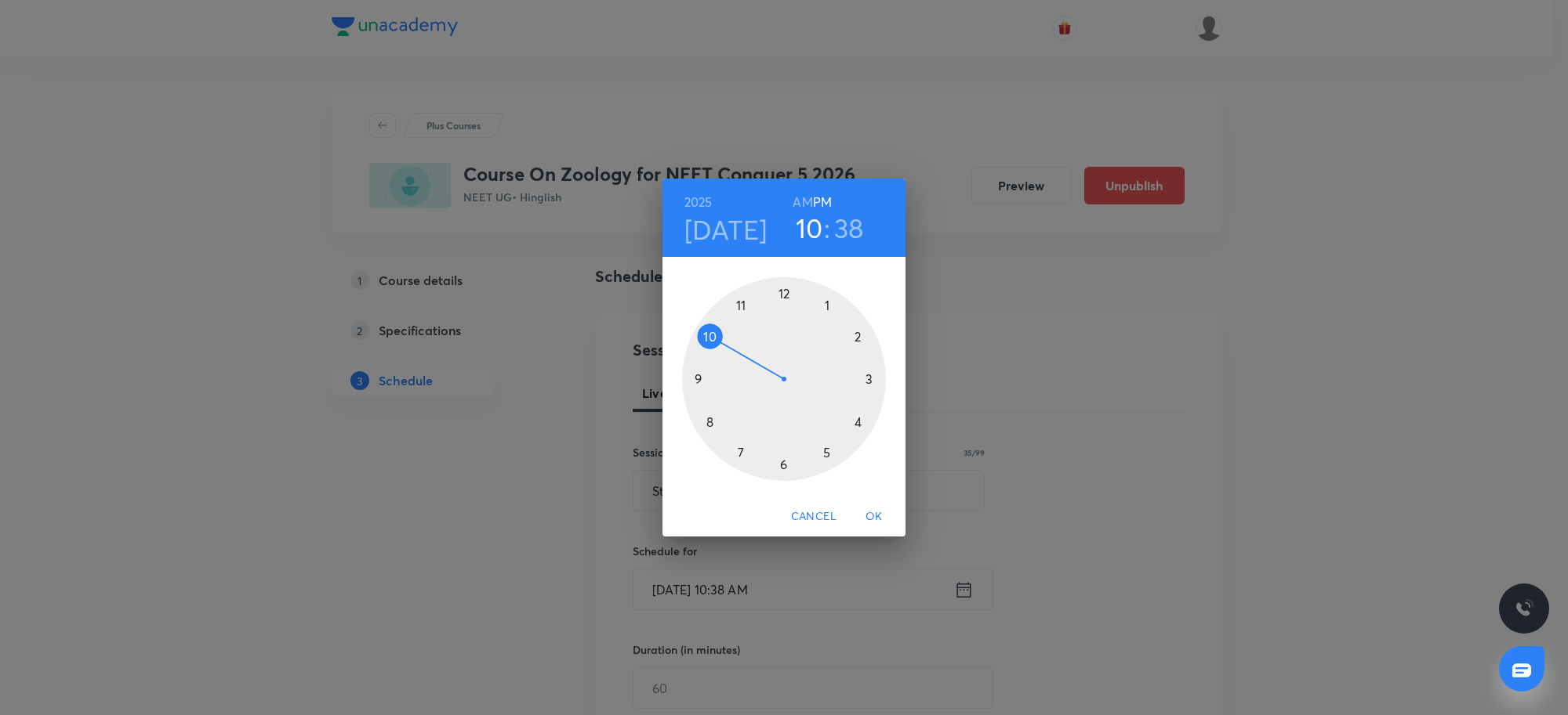
click at [787, 296] on div at bounding box center [784, 379] width 204 height 204
click at [699, 381] on div at bounding box center [784, 379] width 204 height 204
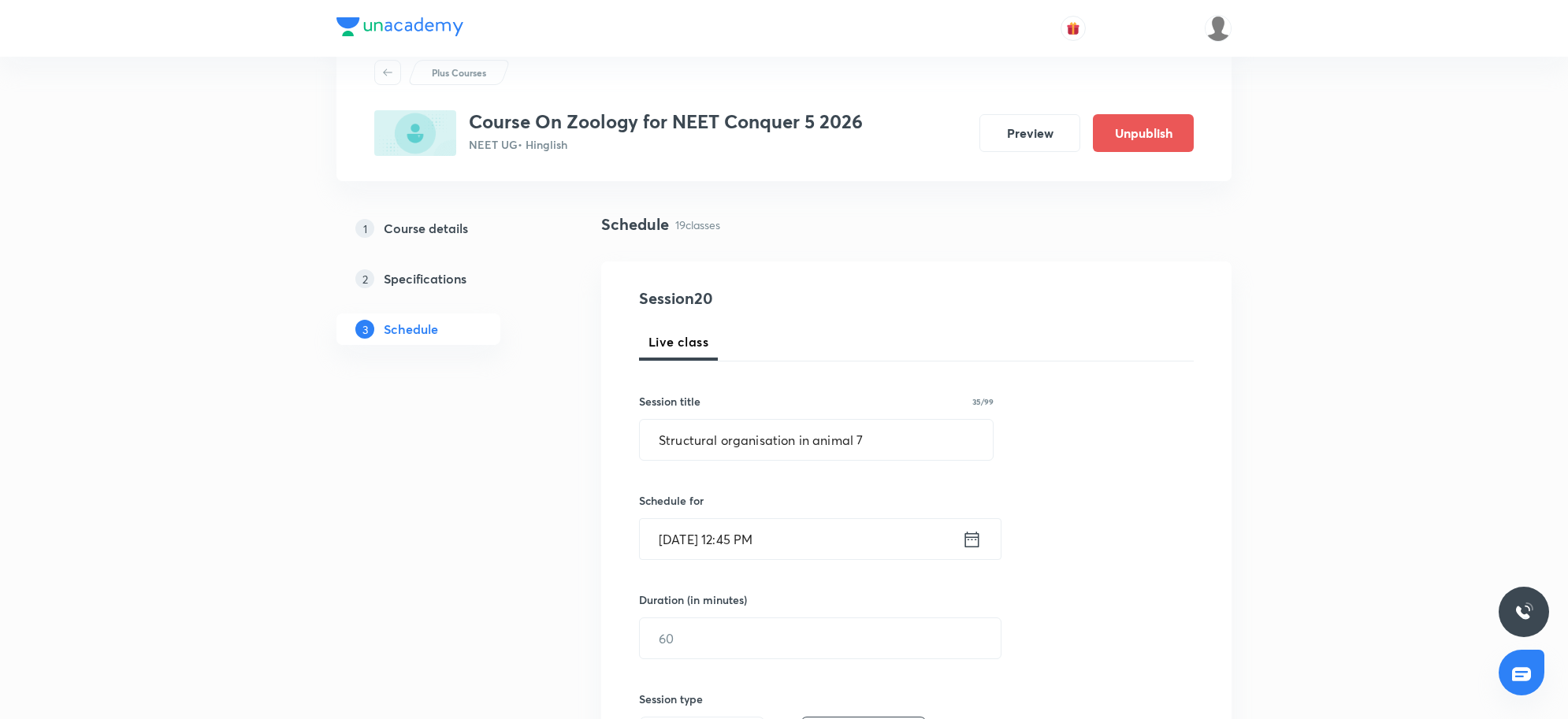
scroll to position [98, 0]
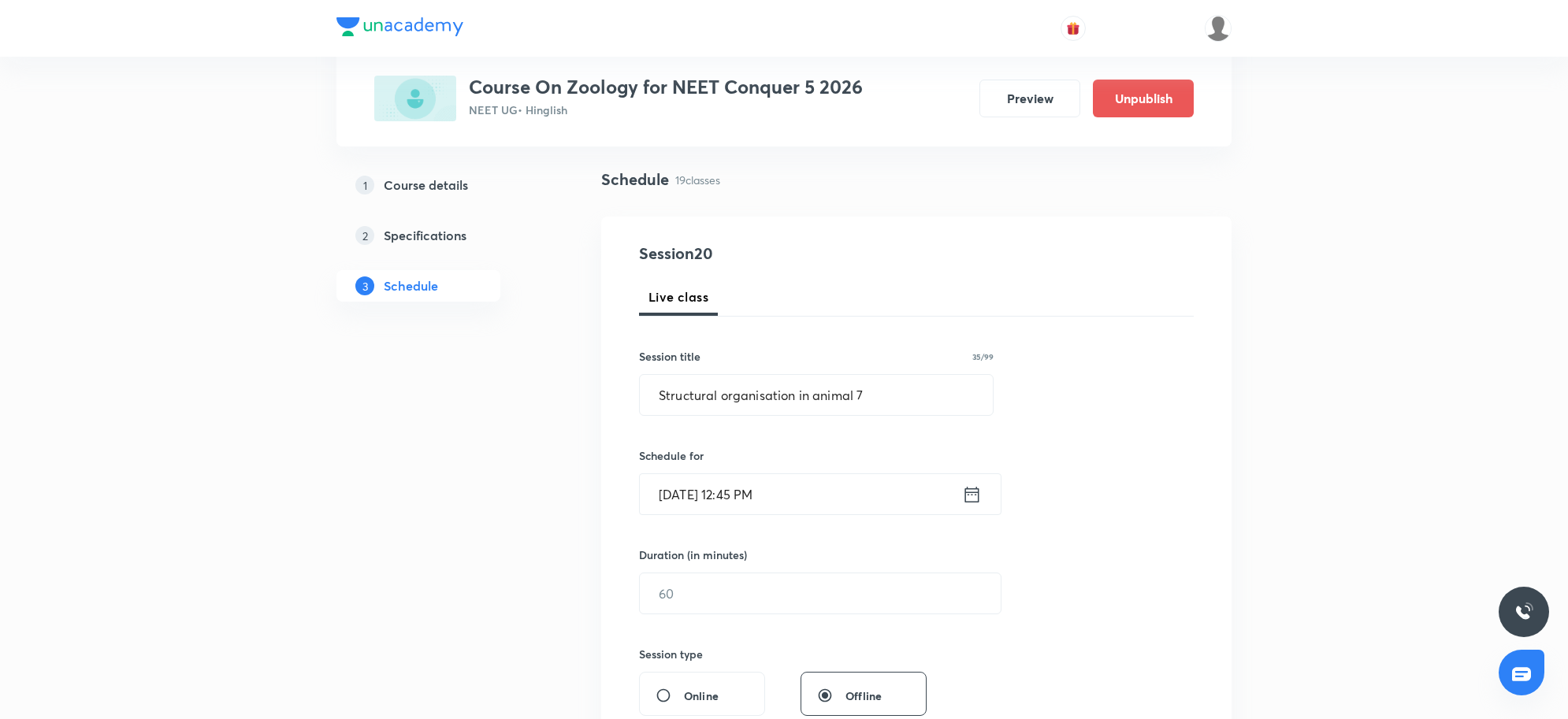
click at [743, 599] on input "text" at bounding box center [820, 594] width 361 height 40
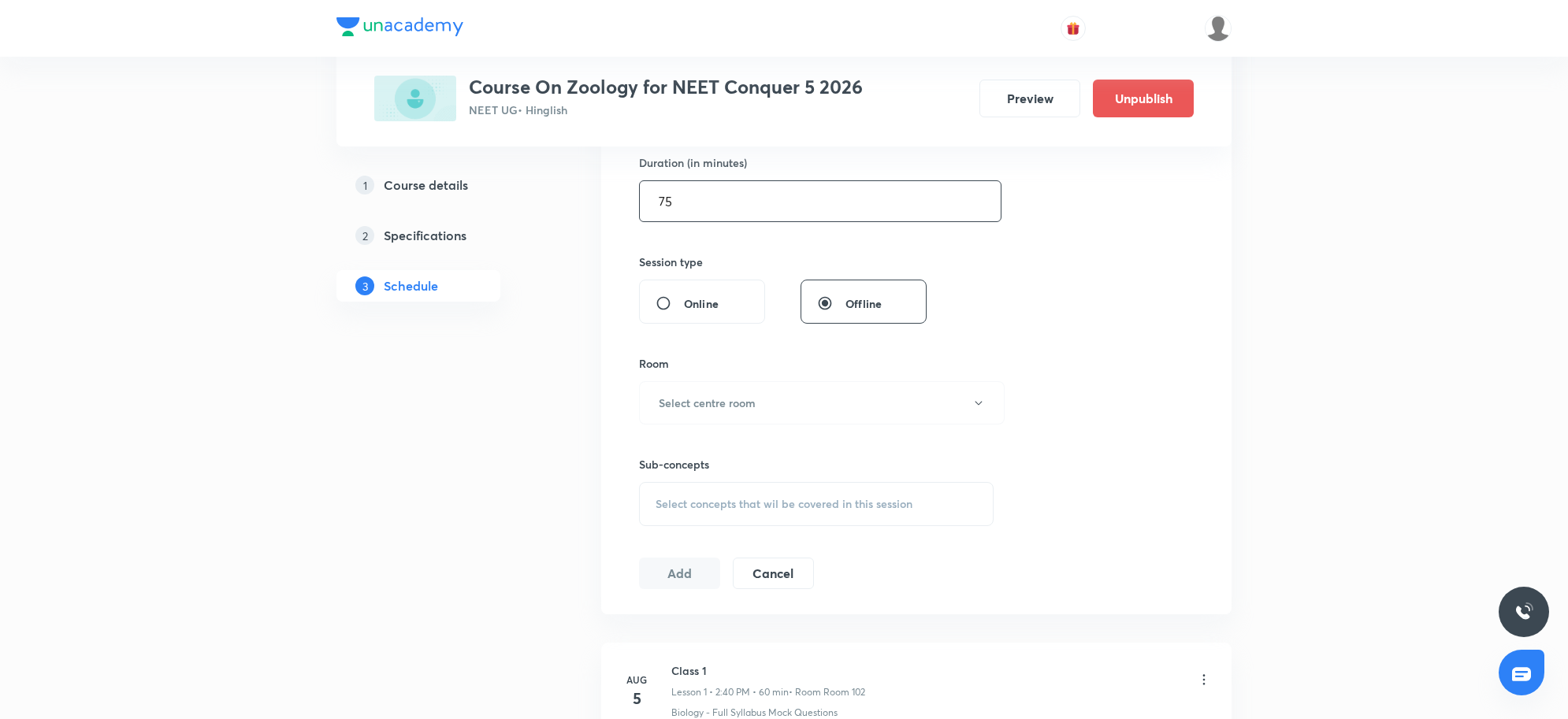
scroll to position [492, 0]
type input "75"
click at [726, 404] on h6 "Select centre room" at bounding box center [707, 402] width 97 height 17
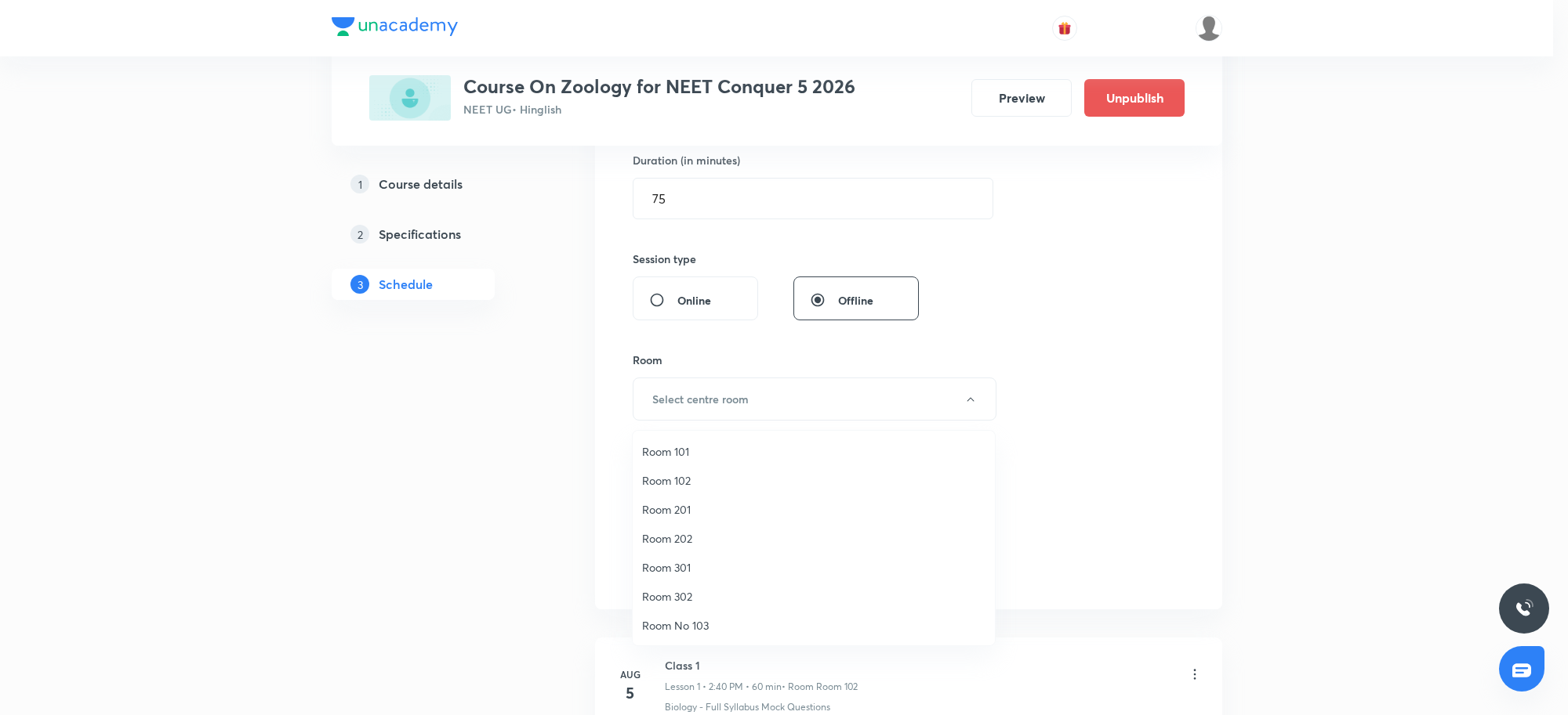
click at [655, 484] on span "Room 102" at bounding box center [814, 481] width 343 height 17
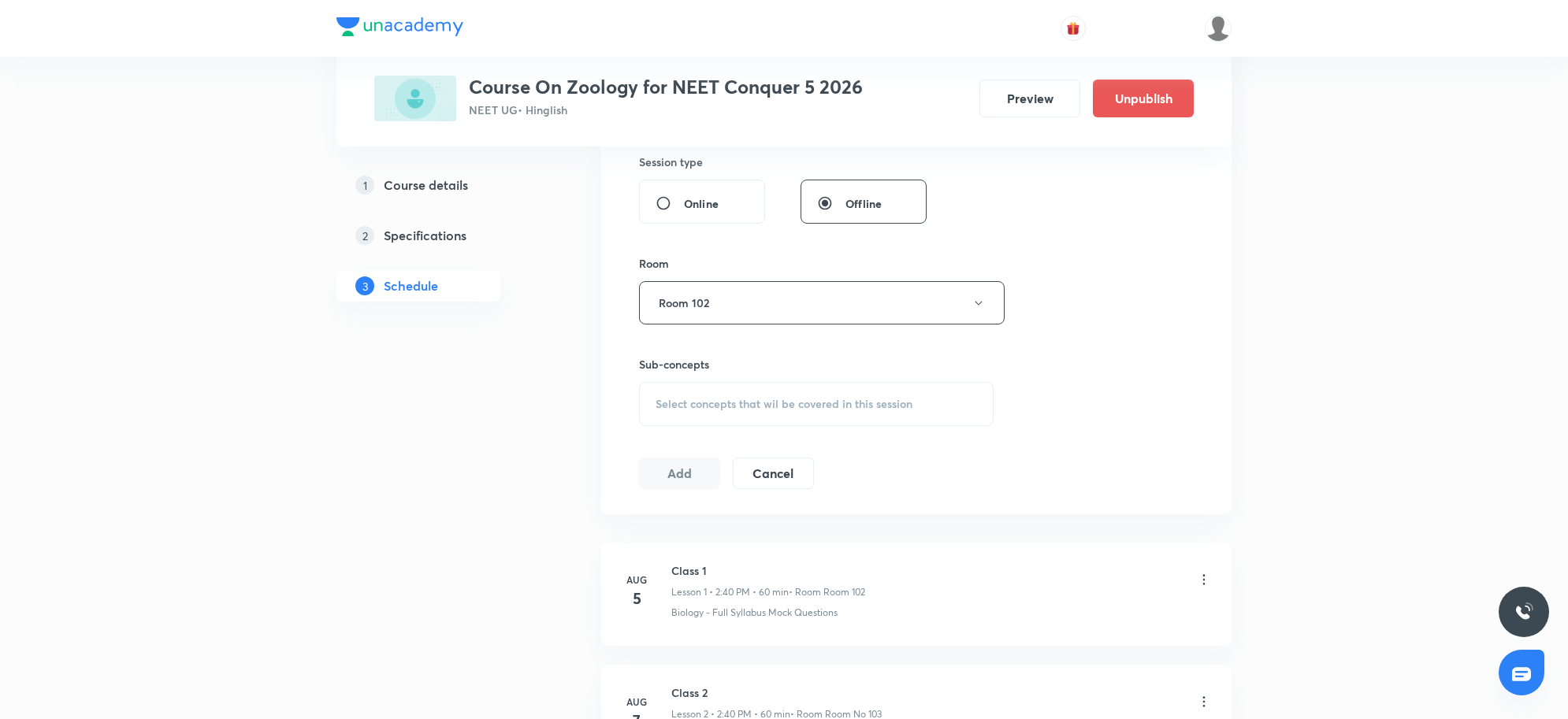
scroll to position [2870, 0]
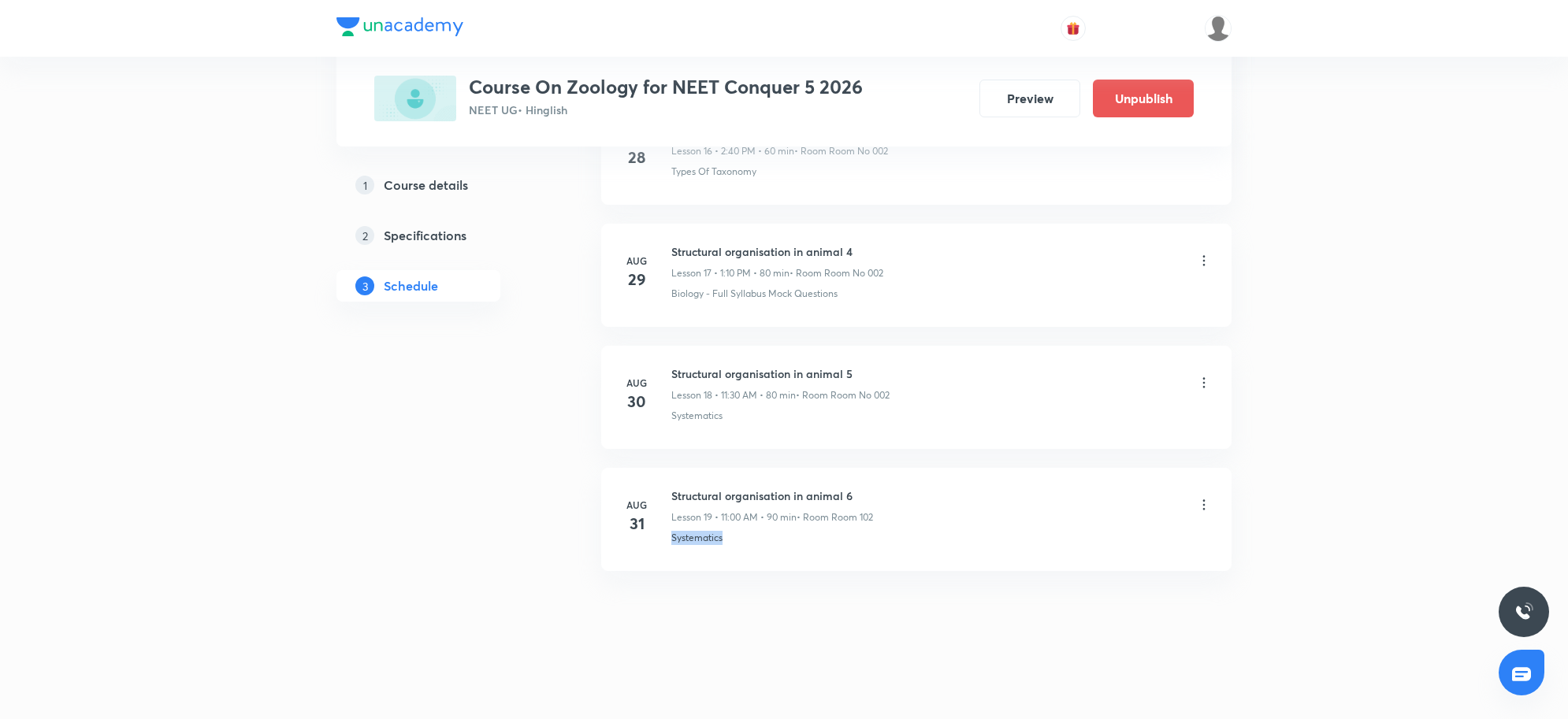
drag, startPoint x: 670, startPoint y: 537, endPoint x: 773, endPoint y: 552, distance: 104.1
click at [773, 552] on li "Aug 31 Structural organisation in animal 6 Lesson 19 • 11:00 AM • 90 min • Room…" at bounding box center [916, 520] width 631 height 103
copy p "Systematics"
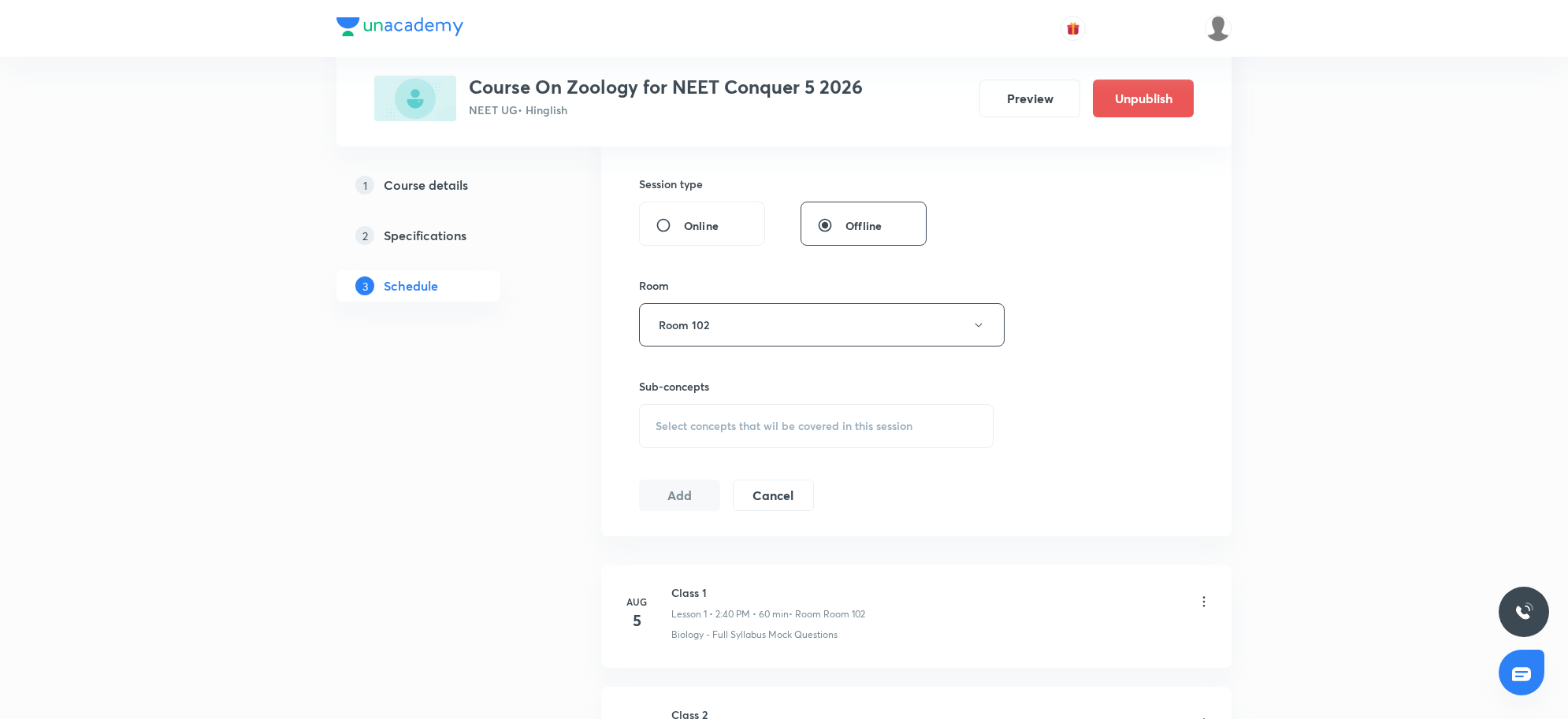
scroll to position [559, 0]
click at [813, 433] on span "Select concepts that wil be covered in this session" at bounding box center [784, 435] width 257 height 12
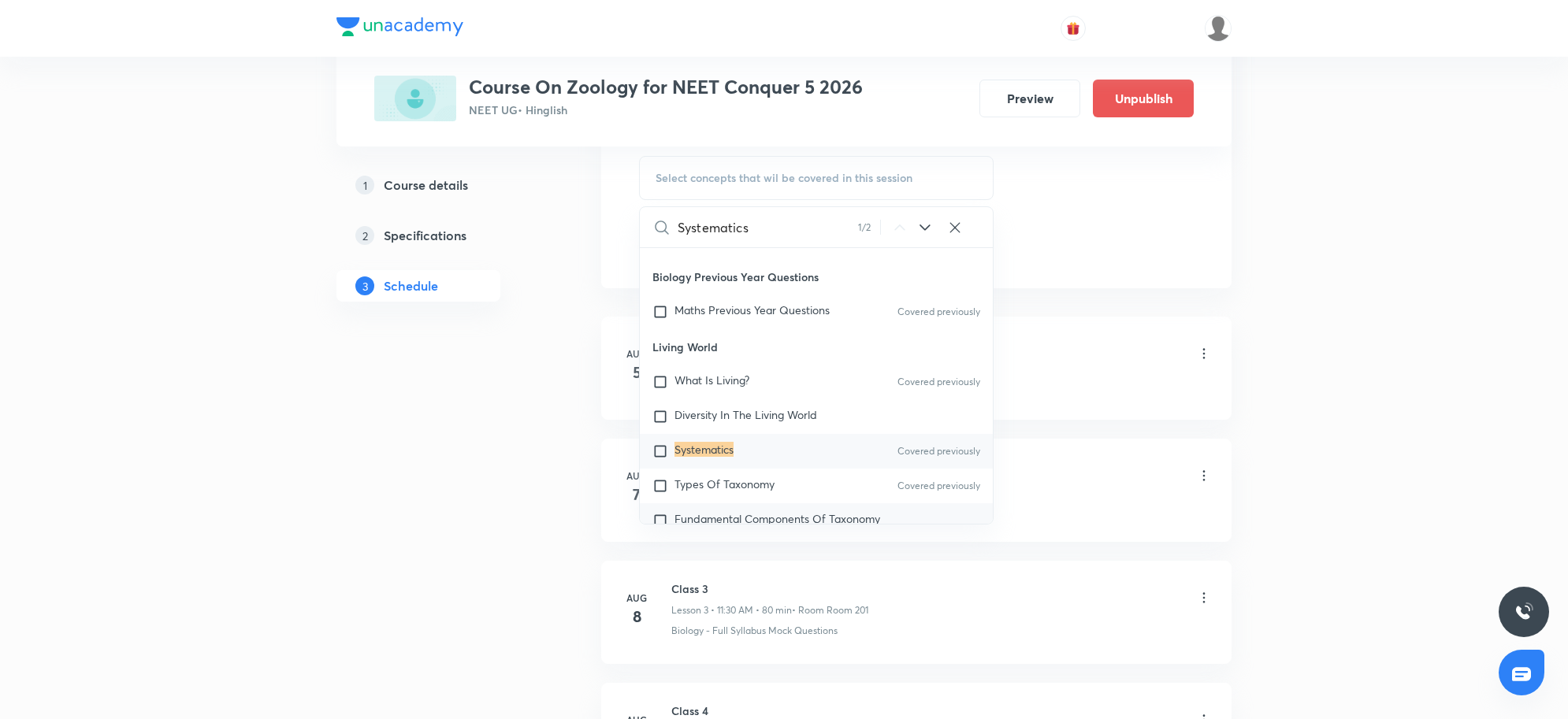
scroll to position [855, 0]
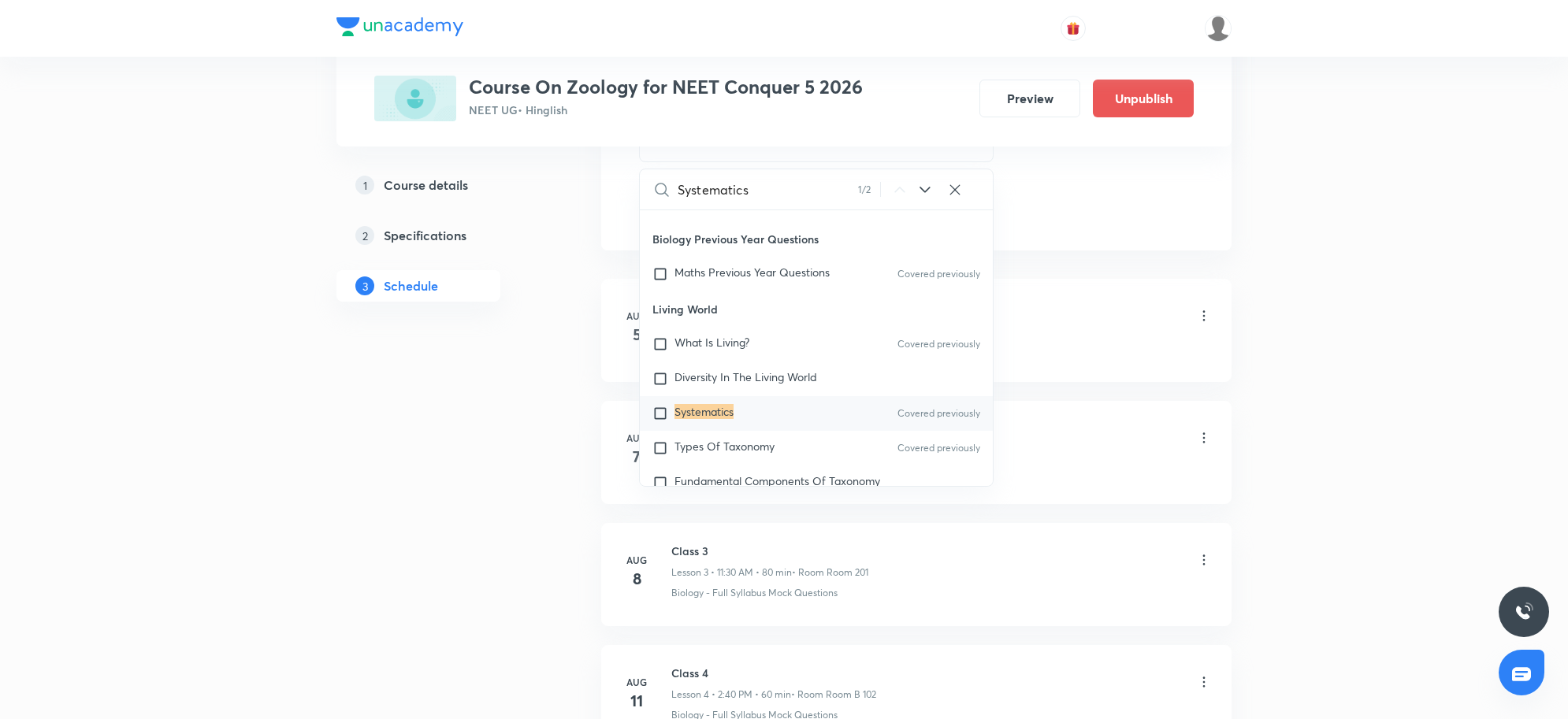
type input "Systematics"
click at [762, 408] on div "Systematics Covered previously" at bounding box center [816, 414] width 353 height 35
checkbox input "true"
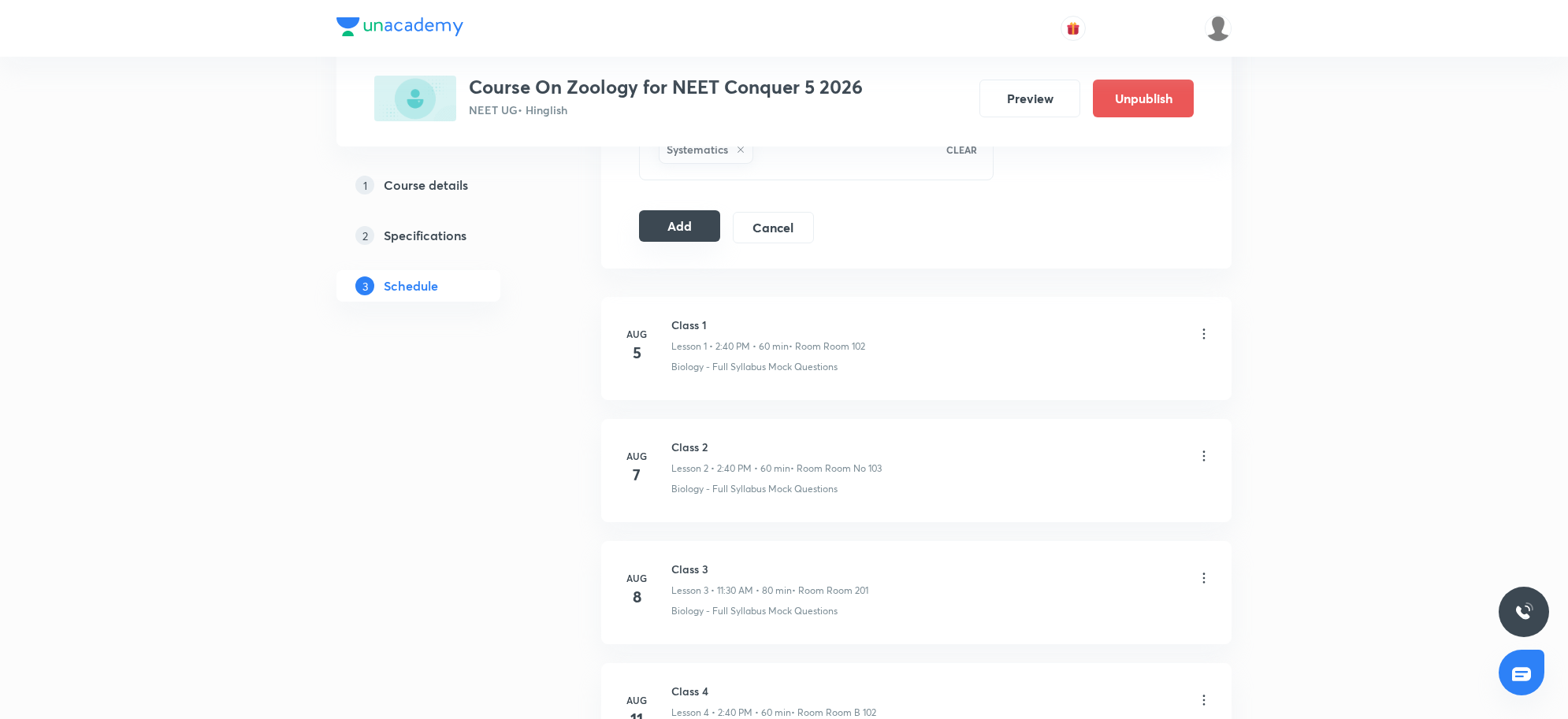
click at [698, 237] on button "Add" at bounding box center [679, 227] width 81 height 32
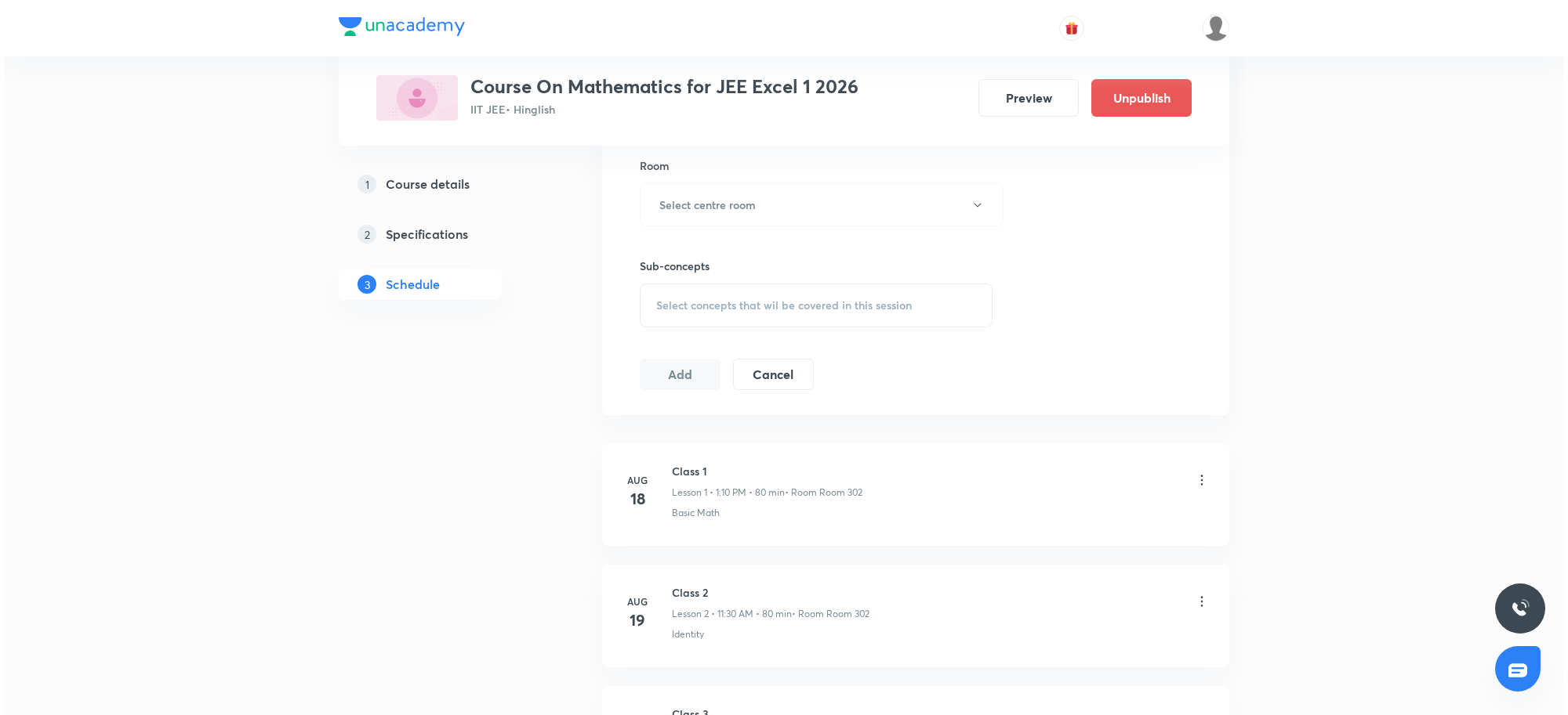
scroll to position [2124, 0]
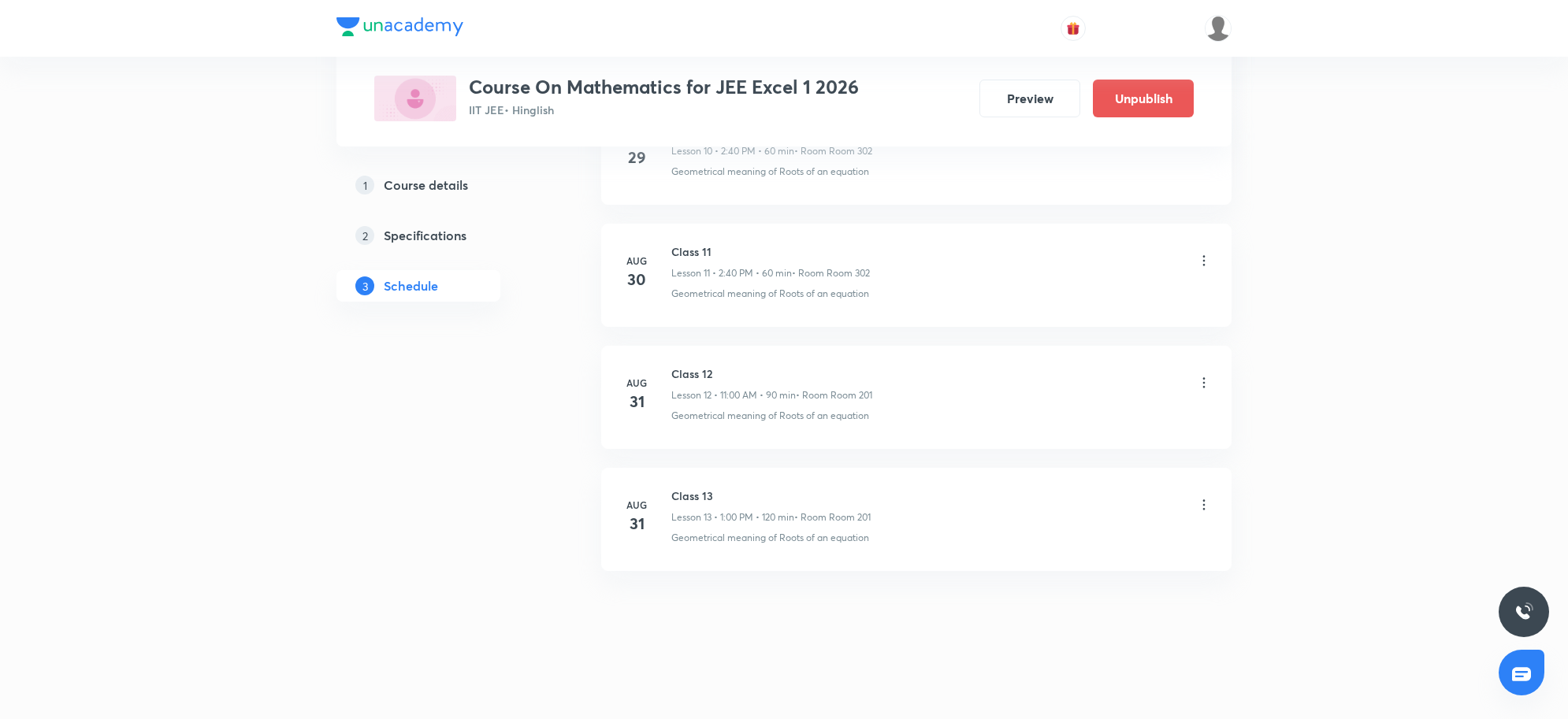
click at [1203, 505] on icon at bounding box center [1204, 505] width 2 height 10
click at [1058, 546] on p "Edit" at bounding box center [1057, 547] width 20 height 17
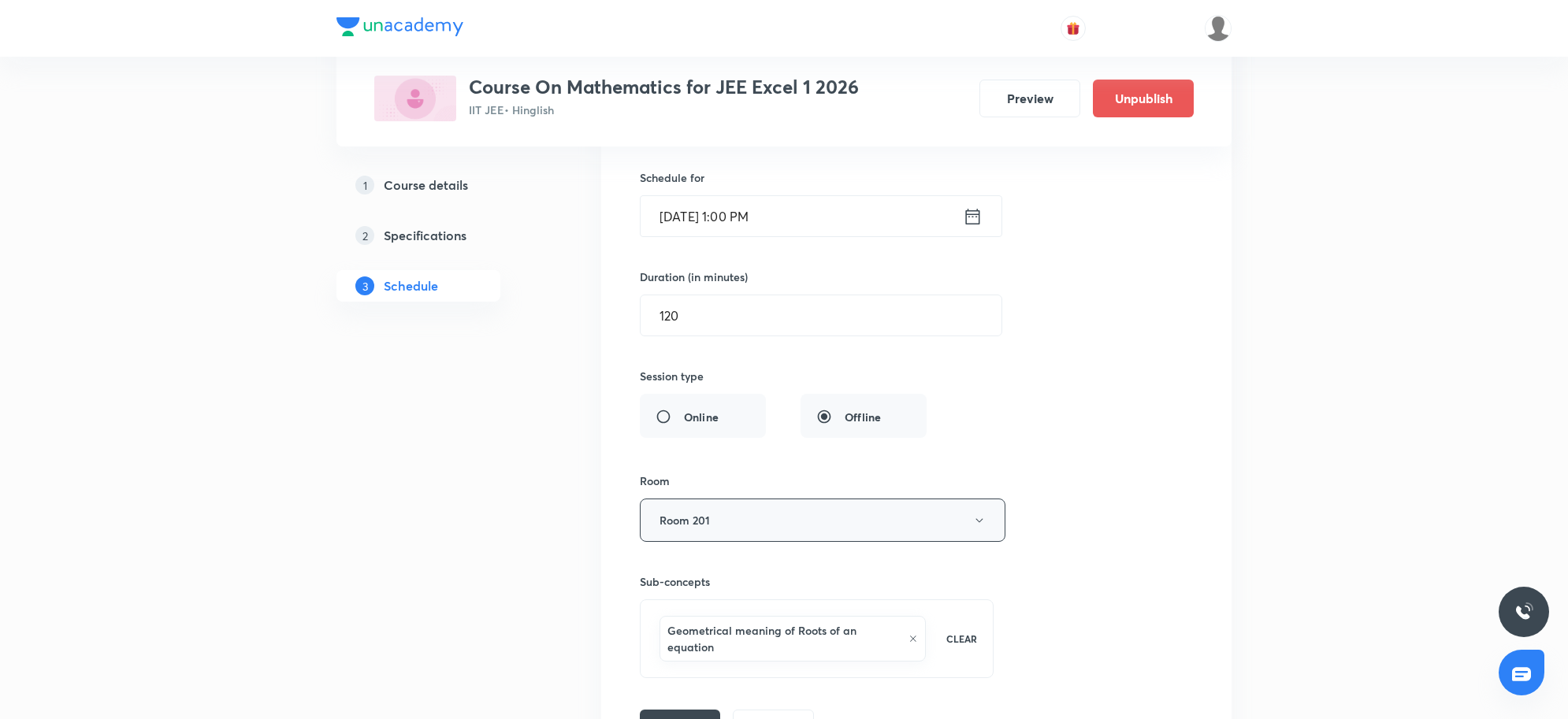
scroll to position [1838, 0]
click at [725, 331] on input "120" at bounding box center [821, 317] width 361 height 40
type input "1"
type input "0"
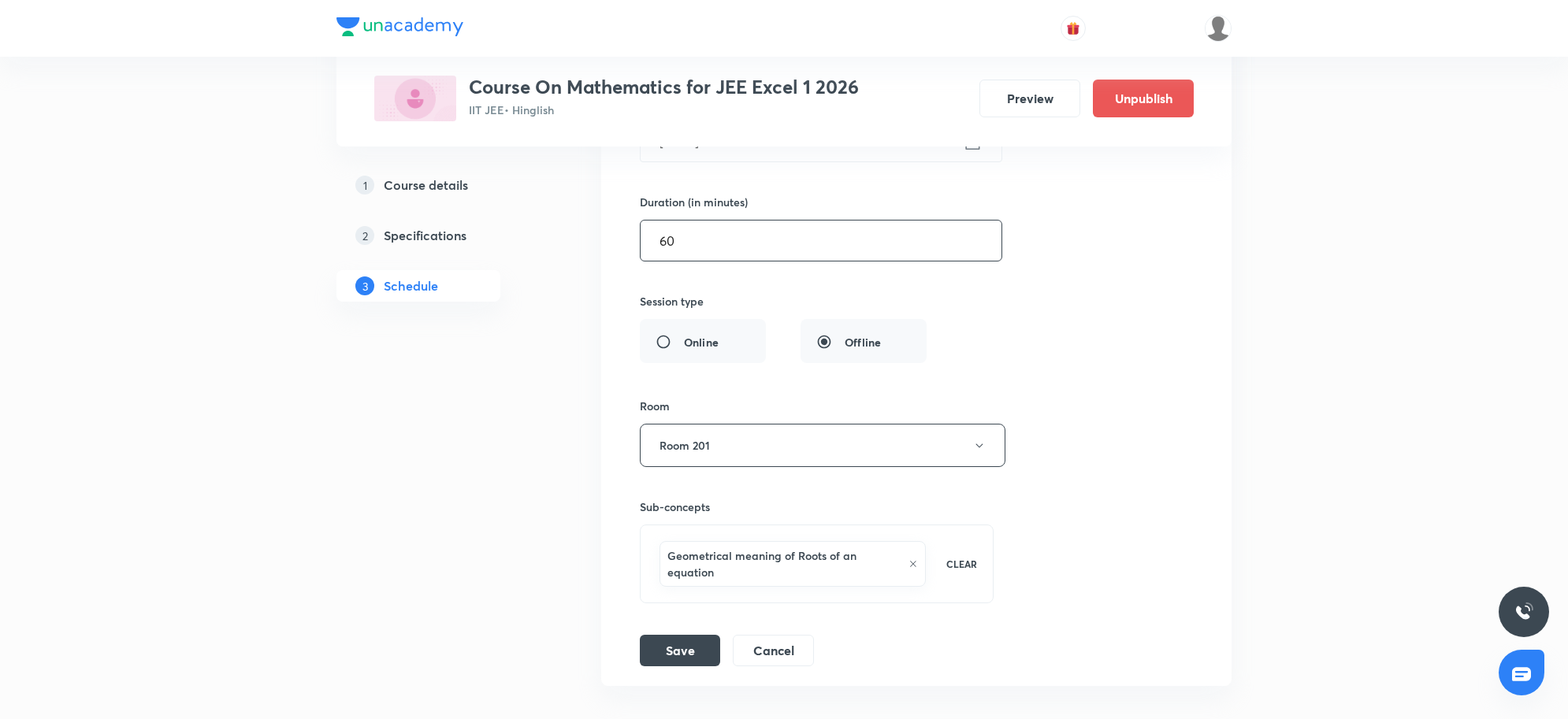
scroll to position [2035, 0]
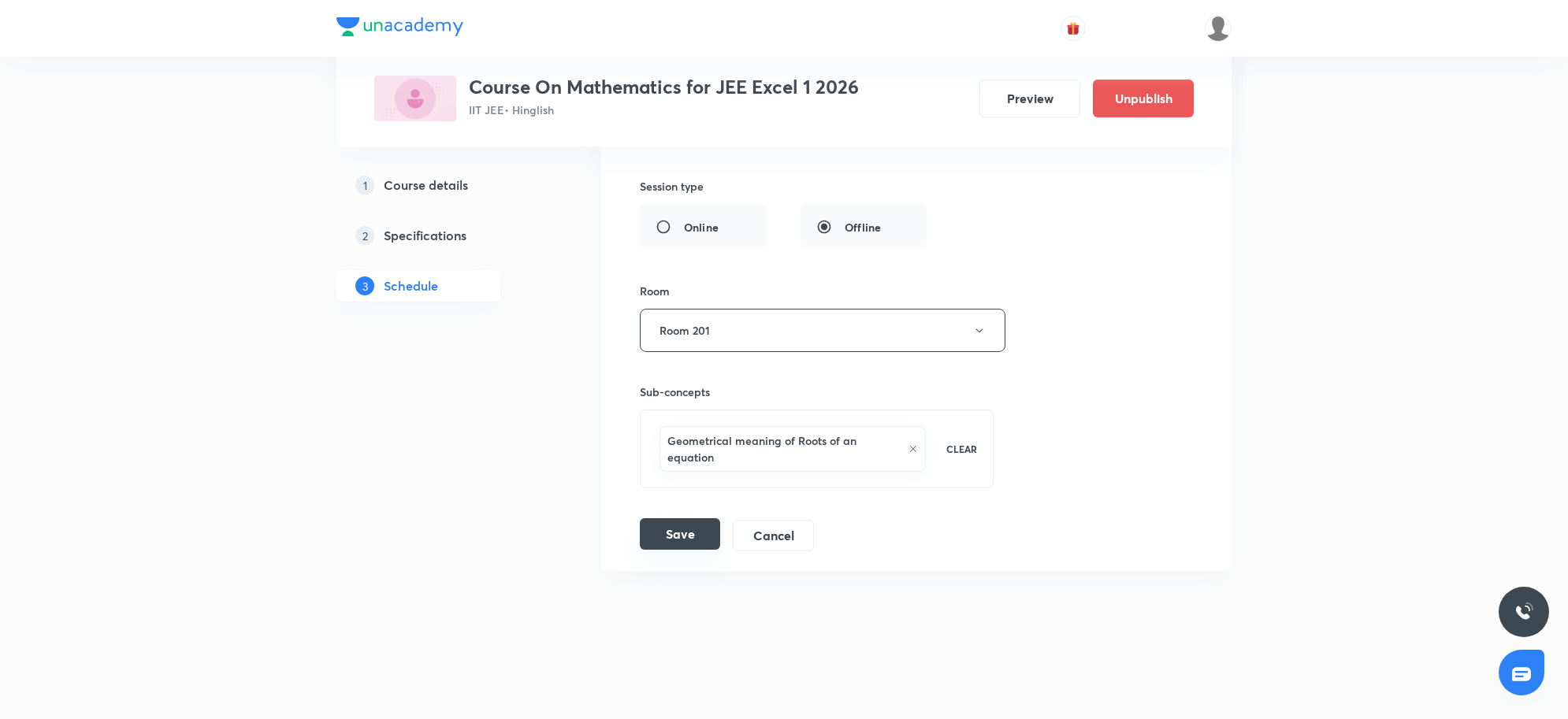
type input "60"
click at [675, 538] on button "Save" at bounding box center [680, 534] width 80 height 32
